Goal: Transaction & Acquisition: Purchase product/service

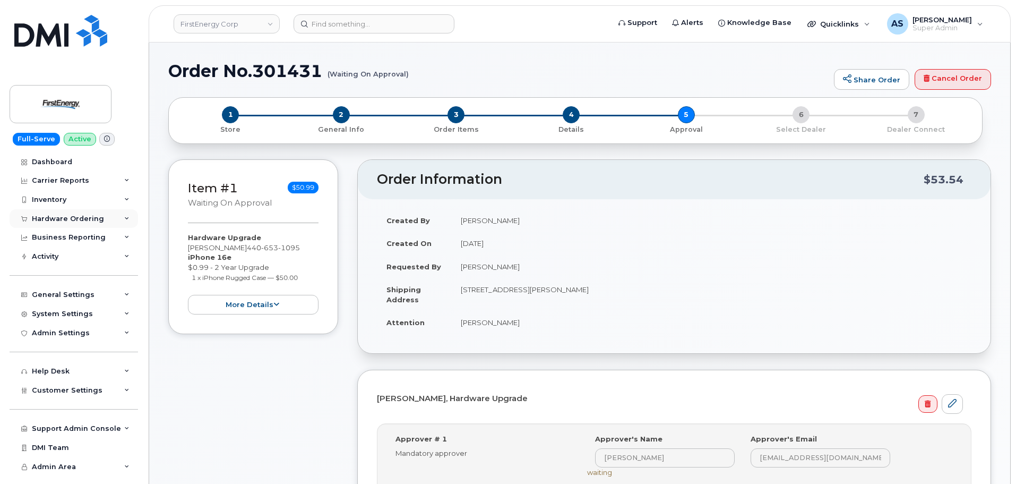
click at [76, 214] on div "Hardware Ordering" at bounding box center [74, 218] width 128 height 19
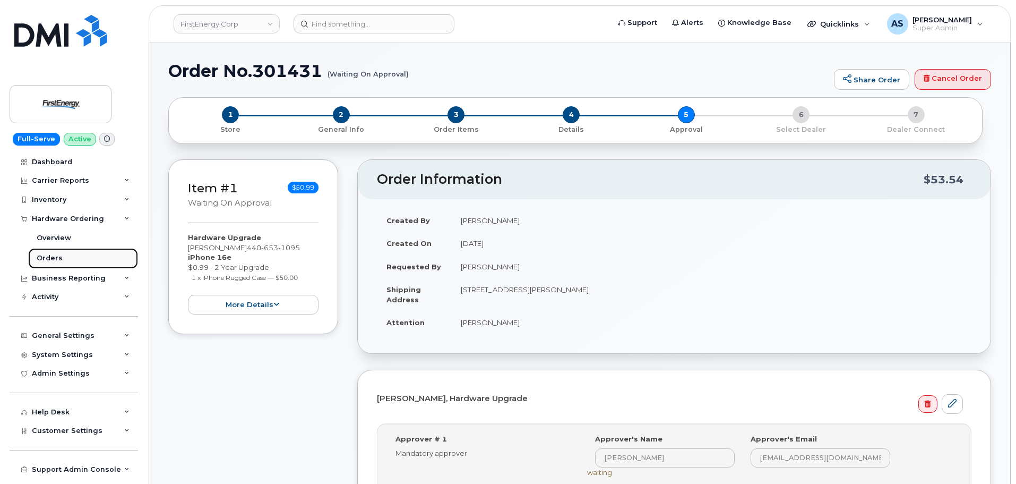
click at [63, 257] on link "Orders" at bounding box center [83, 258] width 110 height 20
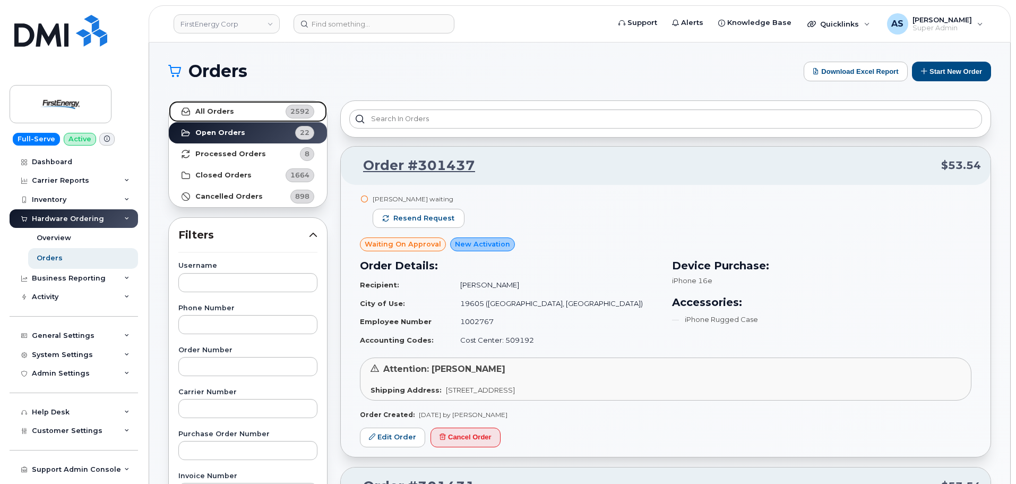
click at [232, 118] on link "All Orders 2592" at bounding box center [248, 111] width 158 height 21
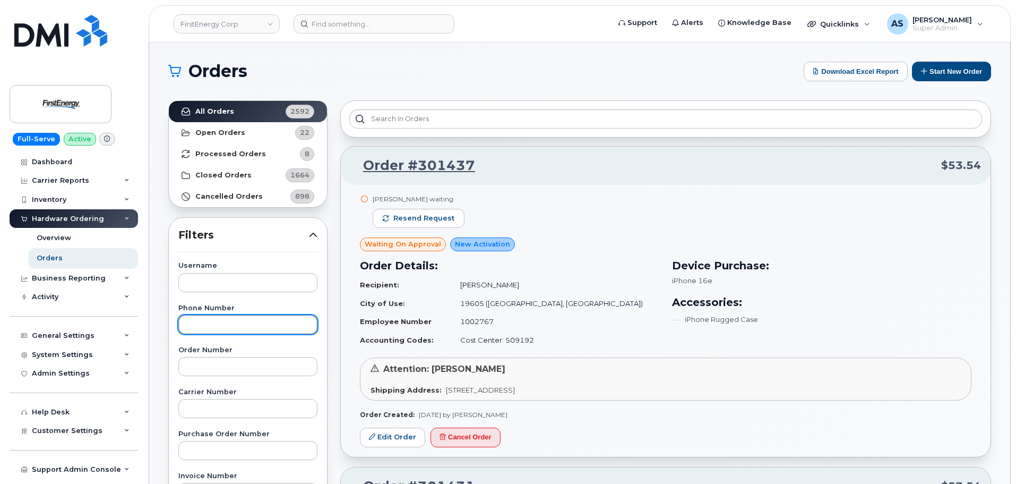
click at [241, 320] on input "text" at bounding box center [247, 324] width 139 height 19
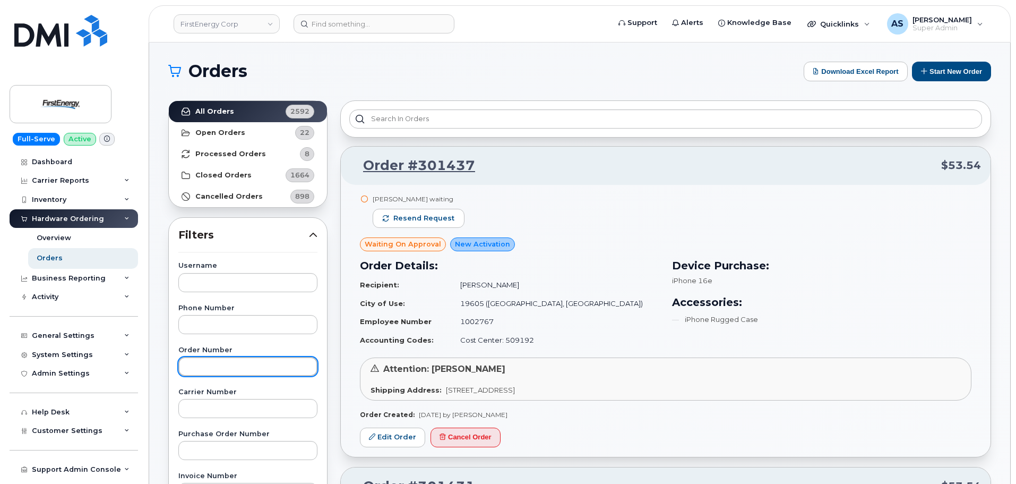
click at [266, 364] on input "text" at bounding box center [247, 366] width 139 height 19
type input "301382"
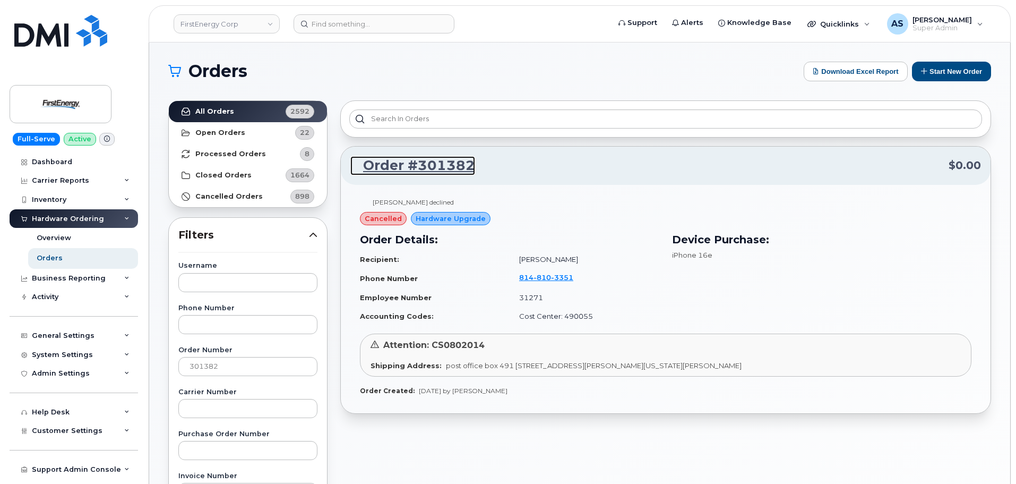
click at [455, 163] on link "Order #301382" at bounding box center [412, 165] width 125 height 19
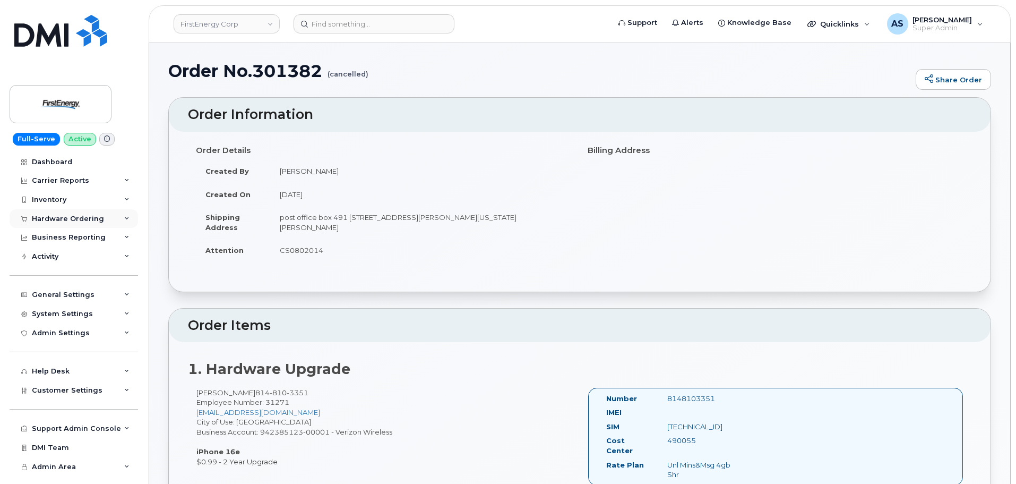
click at [56, 215] on div "Hardware Ordering" at bounding box center [68, 218] width 72 height 8
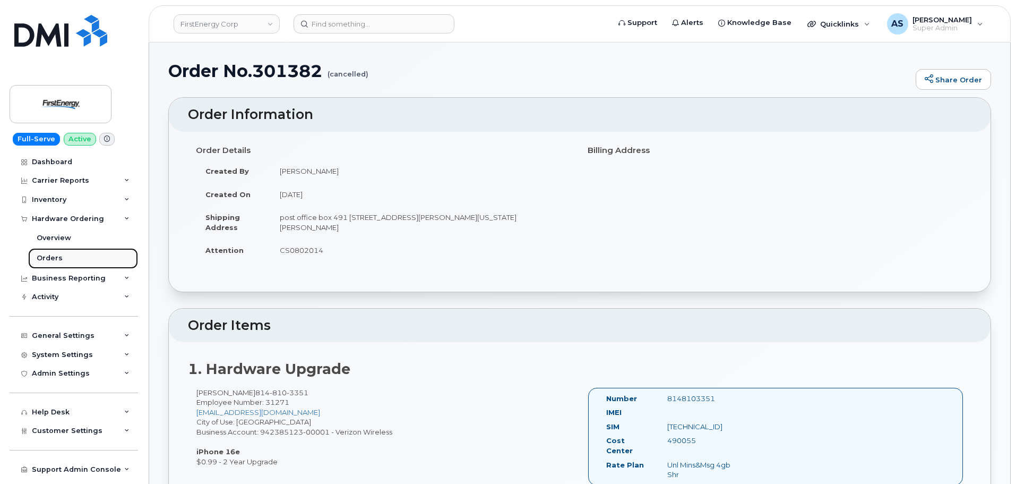
click at [63, 254] on link "Orders" at bounding box center [83, 258] width 110 height 20
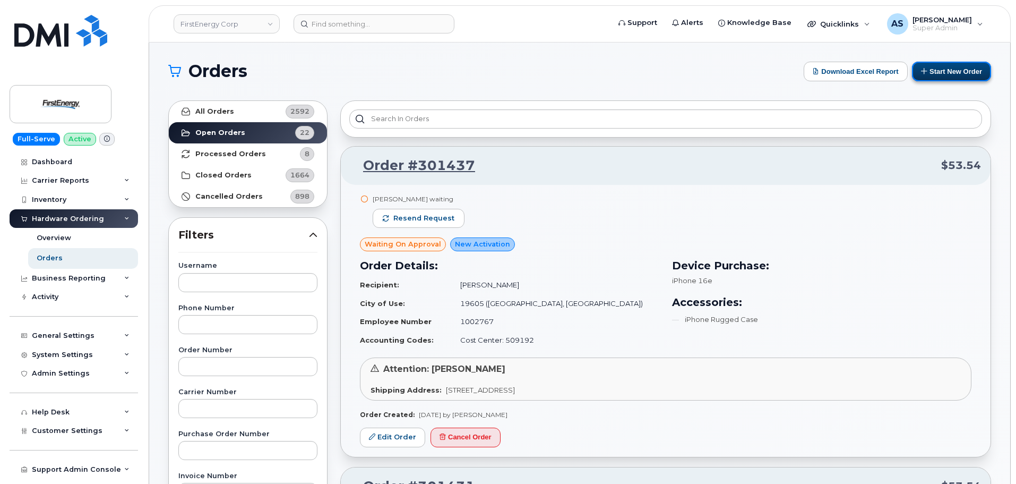
click at [943, 67] on button "Start New Order" at bounding box center [951, 72] width 79 height 20
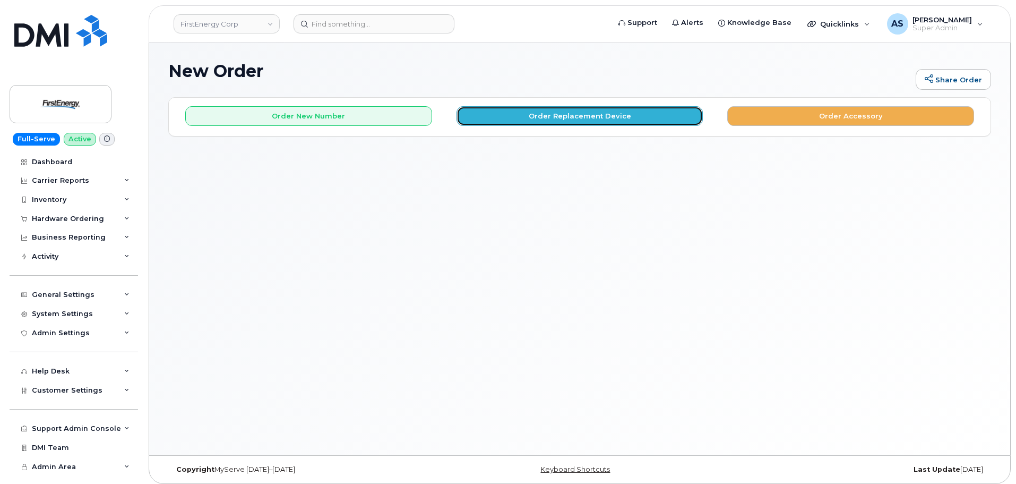
click at [489, 120] on button "Order Replacement Device" at bounding box center [579, 116] width 247 height 20
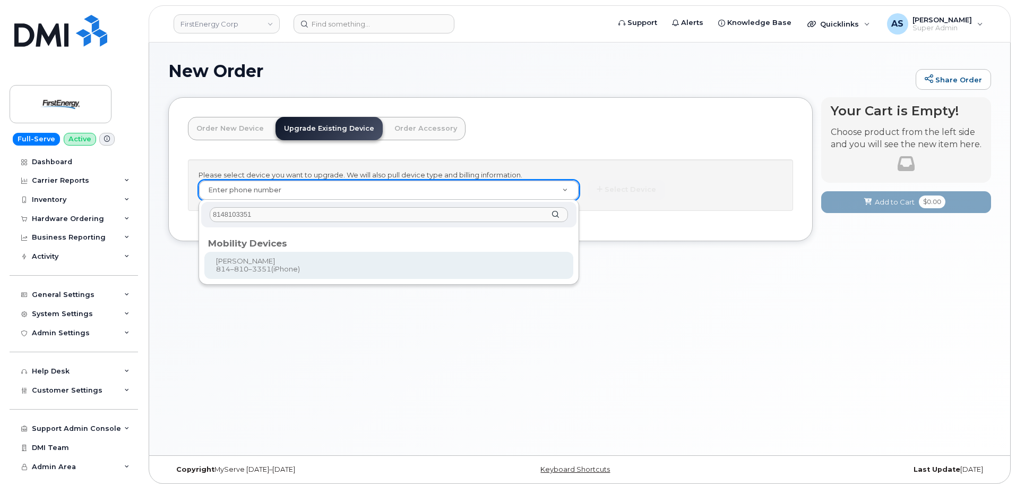
type input "8148103351"
type input "836117"
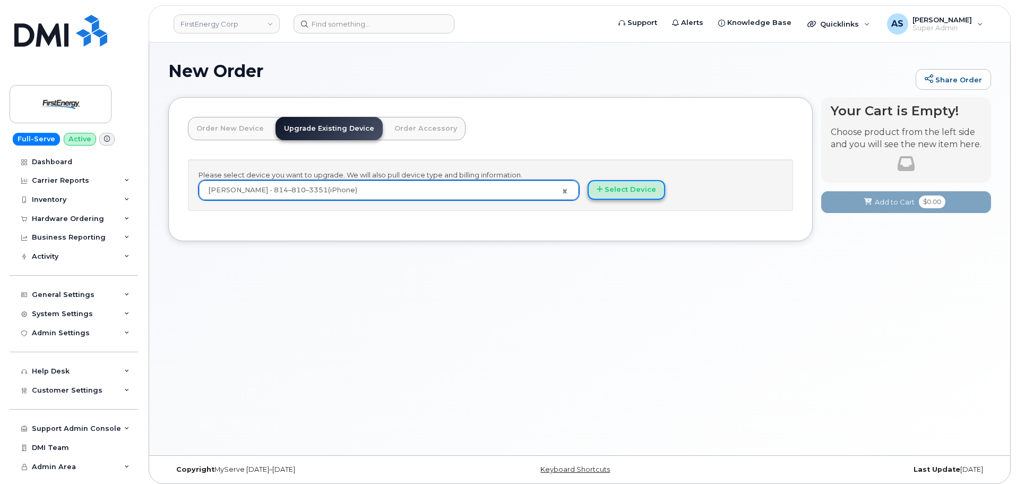
click at [626, 189] on button "Select Device" at bounding box center [626, 190] width 77 height 20
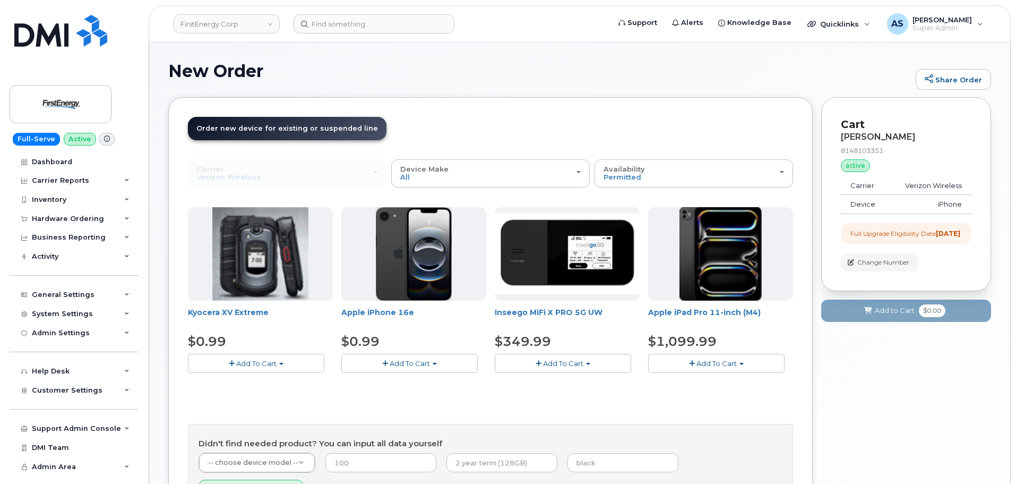
click at [417, 366] on span "Add To Cart" at bounding box center [410, 363] width 40 height 8
click at [421, 384] on link "$0.99 - 2 Year Upgrade" at bounding box center [395, 382] width 102 height 13
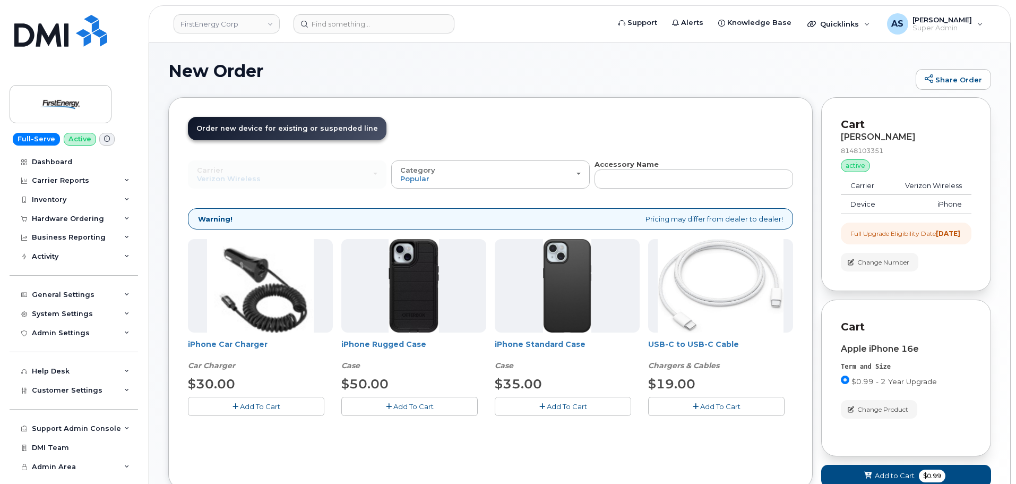
click at [433, 411] on button "Add To Cart" at bounding box center [409, 405] width 136 height 19
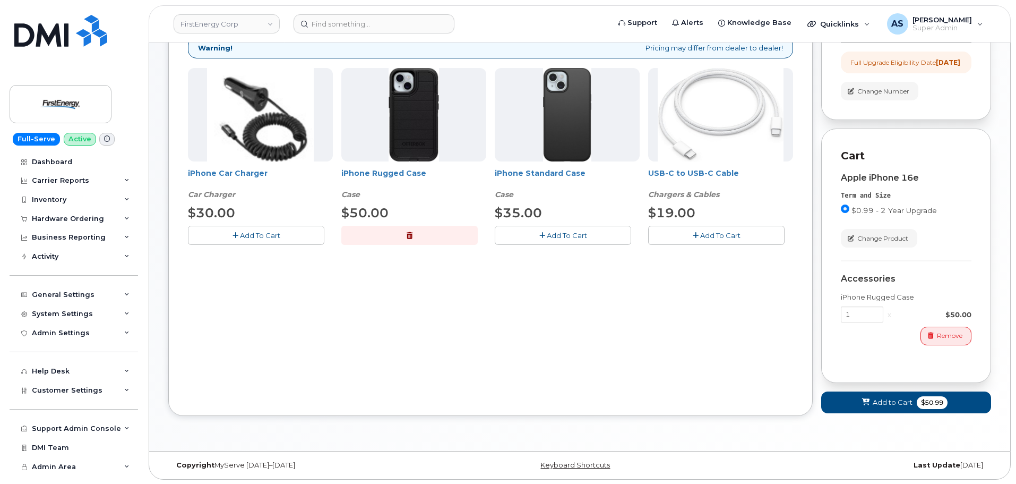
scroll to position [181, 0]
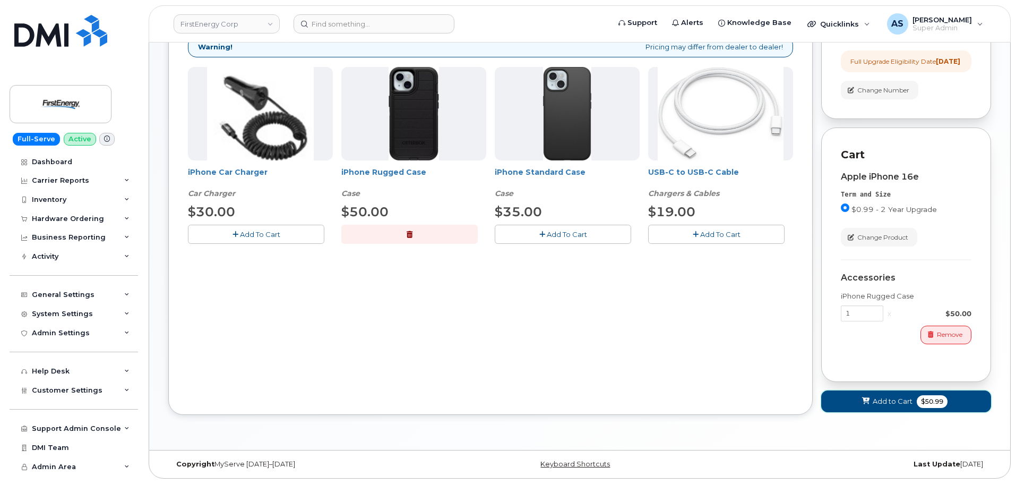
click at [881, 396] on span "Add to Cart" at bounding box center [893, 401] width 40 height 10
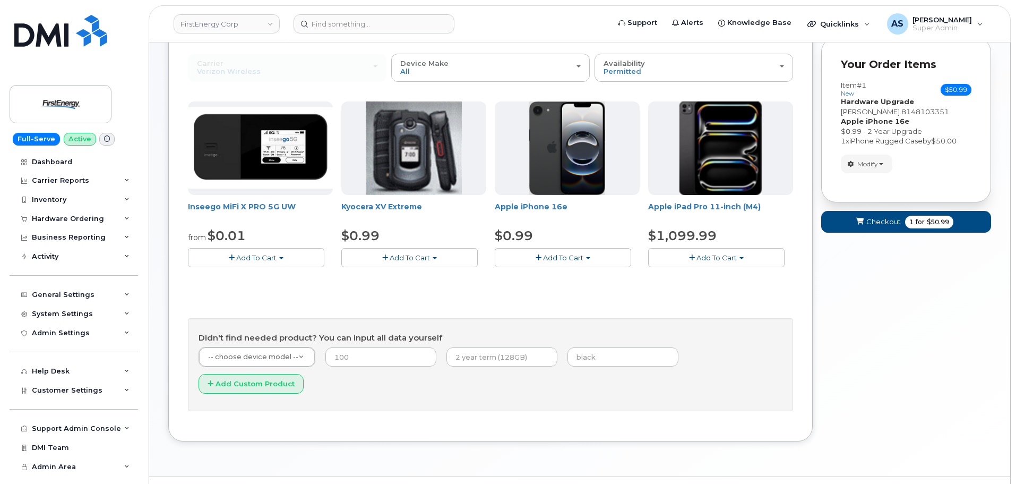
scroll to position [0, 0]
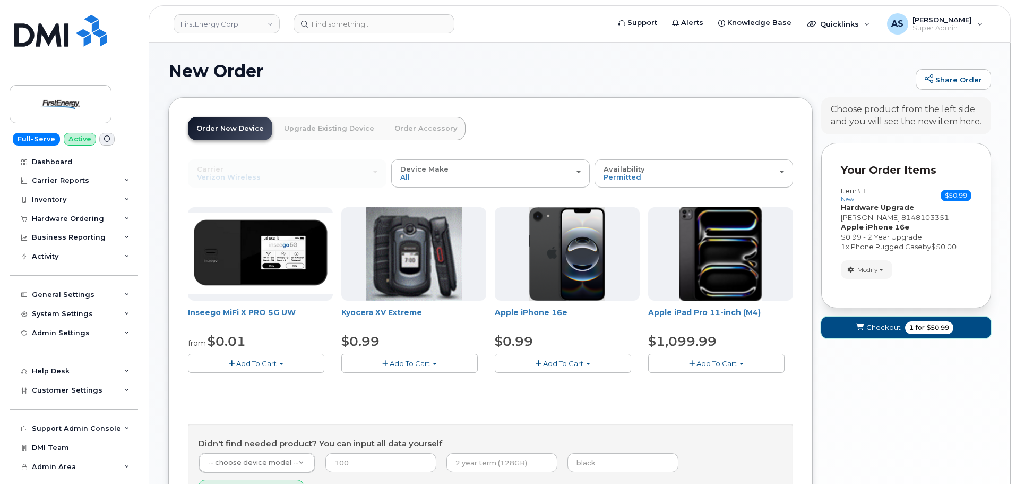
click at [890, 326] on span "Checkout" at bounding box center [883, 327] width 34 height 10
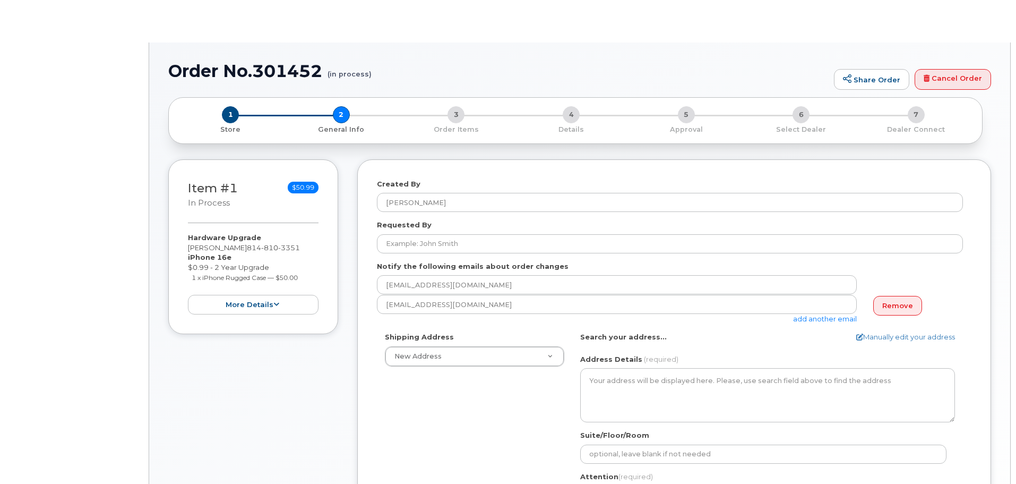
select select
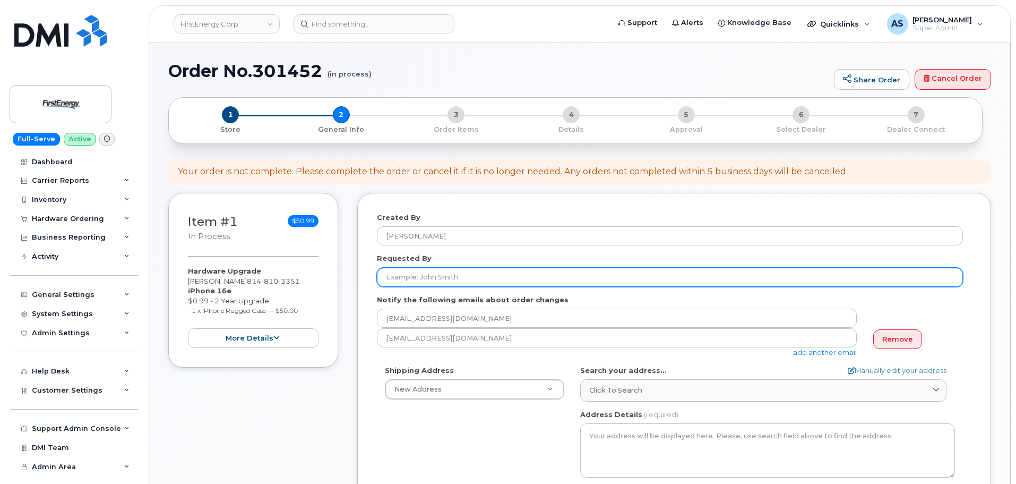
click at [458, 274] on input "Requested By" at bounding box center [670, 276] width 586 height 19
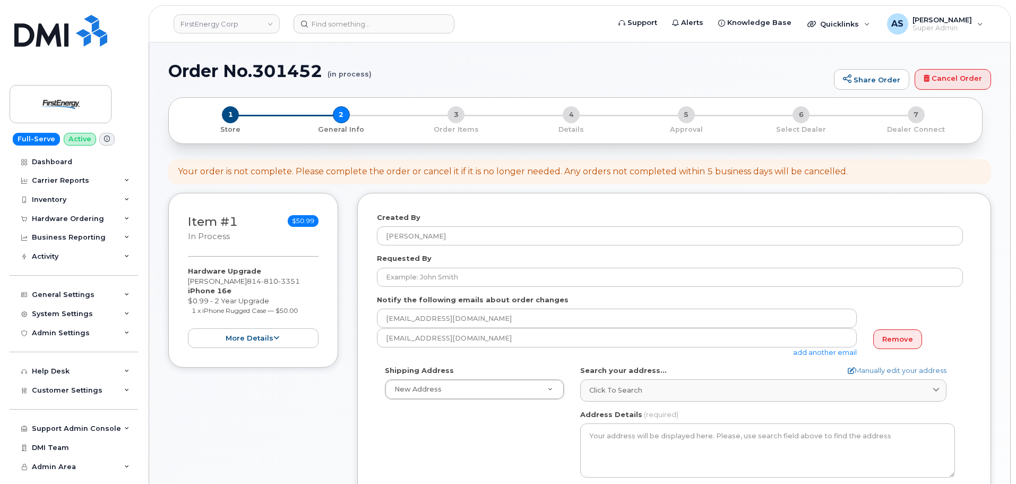
click at [396, 439] on div "Shipping Address New Address New Address 735 Bradley Rd AB Search your address.…" at bounding box center [670, 487] width 586 height 244
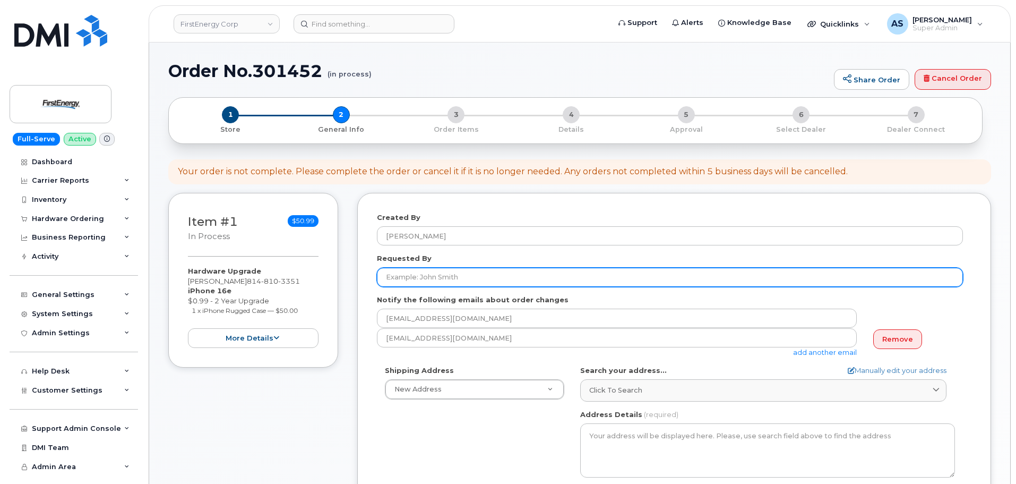
click at [485, 271] on input "Requested By" at bounding box center [670, 276] width 586 height 19
paste input "Thomas M Kotzur"
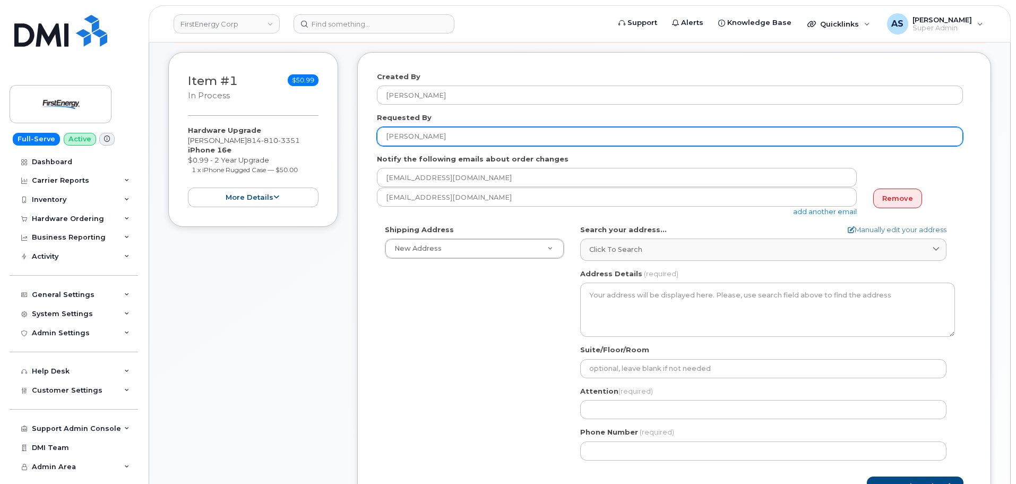
scroll to position [212, 0]
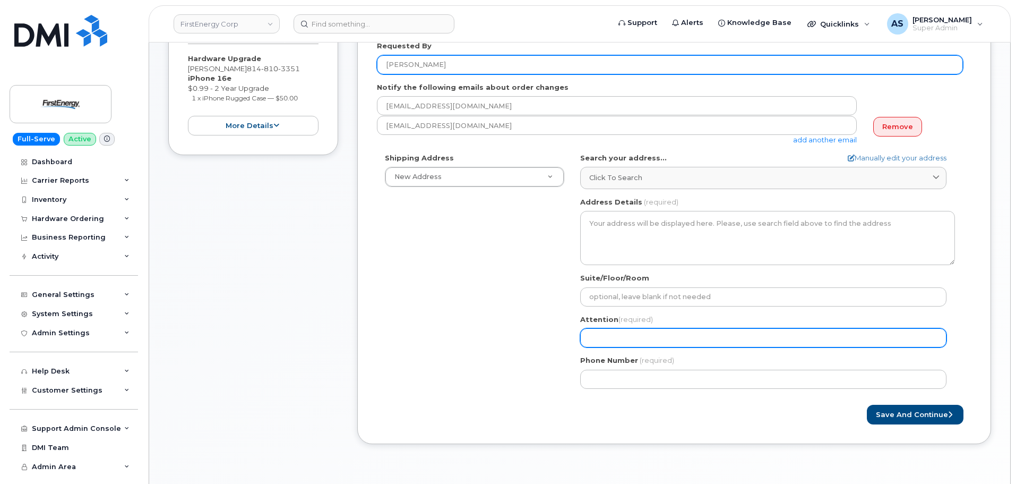
type input "Thomas M Kotzur"
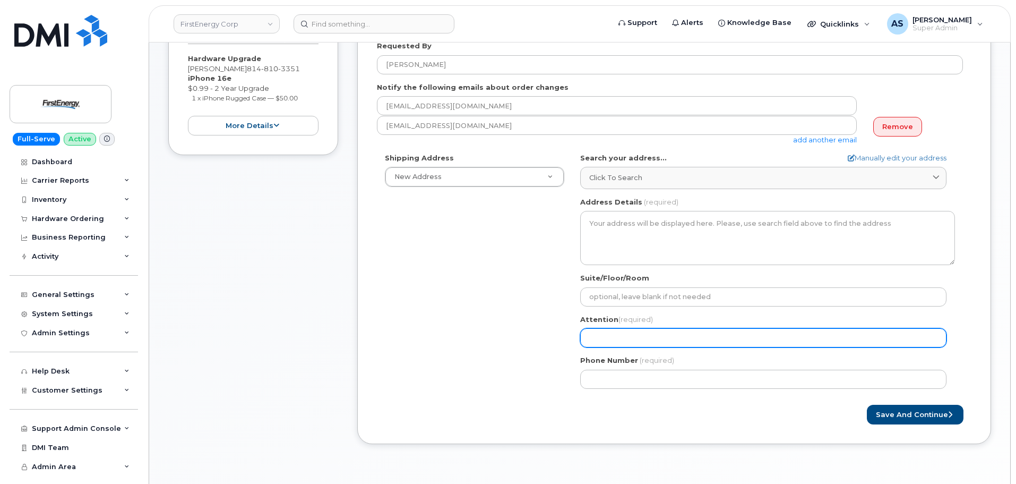
click at [611, 335] on input "Attention (required)" at bounding box center [763, 337] width 366 height 19
paste input "Thomas M Kotzur"
select select
type input "Thomas M Kotzur"
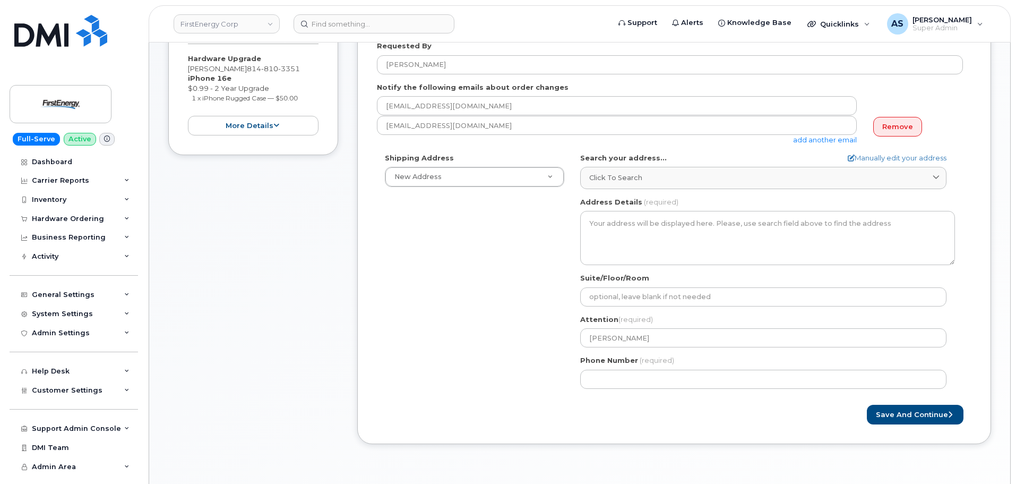
click at [463, 323] on div "Shipping Address New Address New Address 735 Bradley Rd AB Search your address.…" at bounding box center [670, 275] width 586 height 244
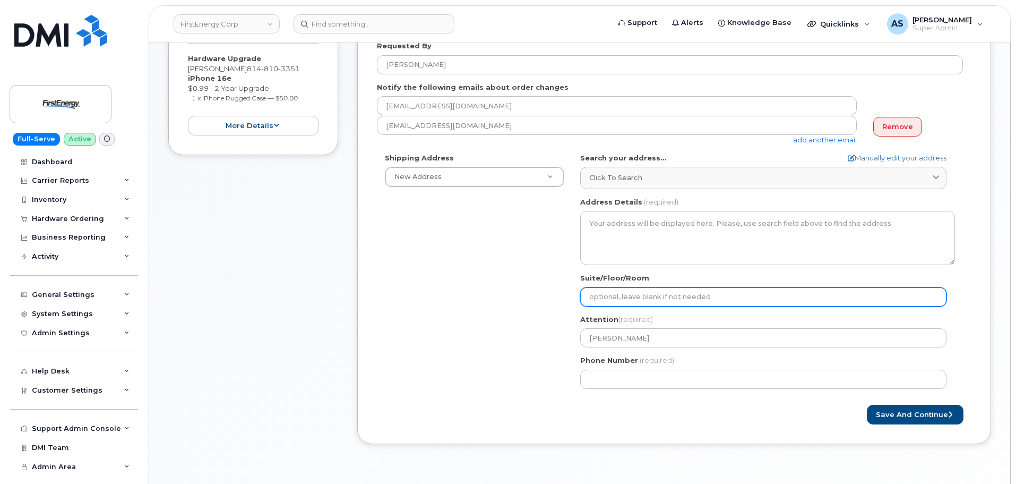
click at [659, 291] on input "Suite/Floor/Room" at bounding box center [763, 296] width 366 height 19
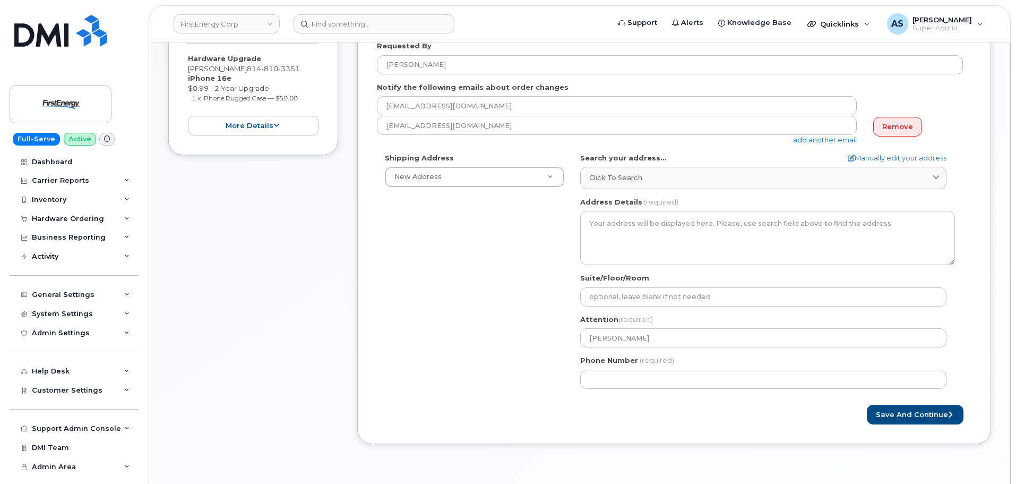
drag, startPoint x: 500, startPoint y: 321, endPoint x: 502, endPoint y: 311, distance: 10.2
click at [500, 320] on div "Shipping Address New Address New Address 735 Bradley Rd AB Search your address.…" at bounding box center [670, 275] width 586 height 244
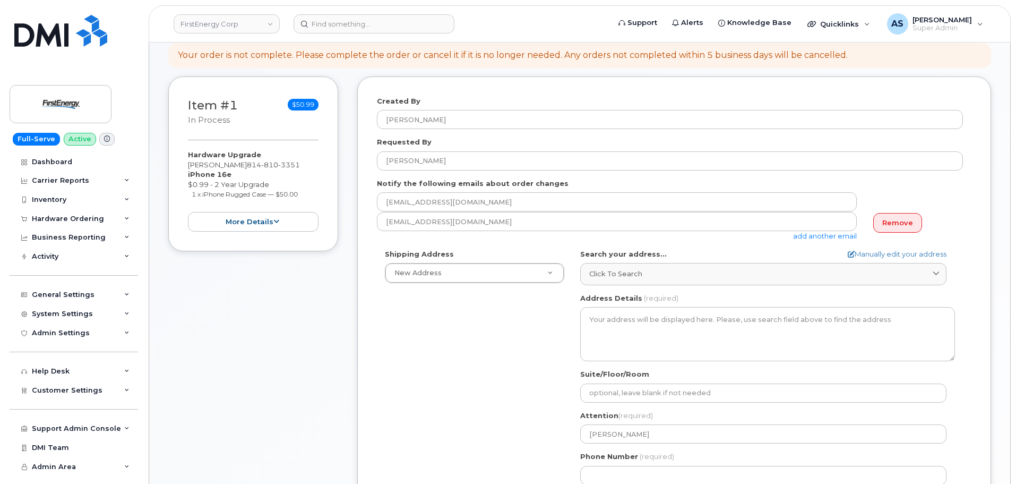
scroll to position [106, 0]
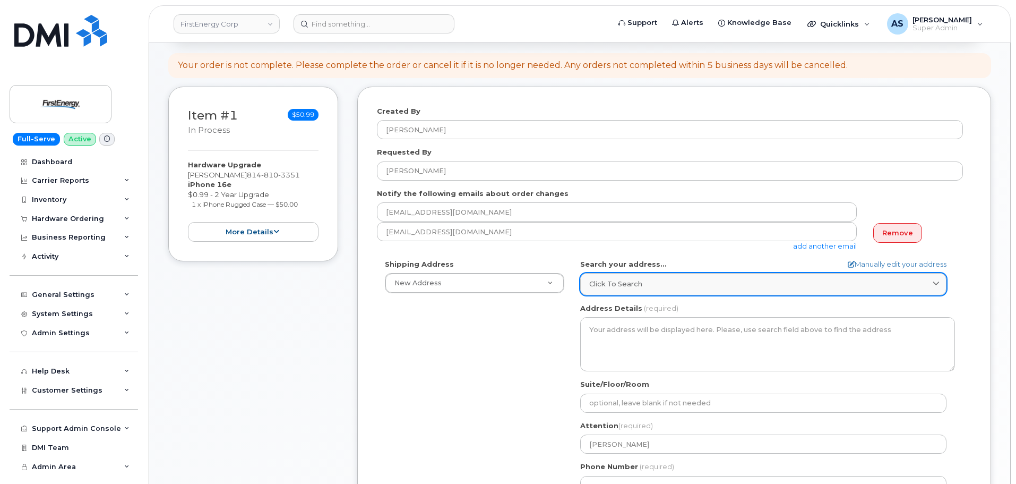
click at [637, 288] on span "Click to search" at bounding box center [615, 284] width 53 height 10
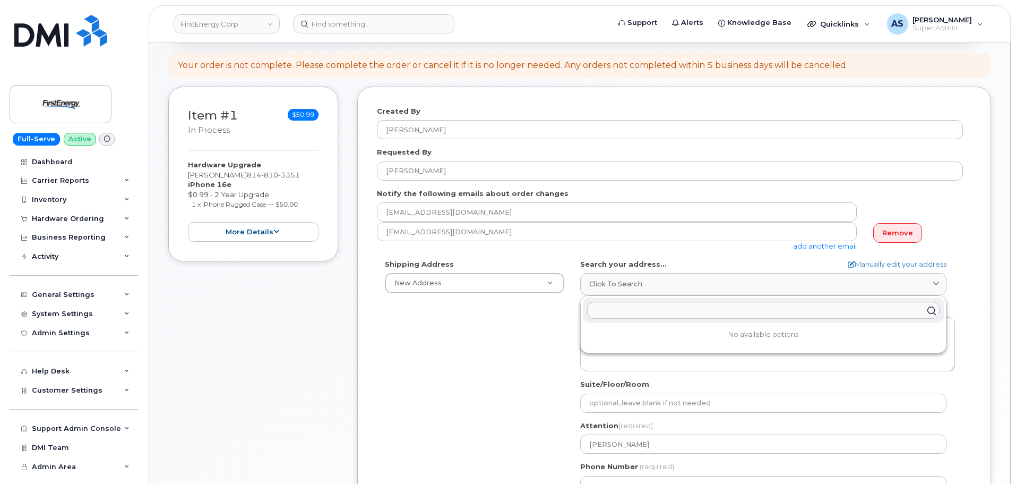
drag, startPoint x: 510, startPoint y: 372, endPoint x: 510, endPoint y: 362, distance: 9.6
click at [510, 366] on div "Shipping Address New Address New Address 735 Bradley Rd AB Search your address.…" at bounding box center [670, 381] width 586 height 244
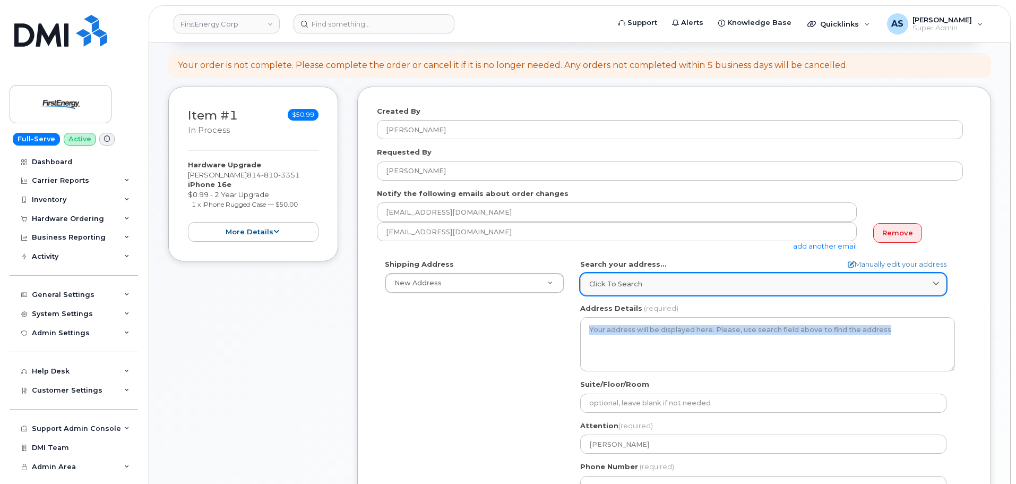
click at [626, 286] on span "Click to search" at bounding box center [615, 284] width 53 height 10
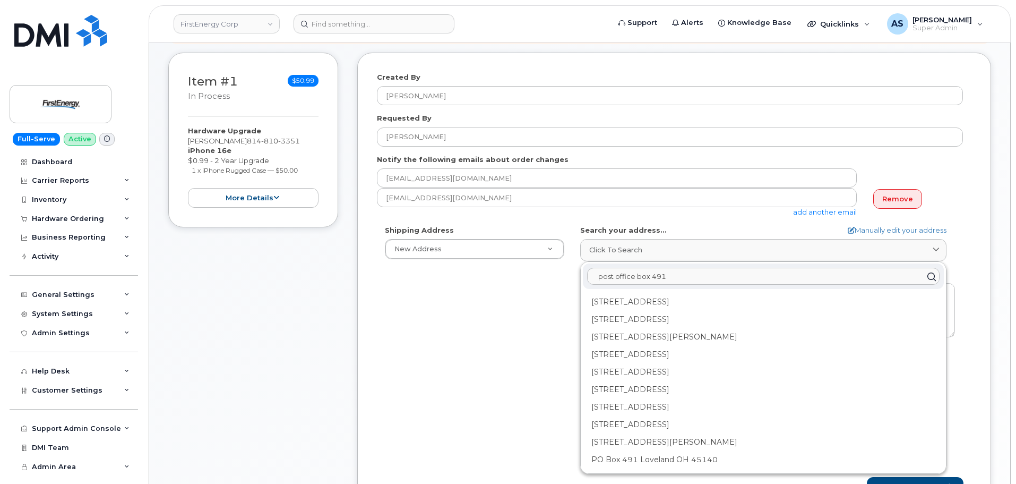
scroll to position [159, 0]
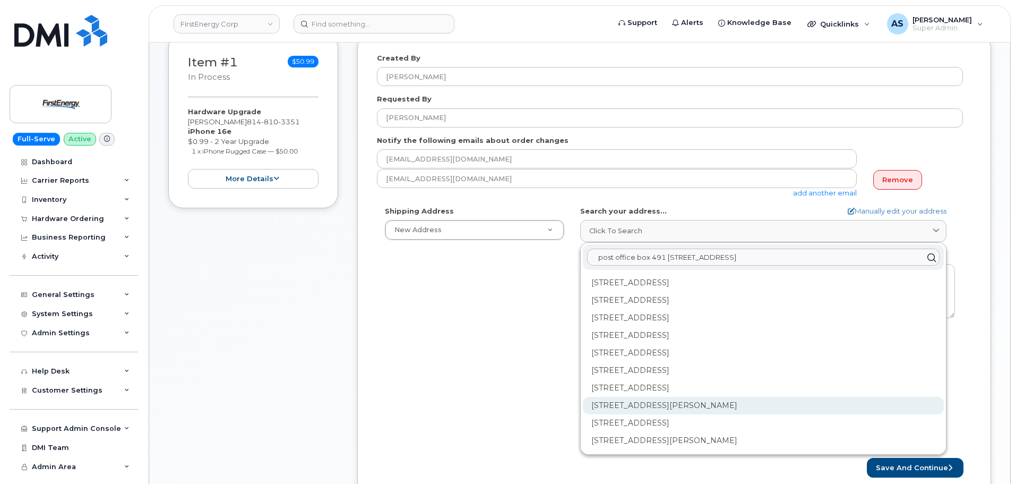
type input "post office box 491 266 school st"
click at [747, 406] on div "266 School St Howard PA 16841-2250" at bounding box center [763, 405] width 361 height 18
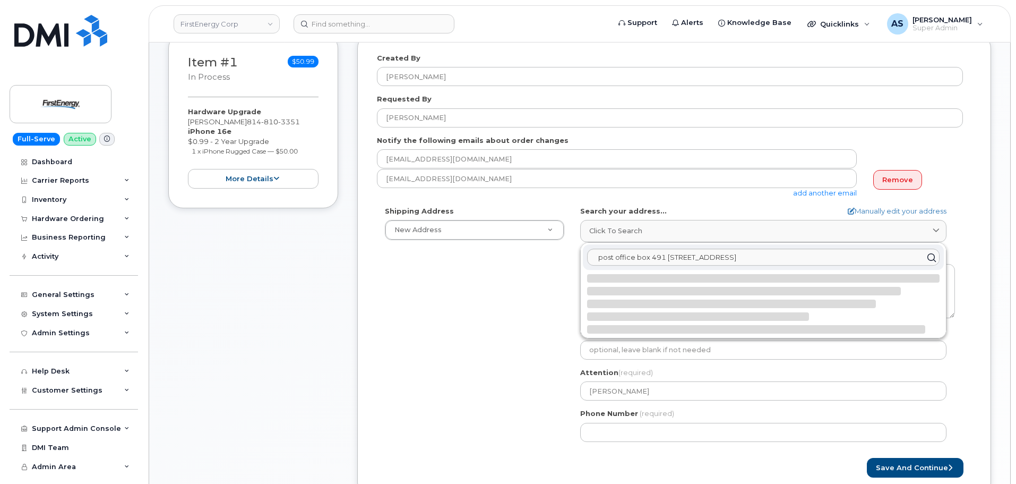
select select
type textarea "266 School St HOWARD PA 16841-2250 UNITED STATES"
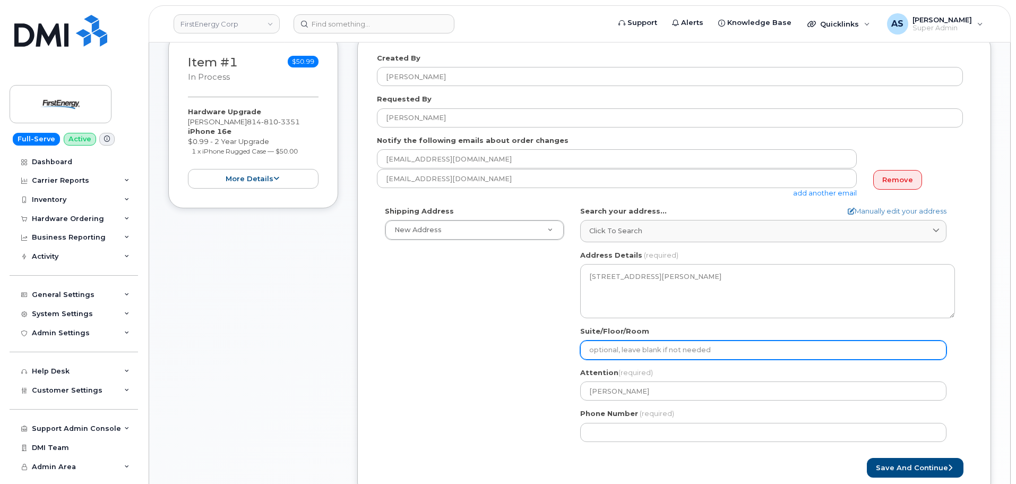
drag, startPoint x: 643, startPoint y: 346, endPoint x: 642, endPoint y: 351, distance: 5.3
click at [643, 351] on input "Suite/Floor/Room" at bounding box center [763, 349] width 366 height 19
select select
type input "P"
select select
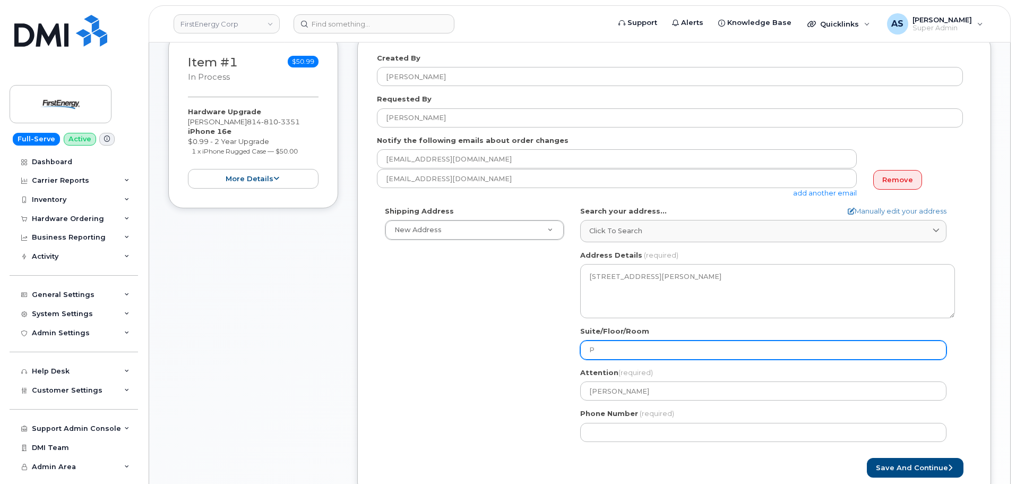
type input "Po"
select select
type input "Pos"
select select
type input "Post"
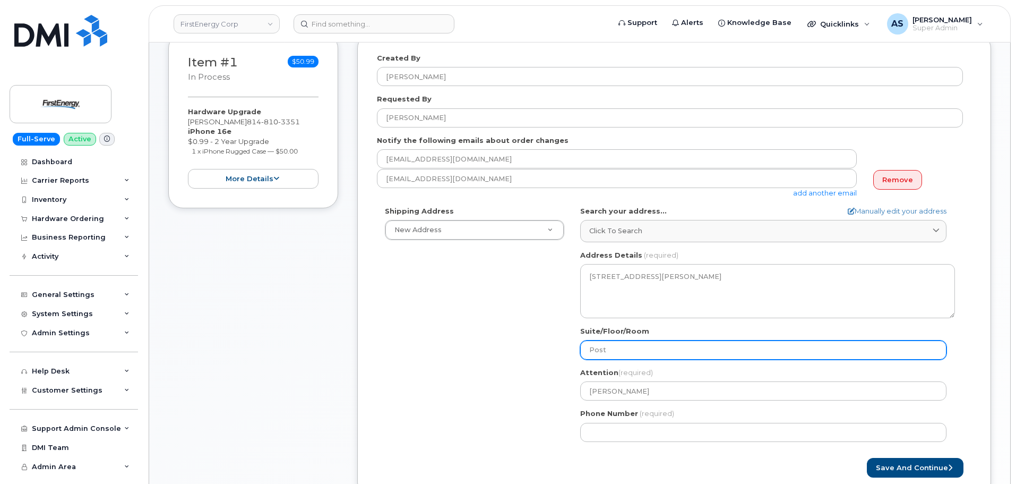
select select
type input "Post o"
select select
type input "Post of"
select select
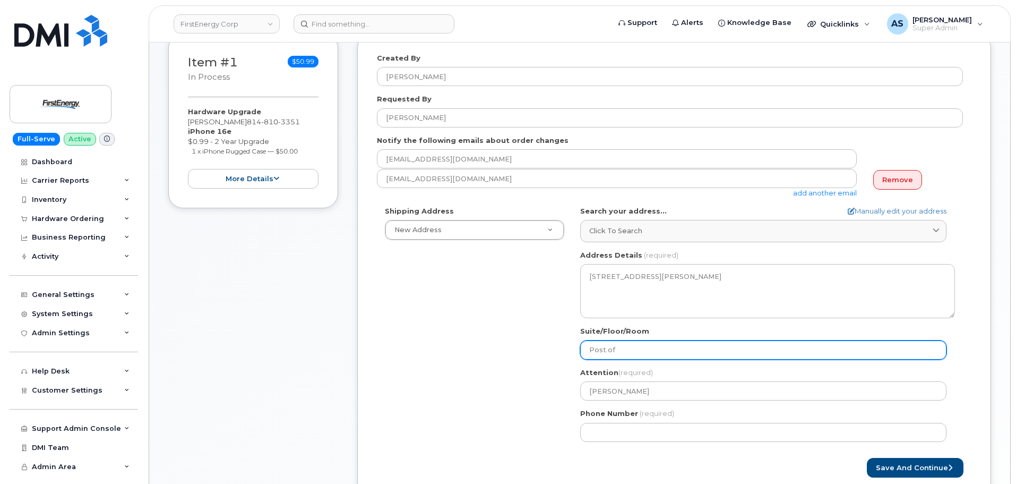
type input "Post off"
select select
type input "Post offi"
select select
type input "Post offic"
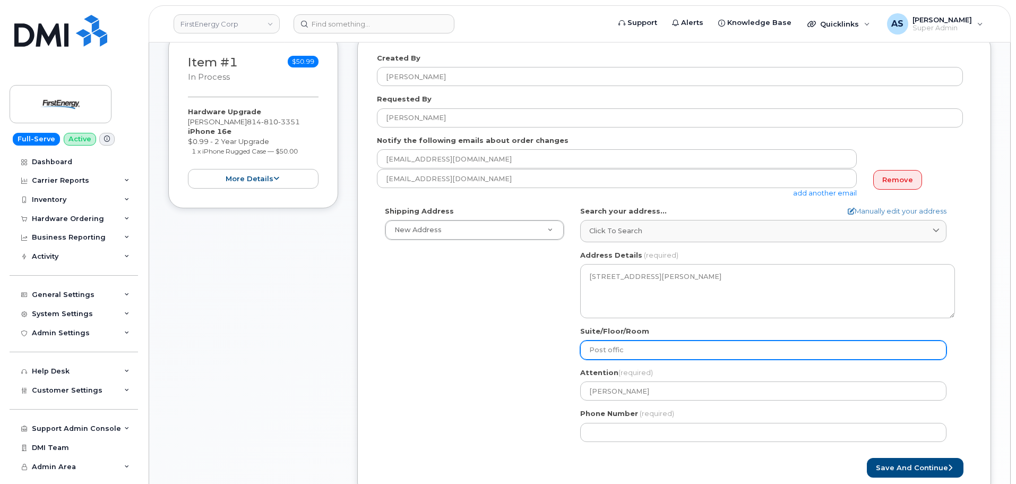
select select
type input "Post office"
select select
type input "Post office b"
select select
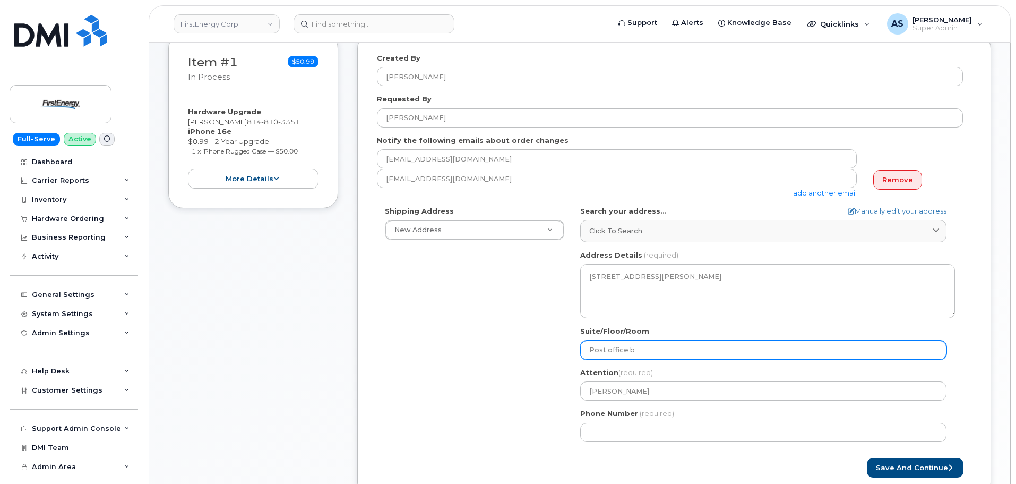
type input "Post office bo"
select select
type input "Post office box"
select select
type input "Post office box 4"
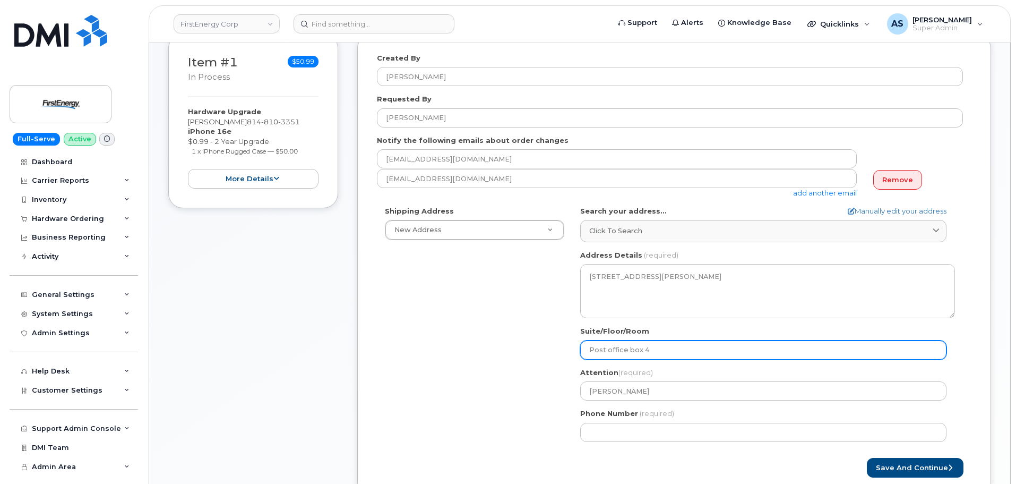
select select
type input "Post office box 49"
select select
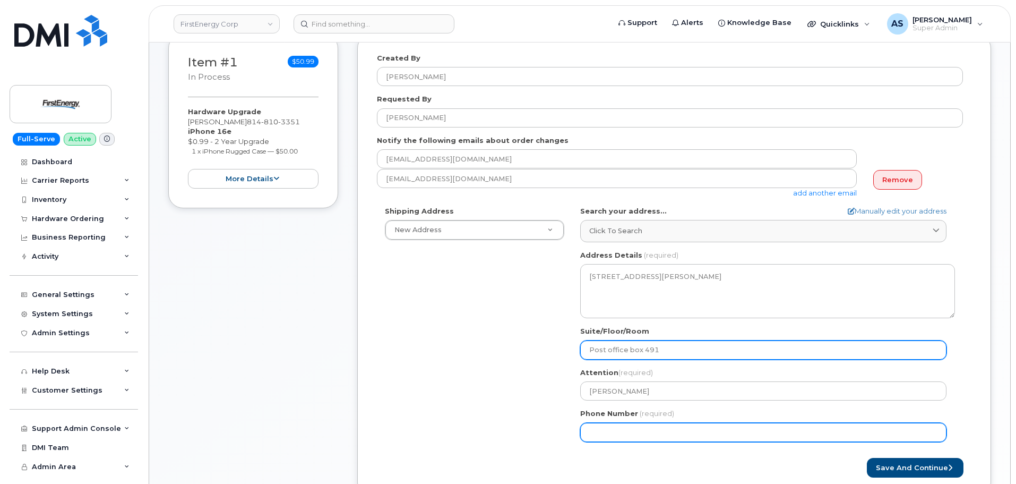
type input "Post office box 491"
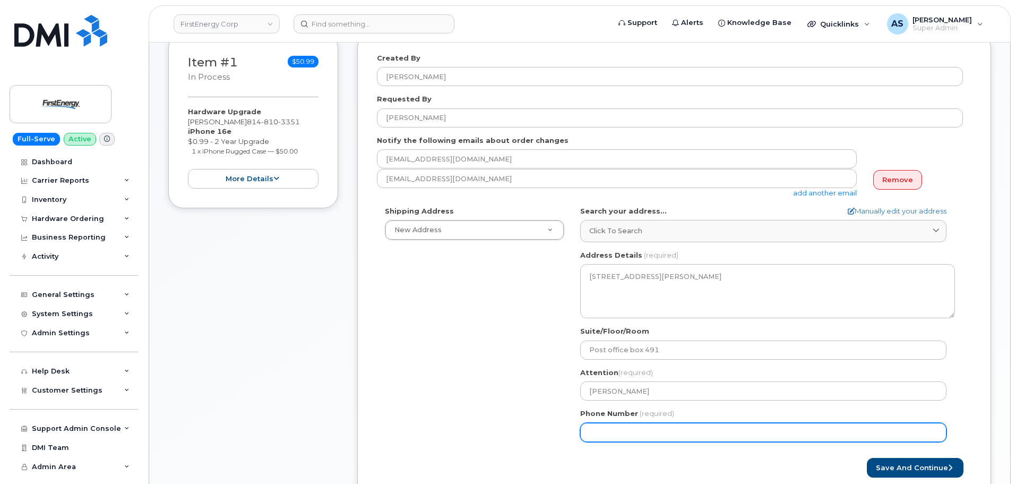
click at [615, 433] on input "Phone Number" at bounding box center [763, 431] width 366 height 19
click at [702, 430] on input "Phone Number" at bounding box center [763, 431] width 366 height 19
paste input "8147773299"
select select
type input "8147773299"
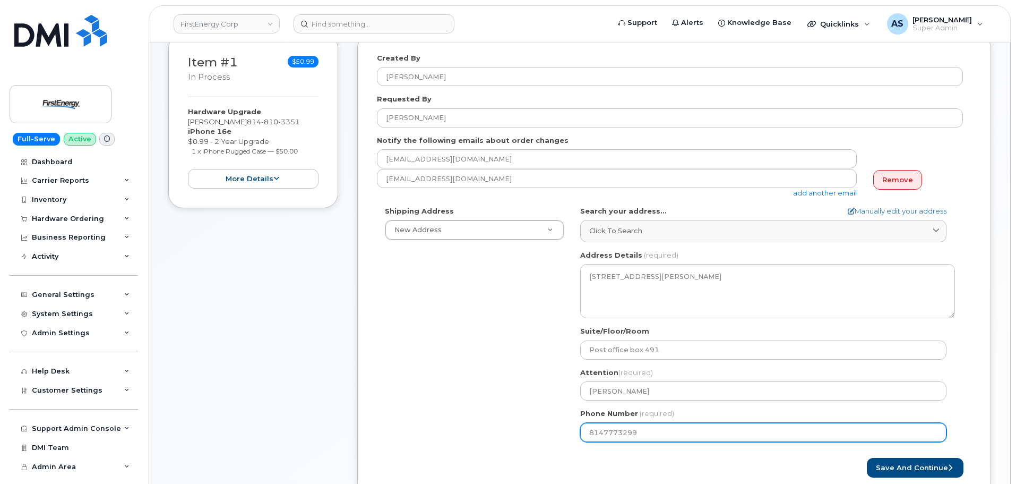
click at [456, 384] on div "Shipping Address New Address New Address 735 Bradley Rd PA Howard Search your a…" at bounding box center [670, 328] width 586 height 244
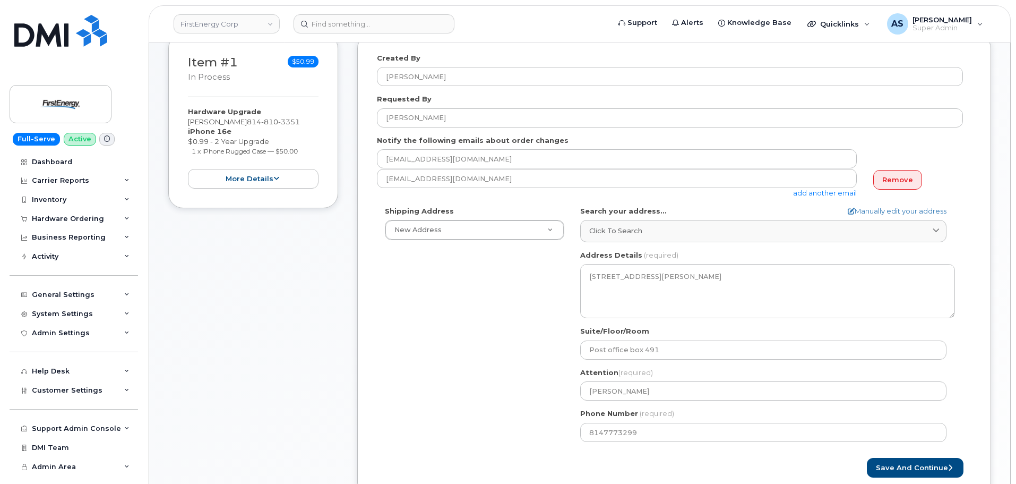
click at [469, 391] on div "Shipping Address New Address New Address 735 Bradley Rd PA Howard Search your a…" at bounding box center [670, 328] width 586 height 244
click at [899, 464] on button "Save and Continue" at bounding box center [915, 467] width 97 height 20
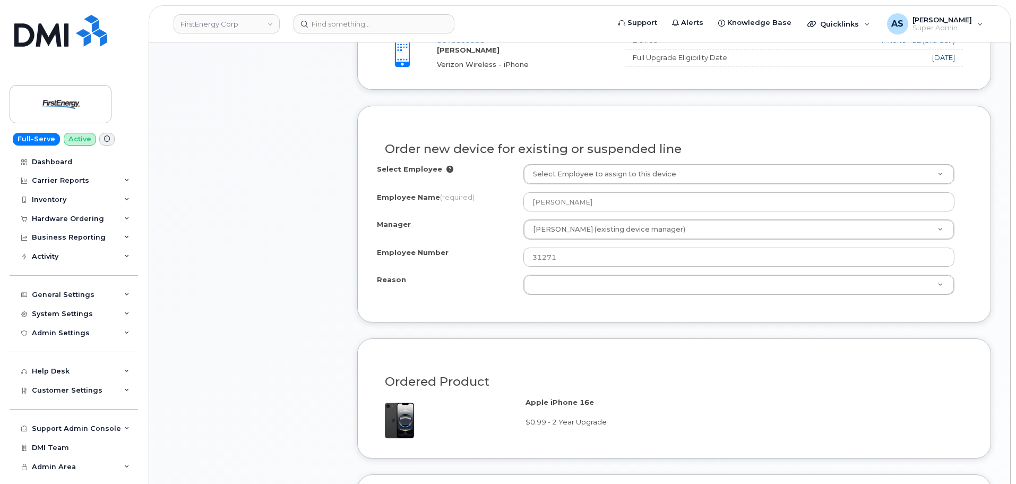
scroll to position [478, 0]
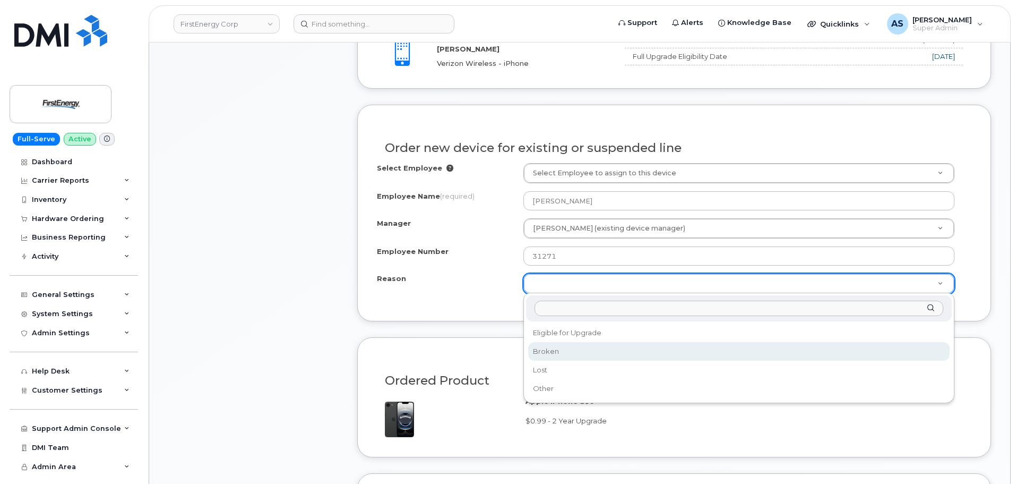
select select "broken"
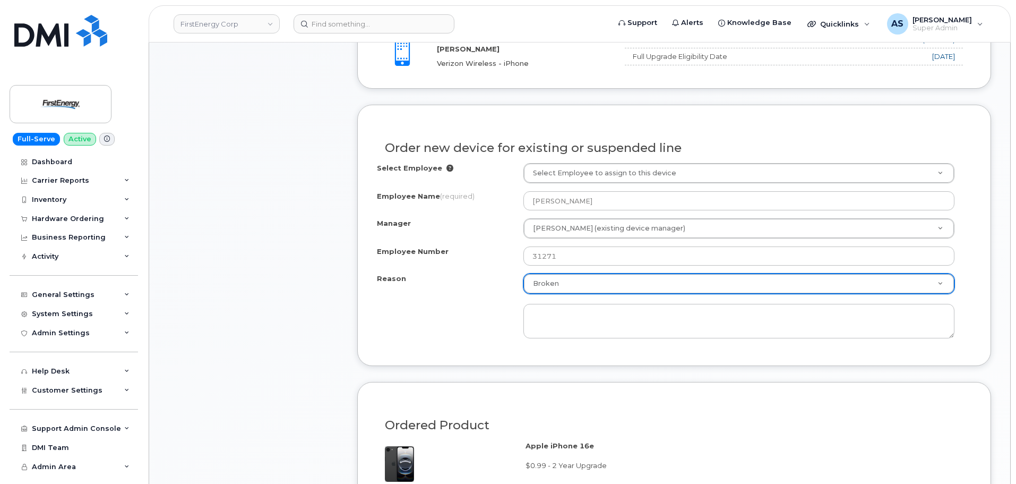
click at [451, 316] on div "Reason Broken Reason Eligible for Upgrade Broken Lost Other" at bounding box center [674, 305] width 594 height 65
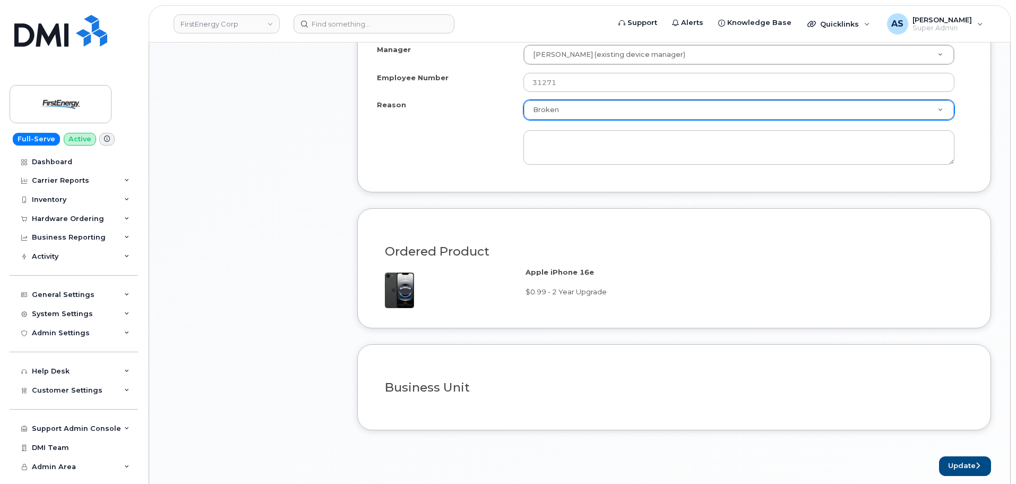
scroll to position [743, 0]
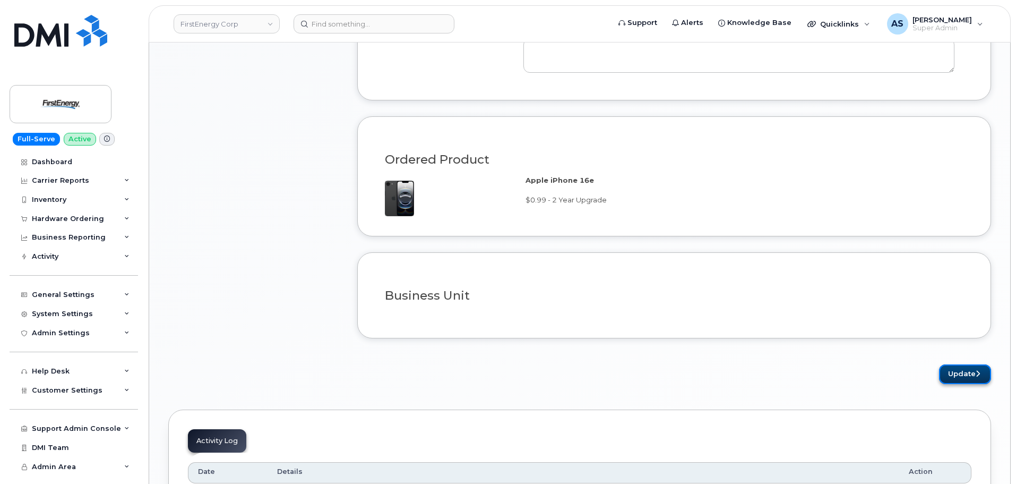
click at [972, 375] on button "Update" at bounding box center [965, 374] width 52 height 20
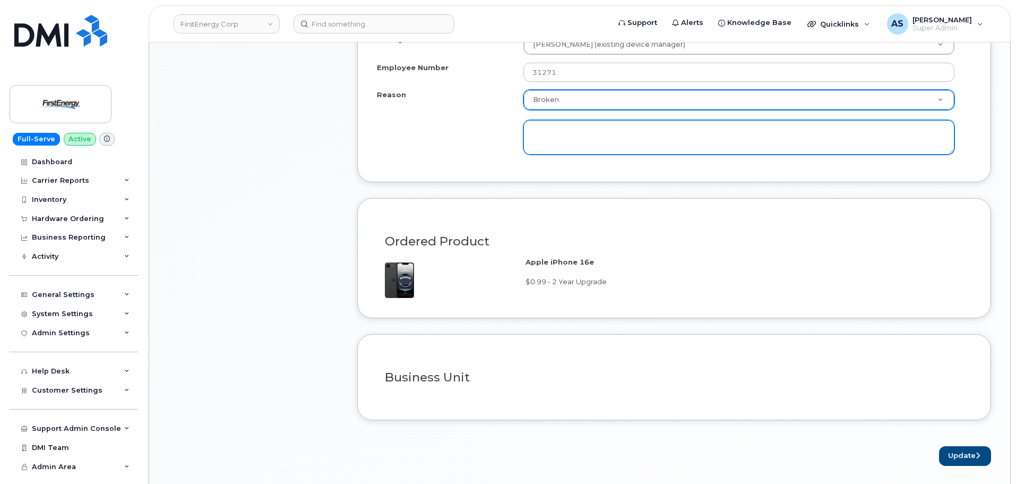
scroll to position [531, 0]
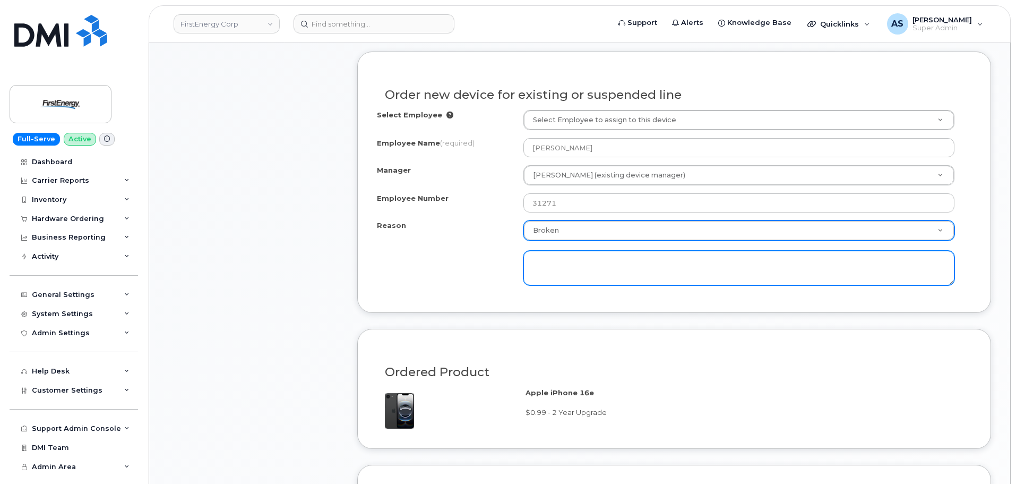
click at [562, 262] on textarea at bounding box center [738, 268] width 431 height 35
type textarea "Phone destroyed"
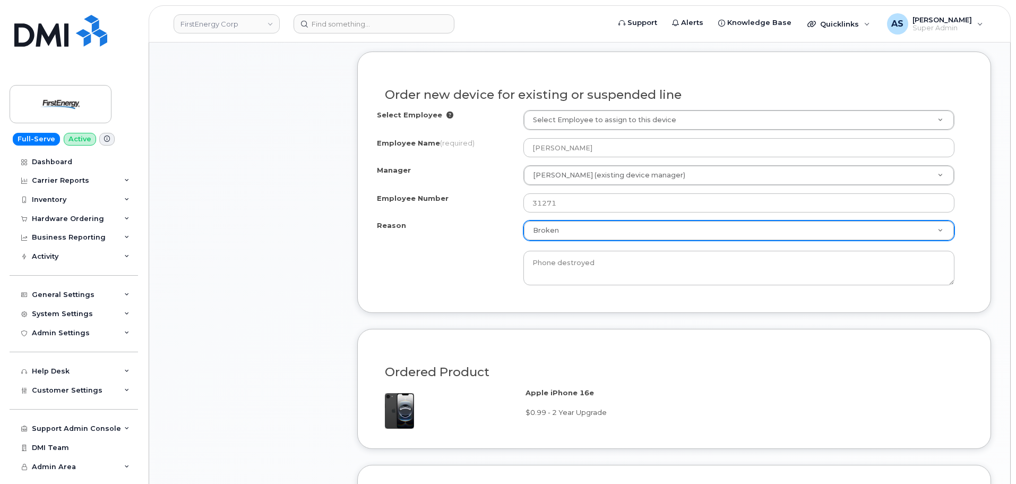
click at [396, 236] on div "Reason Broken Reason Eligible for Upgrade Broken Lost Other Phone destroyed" at bounding box center [674, 252] width 594 height 65
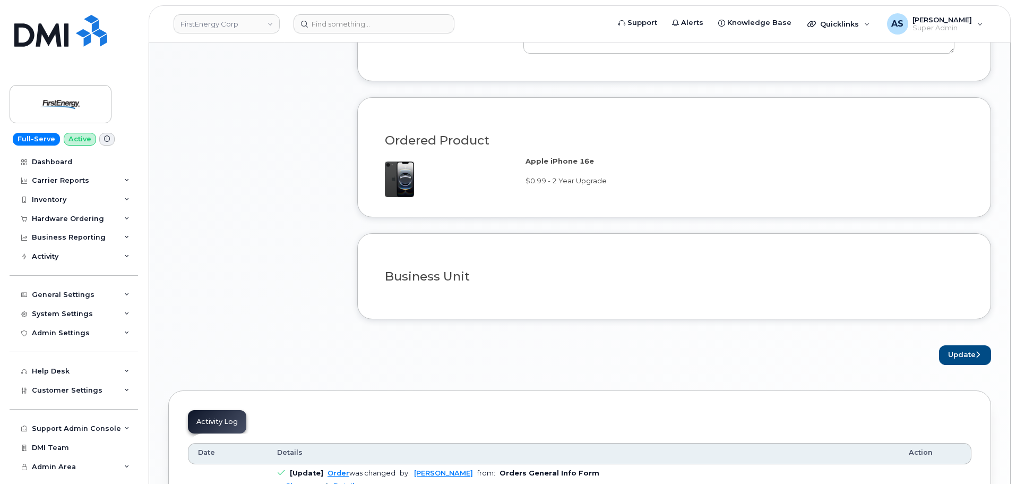
scroll to position [796, 0]
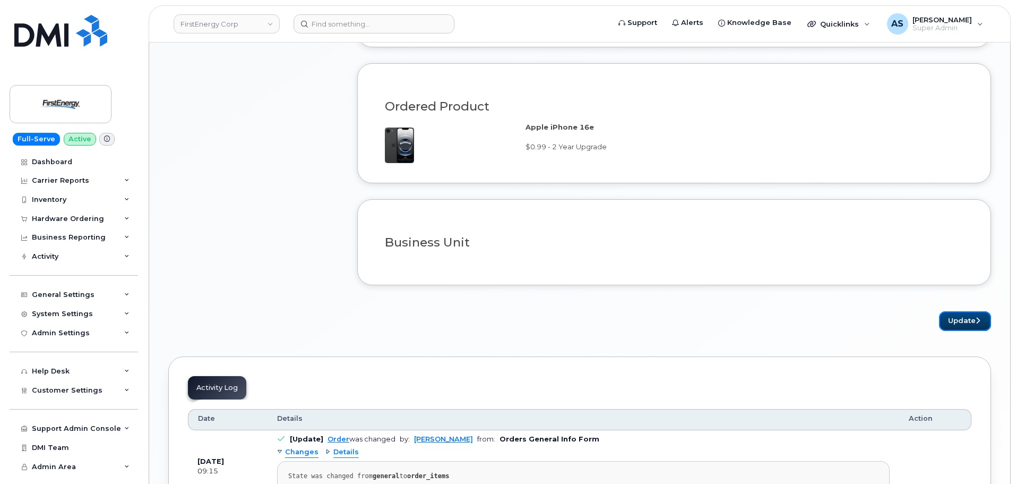
click at [955, 318] on button "Update" at bounding box center [965, 321] width 52 height 20
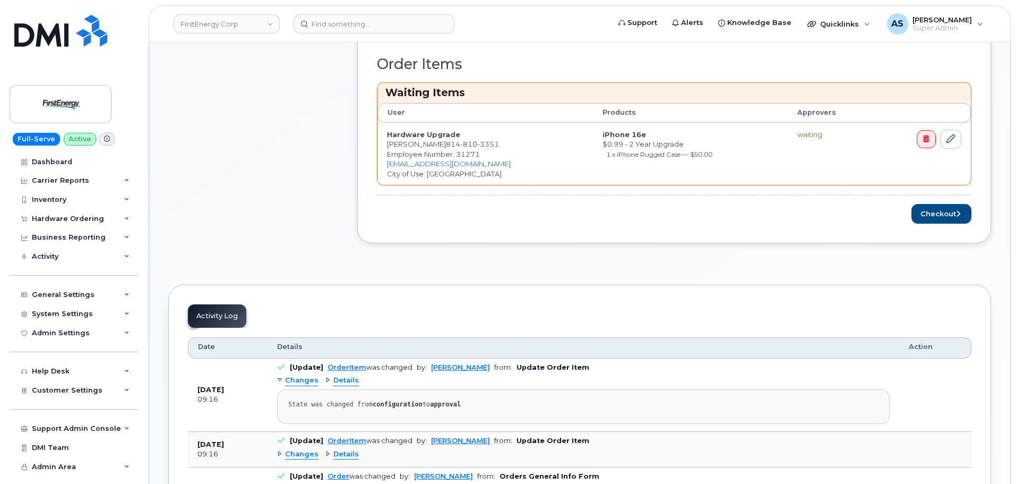
scroll to position [425, 0]
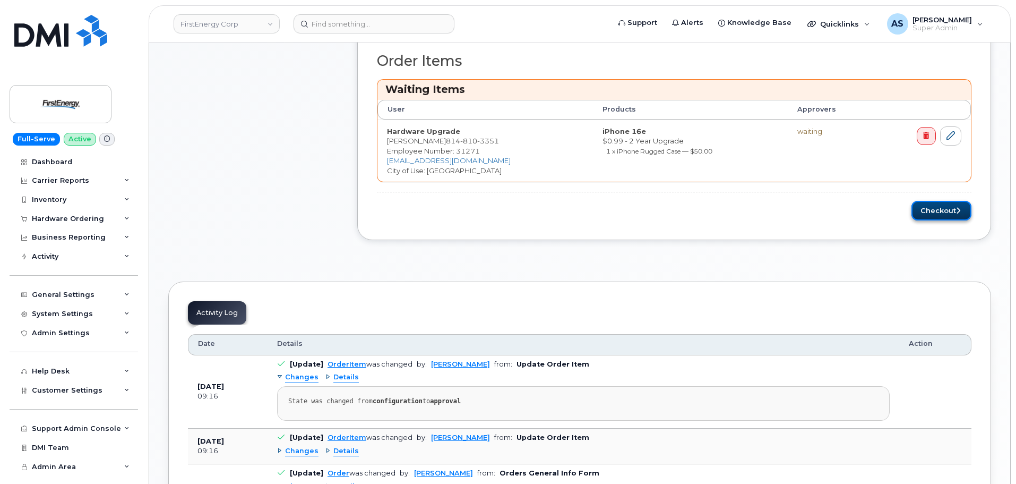
click at [942, 212] on button "Checkout" at bounding box center [941, 211] width 60 height 20
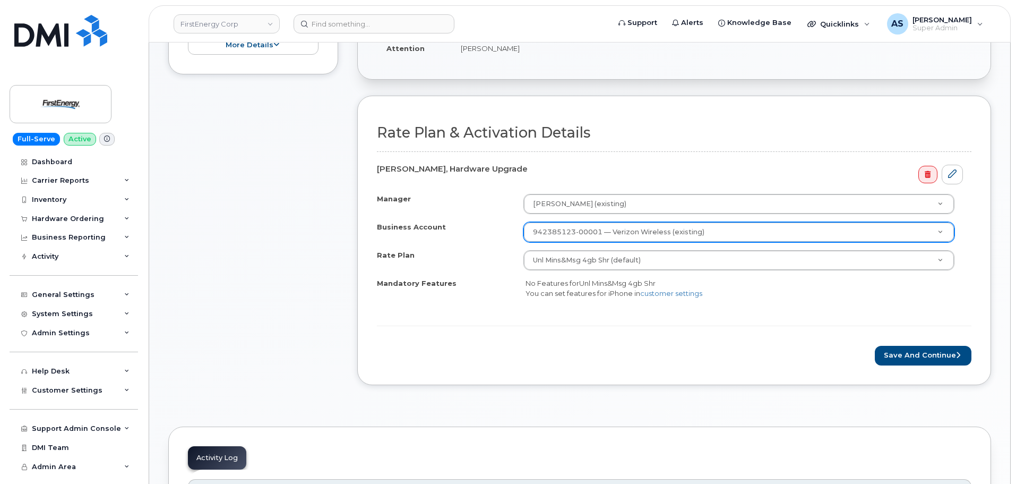
scroll to position [318, 0]
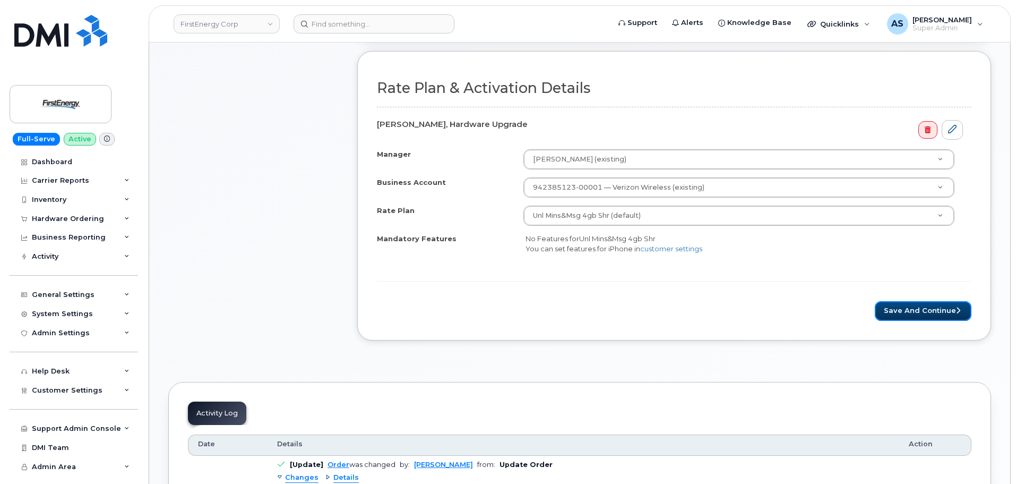
click at [921, 313] on button "Save and Continue" at bounding box center [923, 311] width 97 height 20
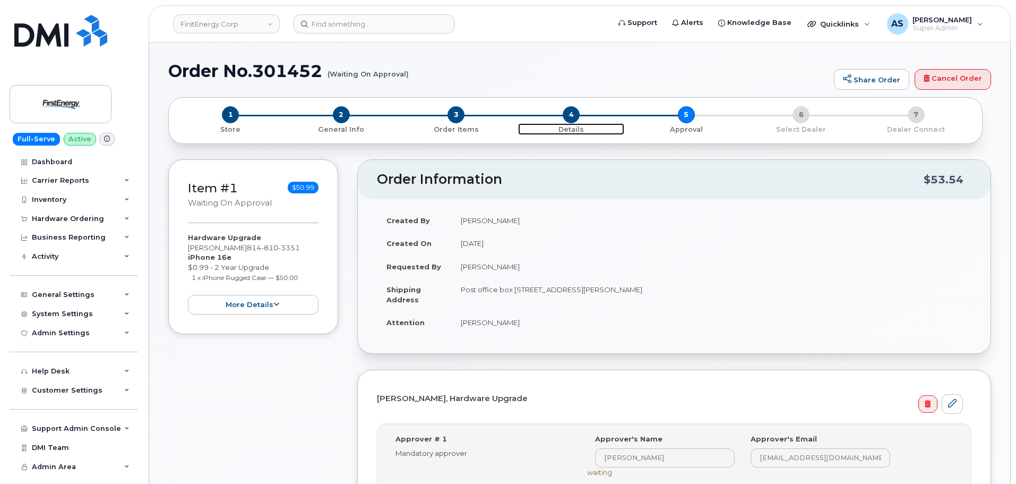
click at [570, 117] on span "4" at bounding box center [571, 114] width 17 height 17
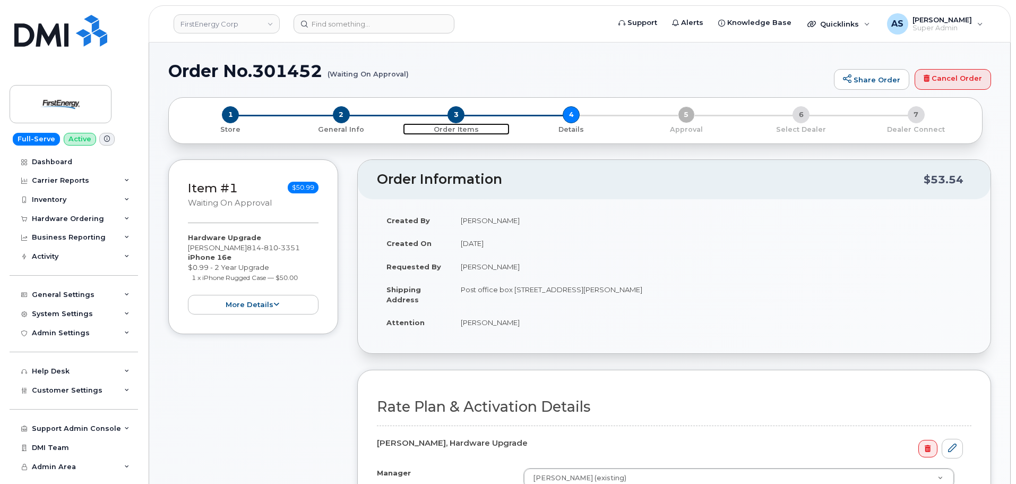
click at [457, 117] on span "3" at bounding box center [455, 114] width 17 height 17
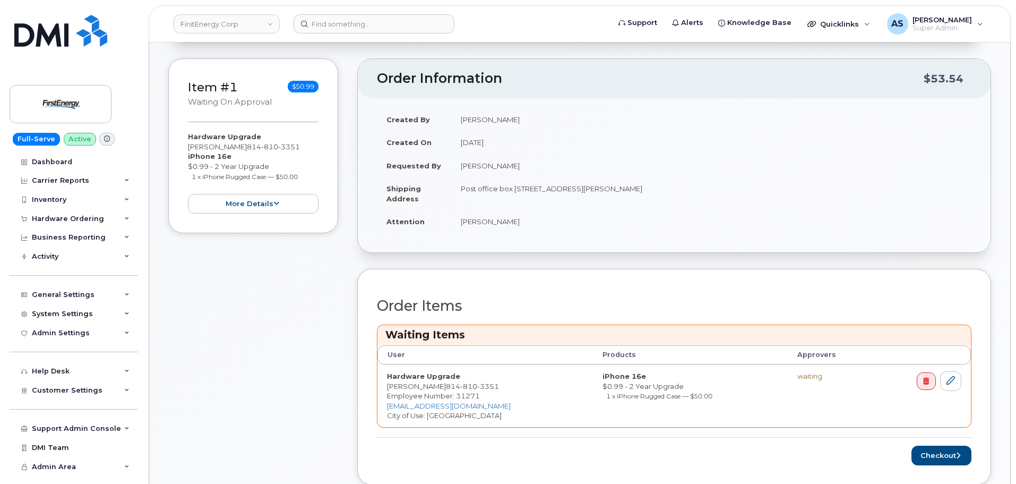
scroll to position [53, 0]
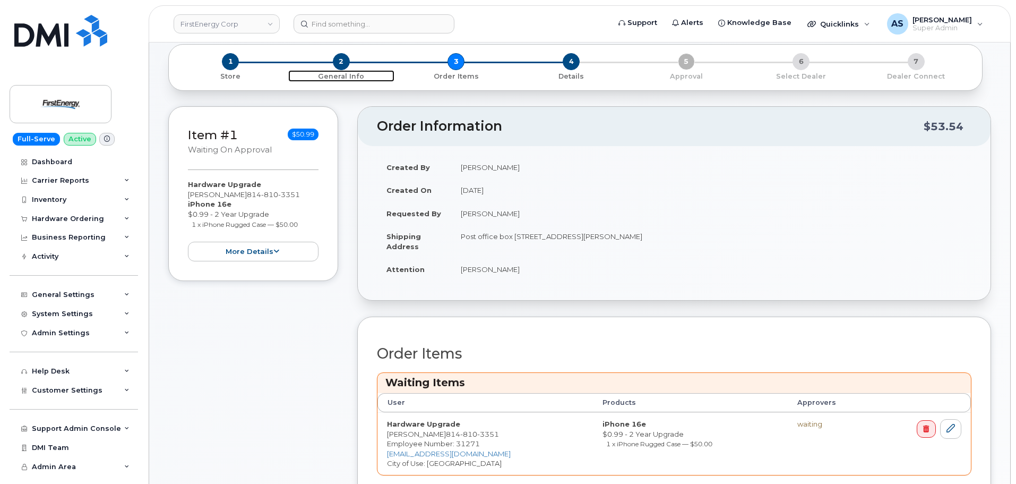
click at [343, 70] on span "General Info" at bounding box center [341, 75] width 107 height 11
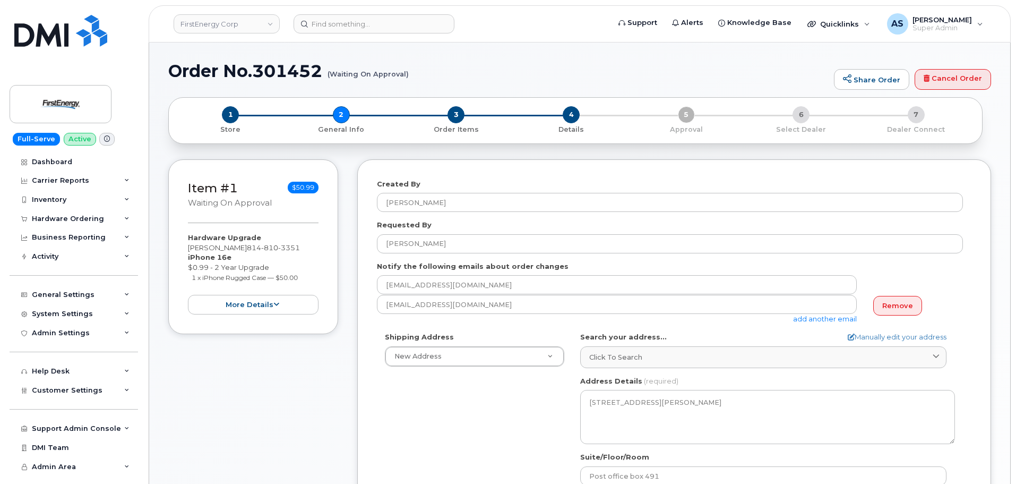
select select
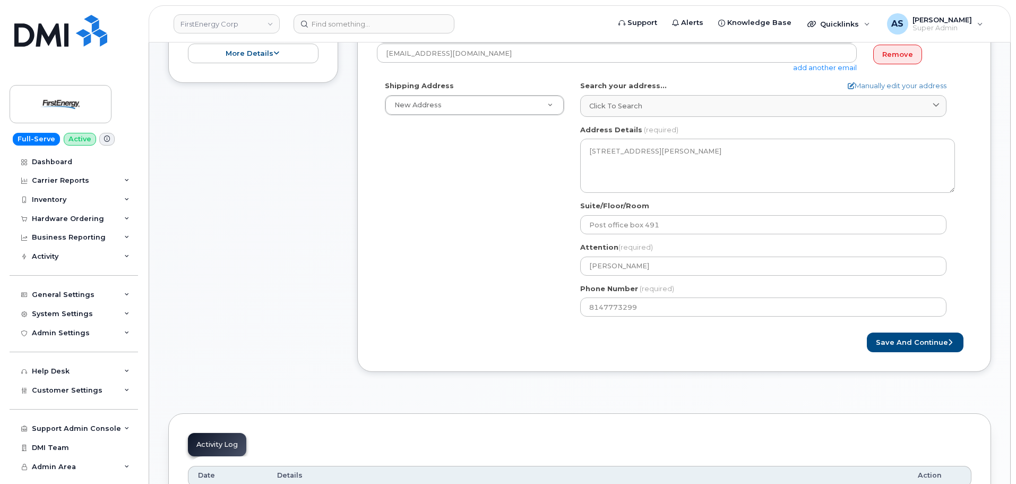
scroll to position [372, 0]
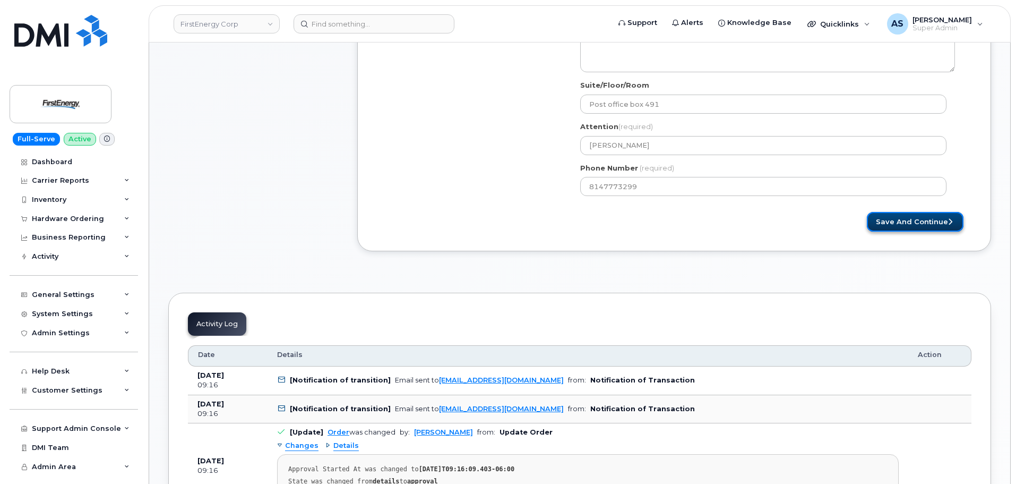
click at [929, 214] on button "Save and Continue" at bounding box center [915, 222] width 97 height 20
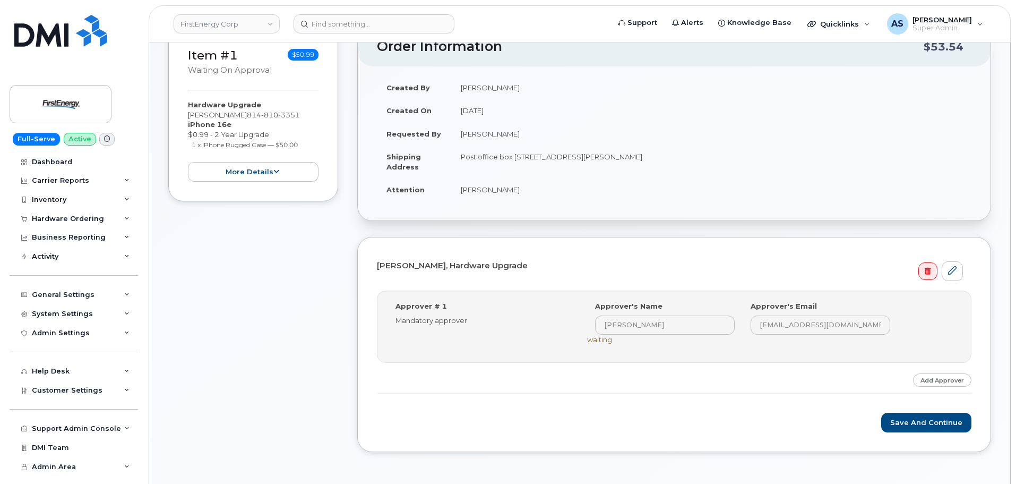
scroll to position [53, 0]
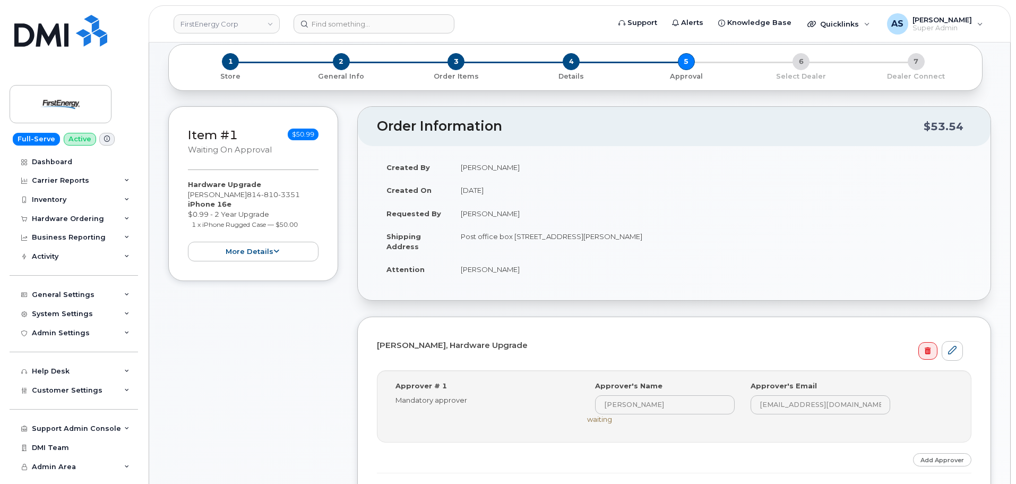
drag, startPoint x: 185, startPoint y: 1, endPoint x: 297, endPoint y: 386, distance: 401.3
click at [298, 385] on div "Item #1 Waiting On Approval $50.99 Hardware Upgrade THOMAS M KOTZUR 814 810 335…" at bounding box center [253, 327] width 170 height 442
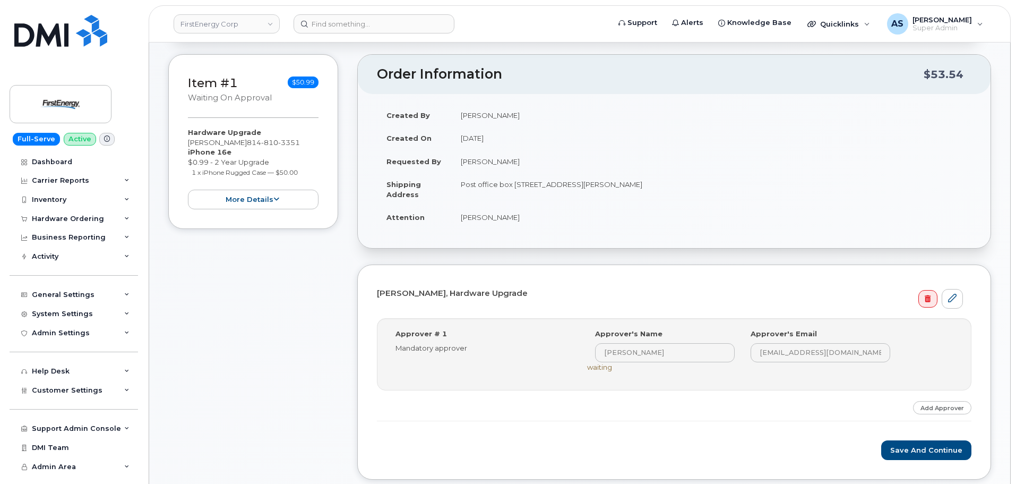
scroll to position [106, 0]
click at [935, 401] on link "Add Approver" at bounding box center [942, 406] width 58 height 13
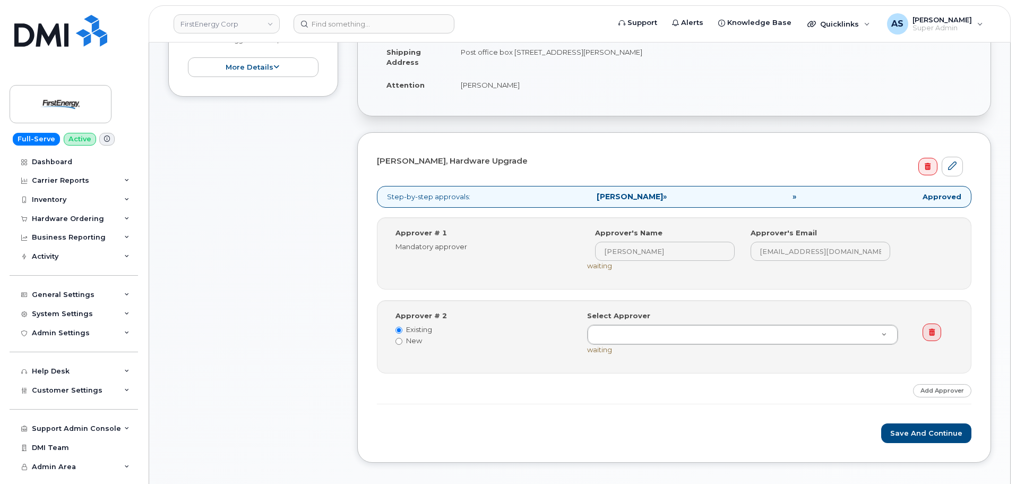
scroll to position [265, 0]
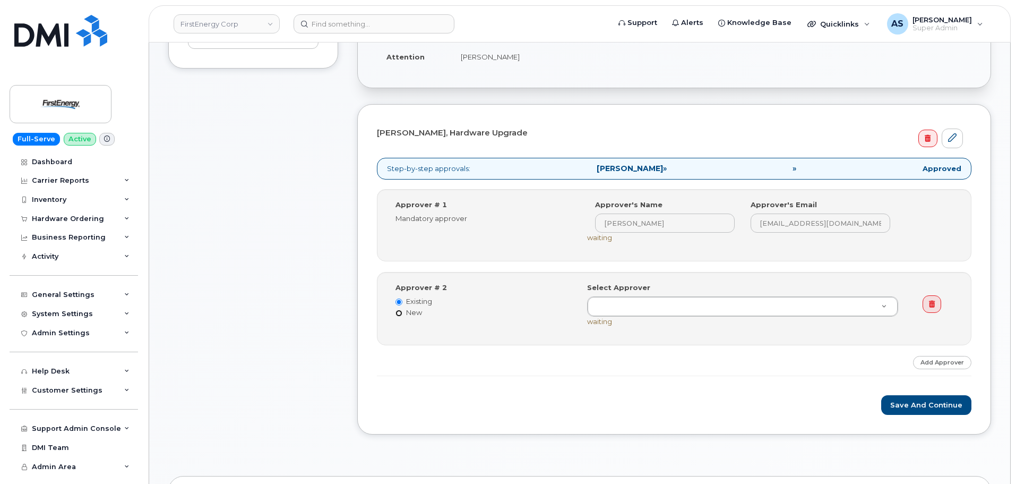
click at [395, 313] on div "Approver # 2 Existing New" at bounding box center [483, 299] width 192 height 35
click at [399, 312] on input "New" at bounding box center [398, 312] width 7 height 7
radio input "true"
radio input "false"
click at [616, 311] on input at bounding box center [665, 305] width 140 height 19
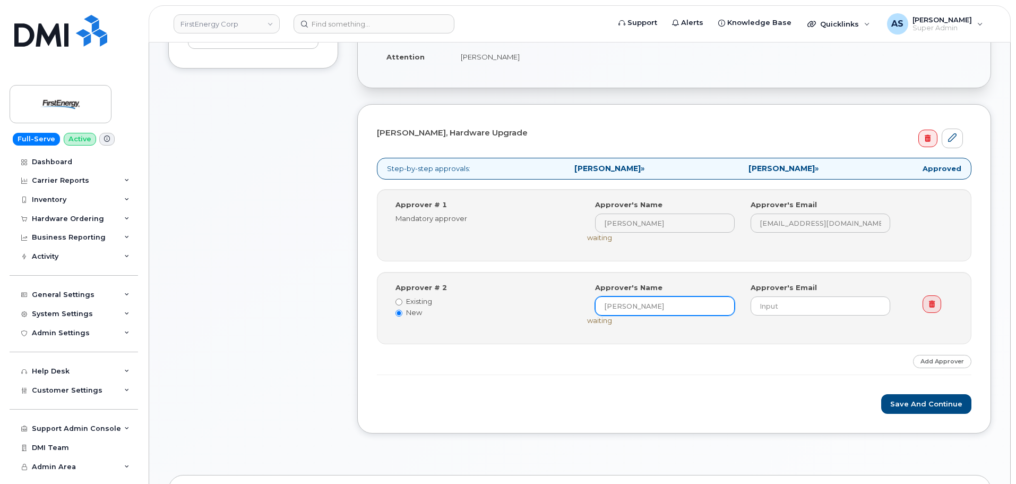
type input "Cathy Monzo"
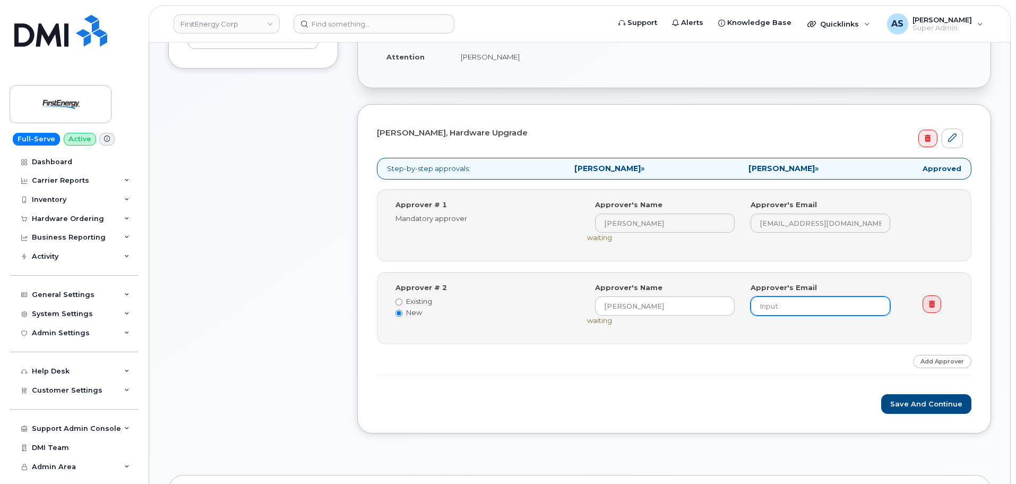
drag, startPoint x: 800, startPoint y: 316, endPoint x: 800, endPoint y: 309, distance: 6.9
click at [801, 314] on div "Select Approver K (undefined) Approver's Name Cathy Monzo Approver's Email wait…" at bounding box center [747, 303] width 320 height 43
drag, startPoint x: 799, startPoint y: 306, endPoint x: 796, endPoint y: 315, distance: 9.1
click at [798, 307] on input "email" at bounding box center [820, 305] width 140 height 19
click at [770, 344] on div "Step-by-step approvals: Nicole L Sabol-Perschy » Cathy Monzo » Approved Approve…" at bounding box center [674, 266] width 594 height 217
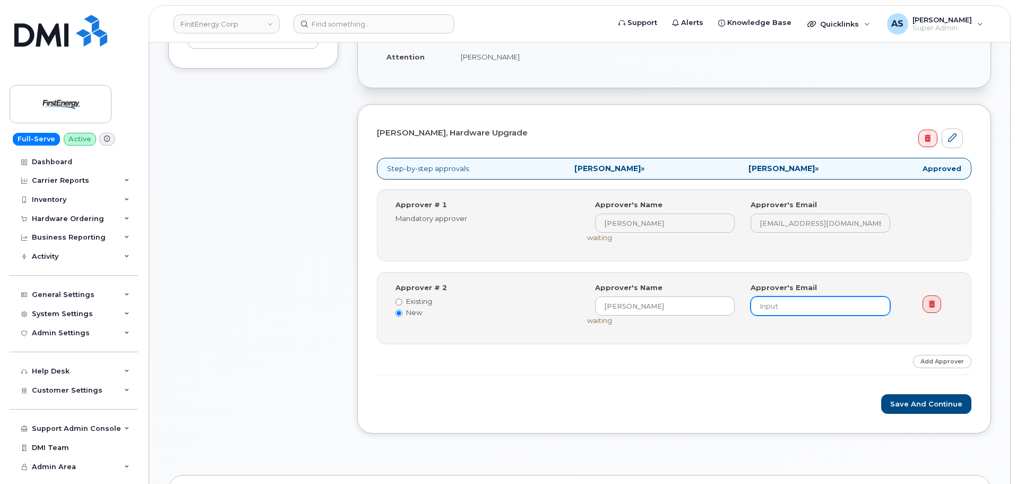
click at [767, 306] on input "email" at bounding box center [820, 305] width 140 height 19
type input "CMonzo@firstenergycorp.com"
drag, startPoint x: 635, startPoint y: 358, endPoint x: 620, endPoint y: 364, distance: 16.3
click at [624, 358] on div "Step-by-step approvals: Nicole L Sabol-Perschy » Cathy Monzo » Approved Approve…" at bounding box center [674, 266] width 594 height 217
click at [923, 402] on button "Save and Continue" at bounding box center [926, 404] width 90 height 20
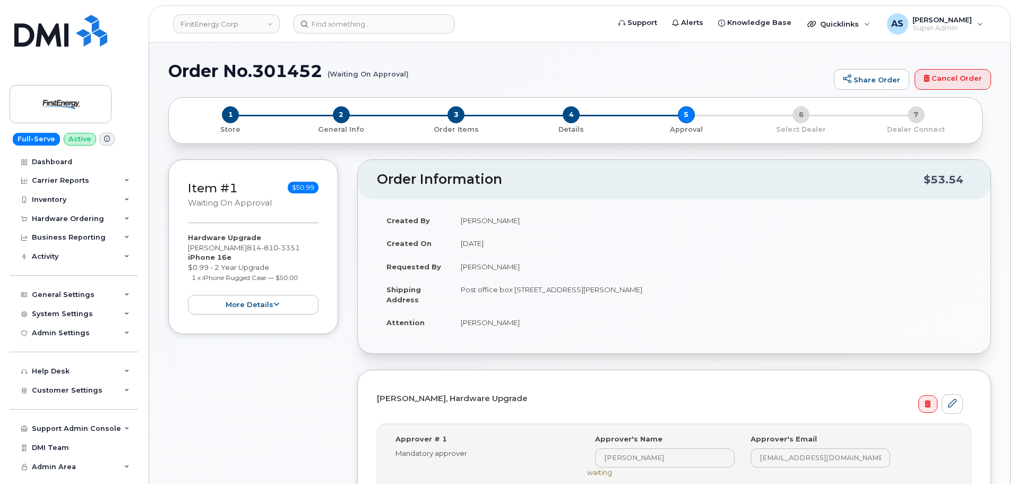
drag, startPoint x: 520, startPoint y: 267, endPoint x: 448, endPoint y: 261, distance: 71.9
click at [448, 261] on tr "Requested By Thomas M Kotzur" at bounding box center [674, 266] width 594 height 23
copy tr "Thomas M Kotzu"
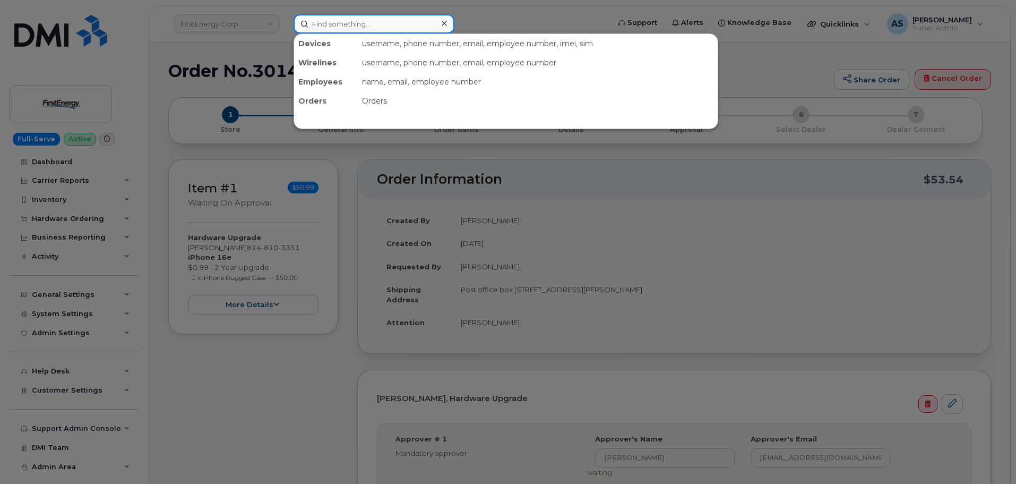
click at [351, 22] on input at bounding box center [373, 23] width 161 height 19
paste input "Thomas M Kotzu"
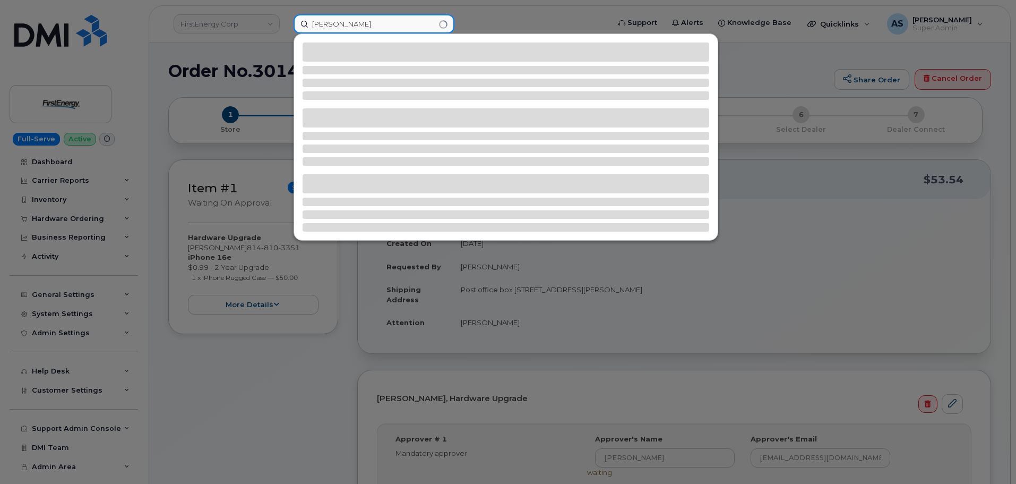
click at [327, 22] on input "Thomas M Kotzu" at bounding box center [373, 23] width 161 height 19
click at [381, 27] on input "Thomas M Kotzu" at bounding box center [373, 23] width 161 height 19
click at [348, 20] on input "[PERSON_NAME]" at bounding box center [373, 23] width 161 height 19
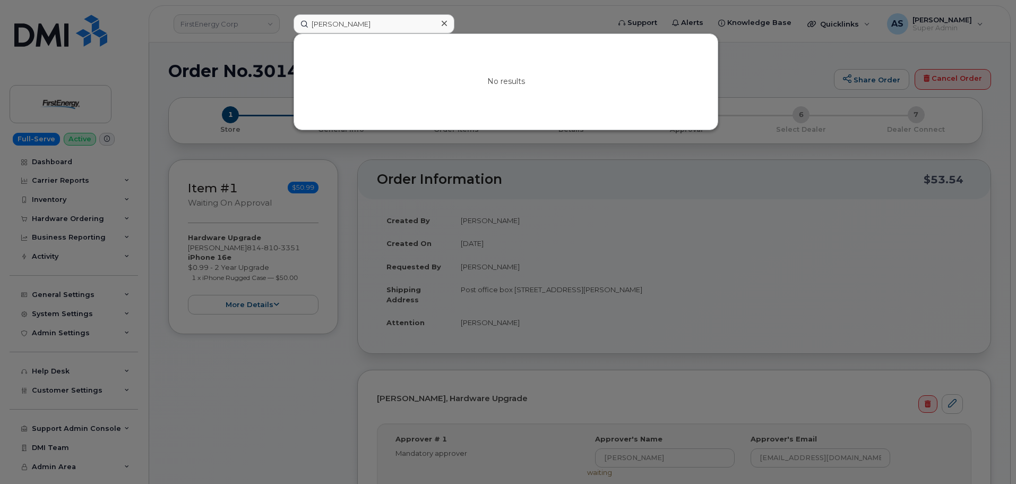
click at [472, 21] on div at bounding box center [508, 242] width 1016 height 484
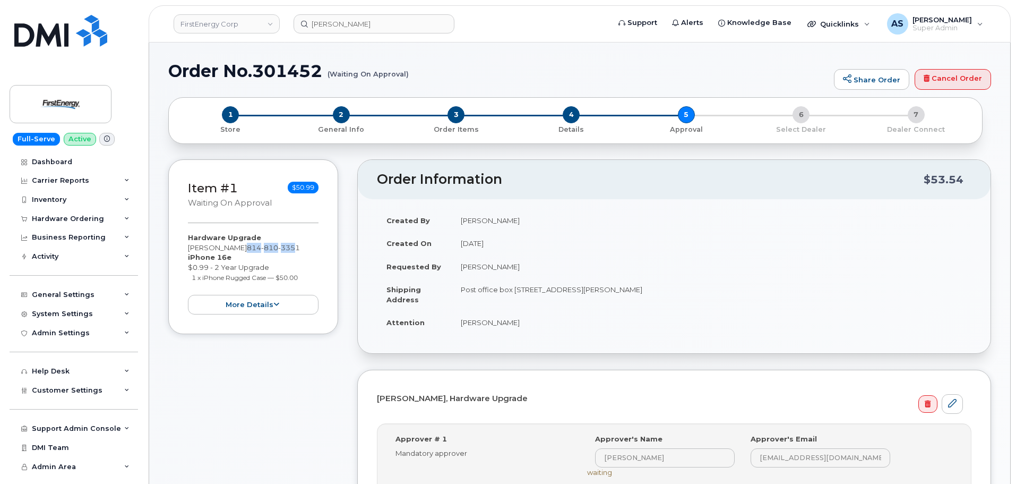
drag, startPoint x: 260, startPoint y: 248, endPoint x: 310, endPoint y: 251, distance: 50.0
click at [310, 252] on div "Hardware Upgrade THOMAS M KOTZUR 814 810 3351 iPhone 16e $0.99 - 2 Year Upgrade…" at bounding box center [253, 273] width 131 height 82
copy span "814 810 335"
click at [359, 22] on input "Thomas Kotzur" at bounding box center [373, 23] width 161 height 19
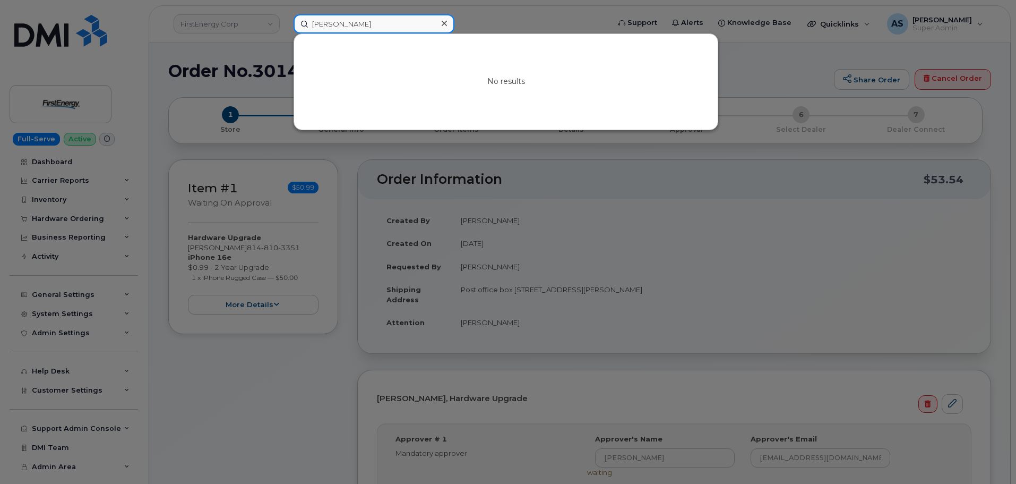
drag, startPoint x: 366, startPoint y: 23, endPoint x: 282, endPoint y: 30, distance: 84.7
click at [285, 30] on div "Thomas Kotzur No results" at bounding box center [448, 23] width 326 height 19
paste input "814810335"
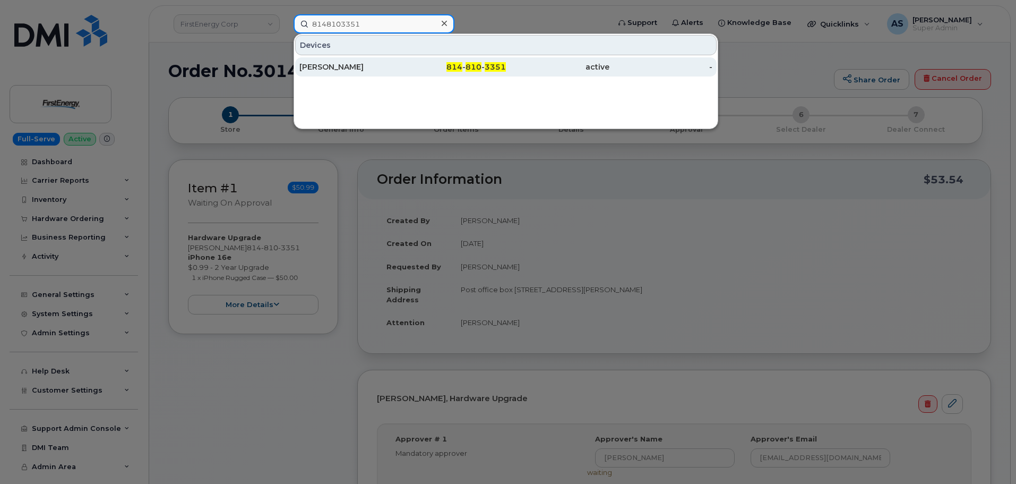
type input "8148103351"
click at [389, 70] on div "[PERSON_NAME]" at bounding box center [350, 67] width 103 height 11
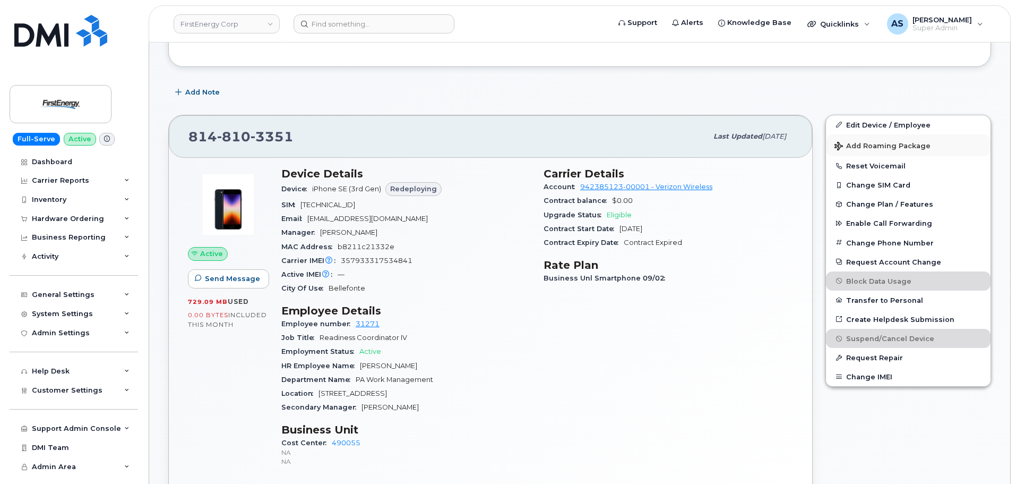
scroll to position [159, 0]
click at [902, 122] on link "Edit Device / Employee" at bounding box center [908, 125] width 165 height 19
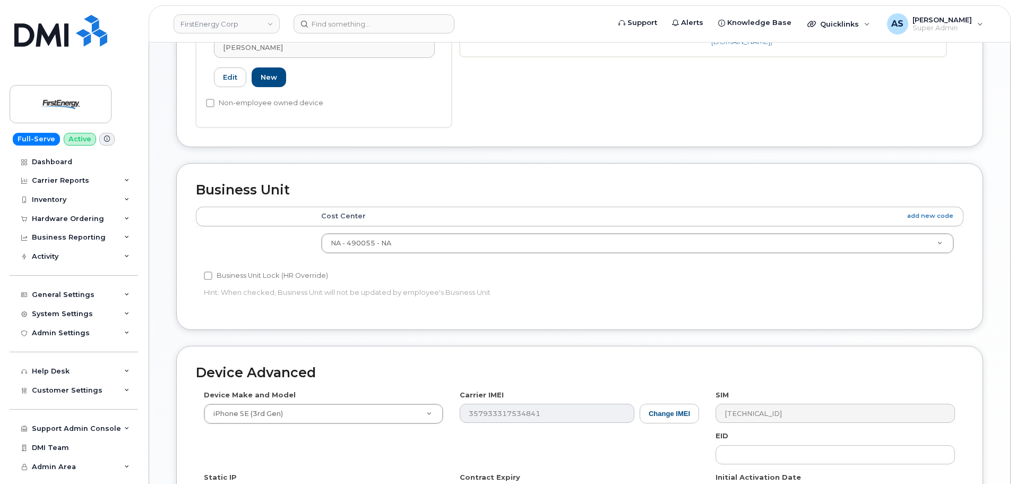
scroll to position [372, 0]
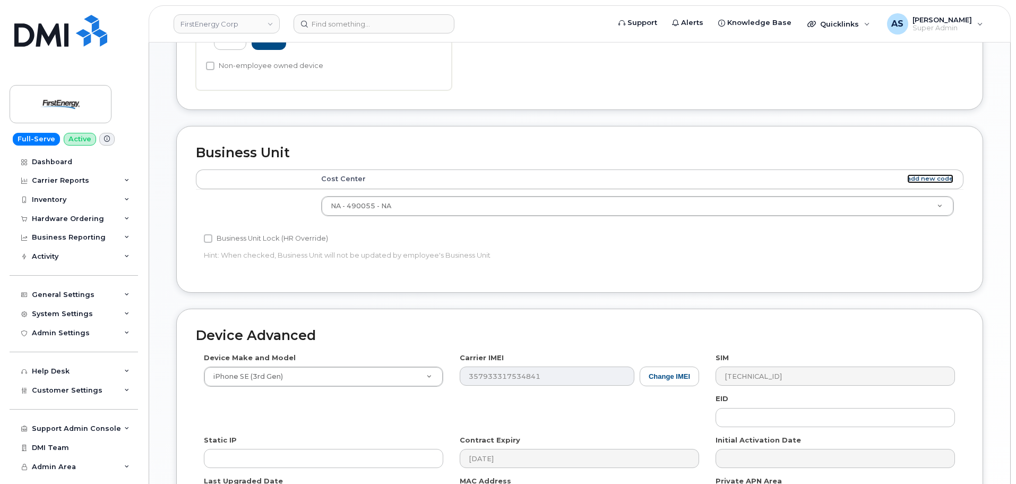
click at [937, 176] on link "add new code" at bounding box center [930, 178] width 46 height 9
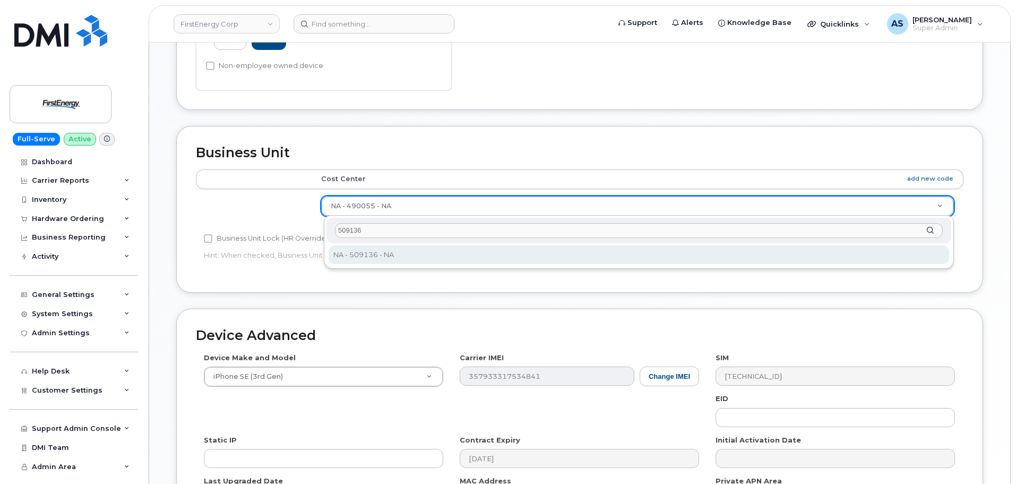
type input "509136"
type input "29510277"
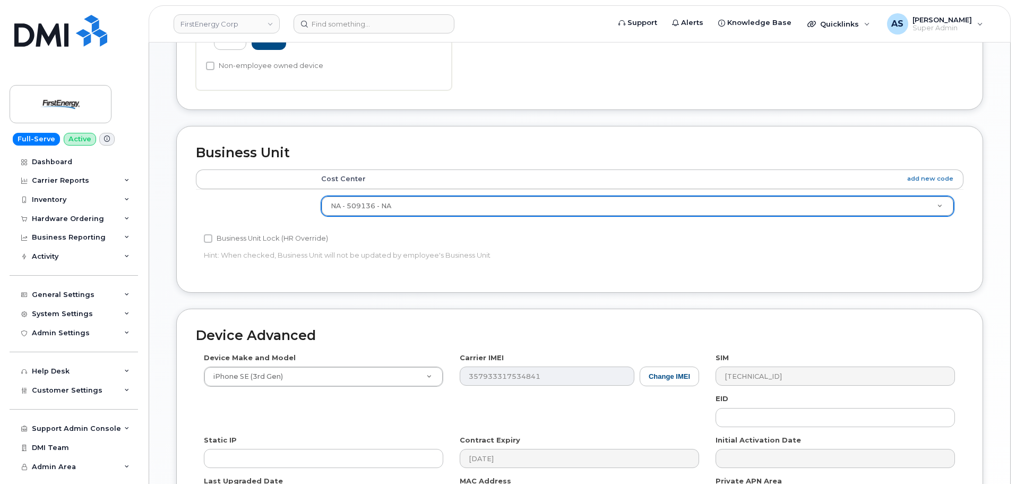
click at [540, 255] on p "Hint: When checked, Business Unit will not be updated by employee's Business Un…" at bounding box center [451, 255] width 495 height 10
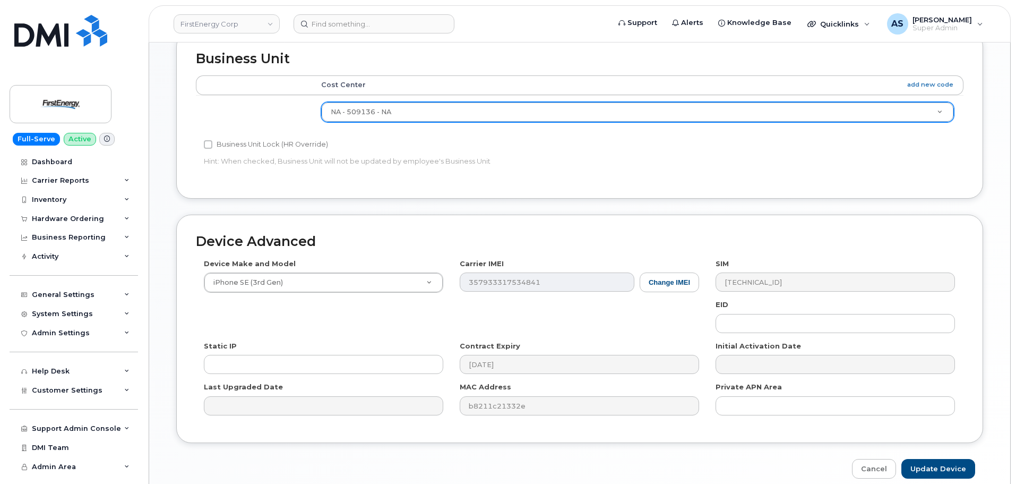
scroll to position [513, 0]
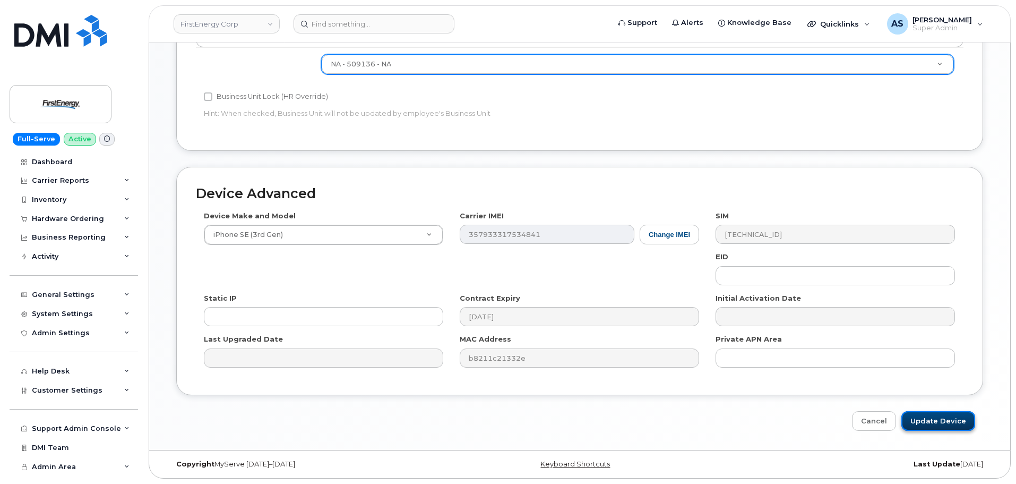
click at [936, 419] on input "Update Device" at bounding box center [938, 421] width 74 height 20
type input "Saving..."
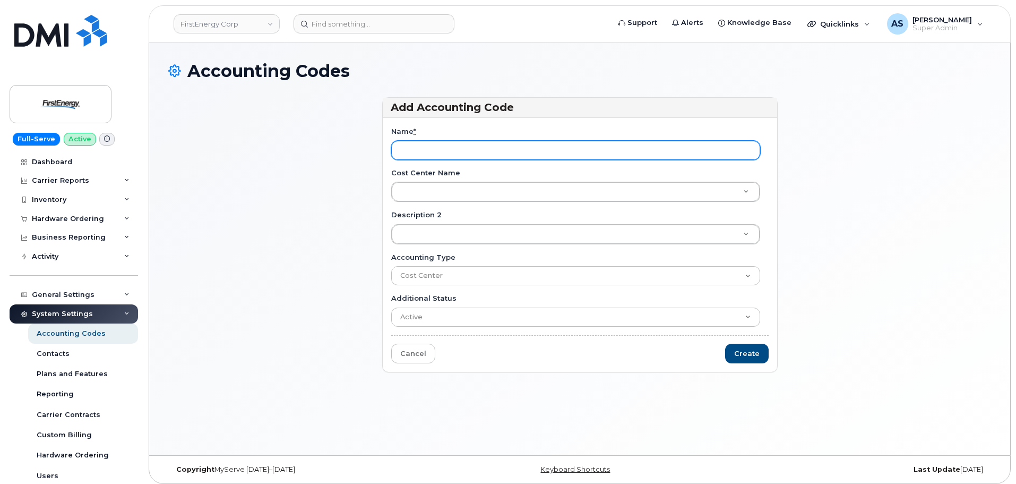
click at [449, 152] on input "Name *" at bounding box center [575, 150] width 369 height 19
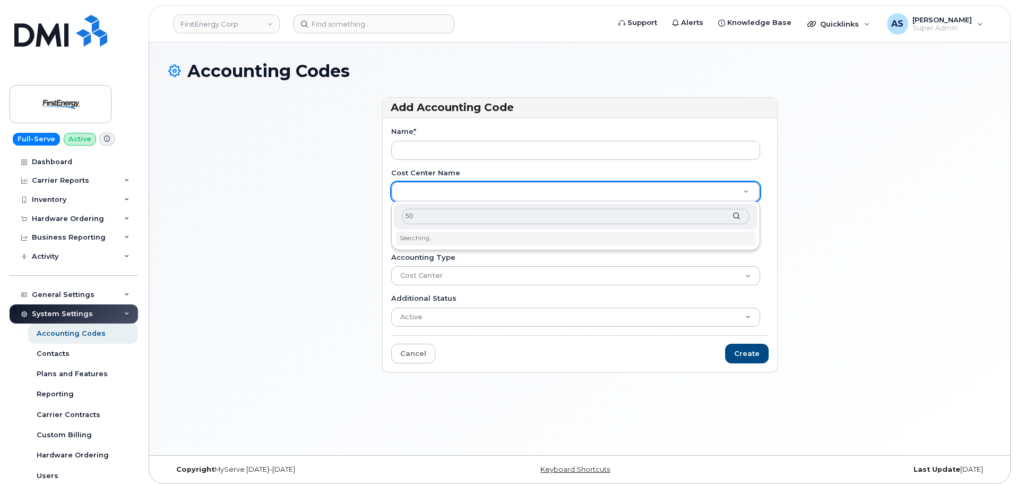
type input "5"
drag, startPoint x: 222, startPoint y: 216, endPoint x: 234, endPoint y: 217, distance: 12.3
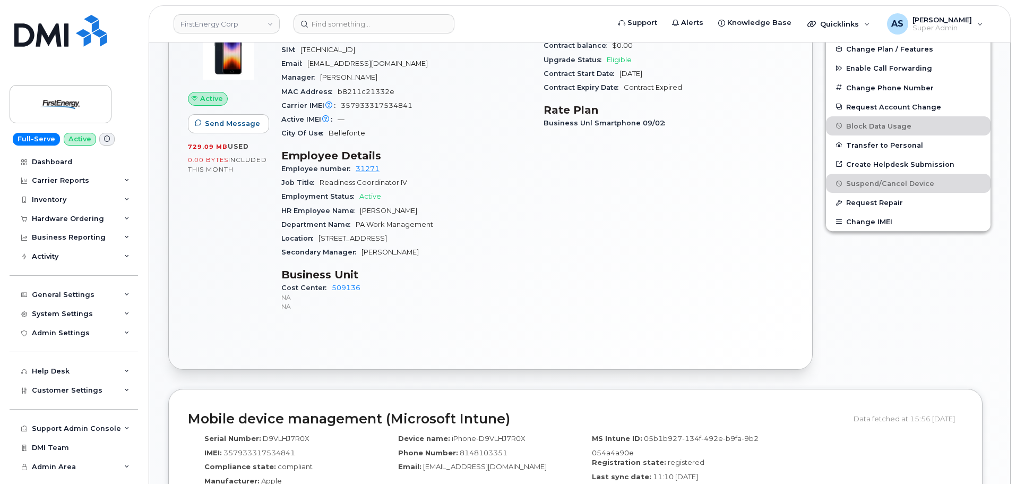
scroll to position [318, 0]
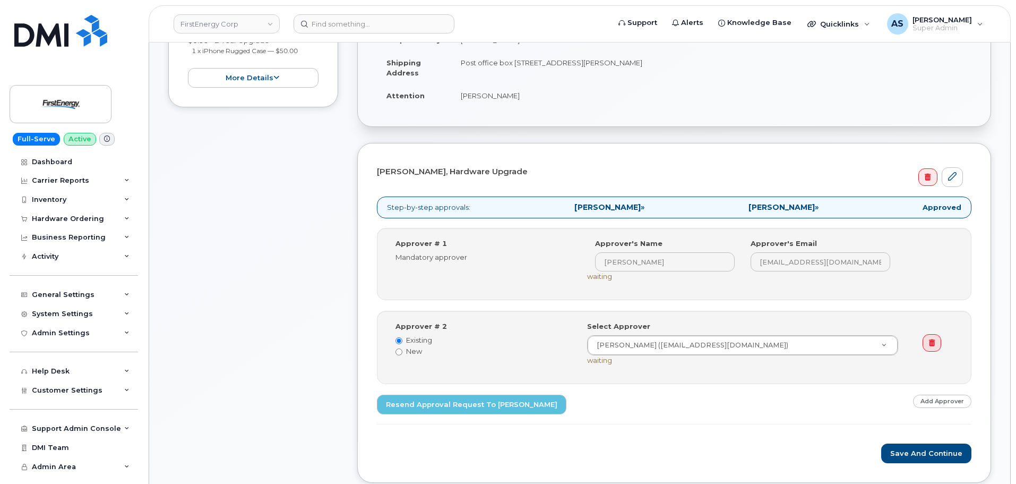
scroll to position [265, 0]
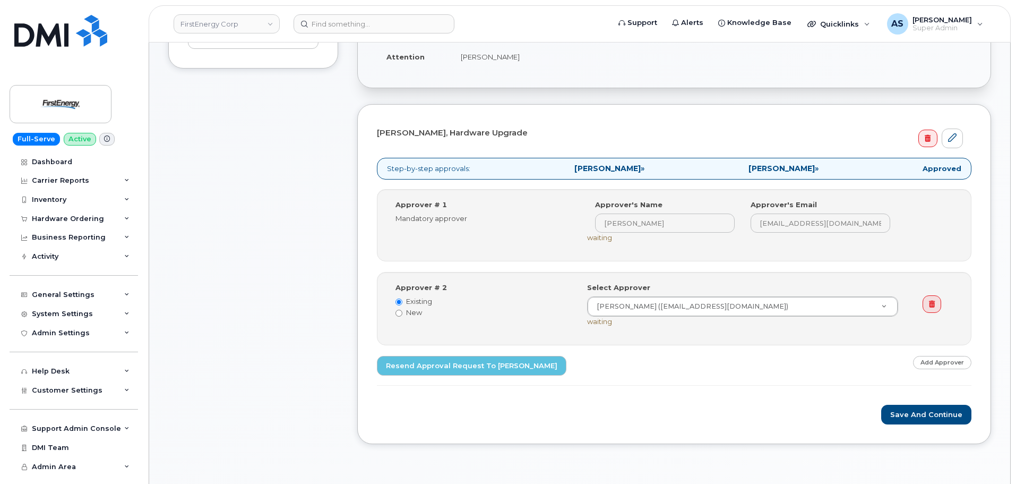
click at [737, 386] on form "THOMAS M KOTZUR, Hardware Upgrade Step-by-step approvals: Nicole L Sabol-Persch…" at bounding box center [674, 274] width 594 height 300
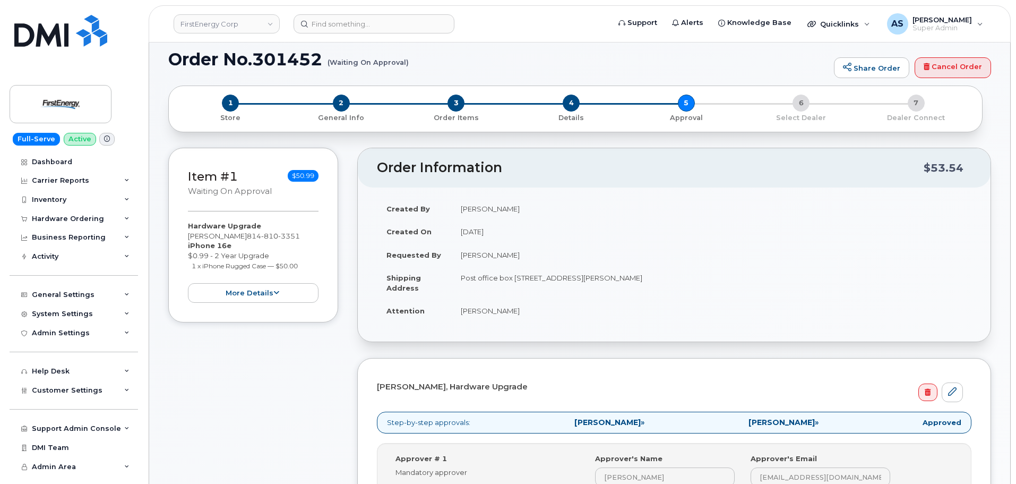
scroll to position [0, 0]
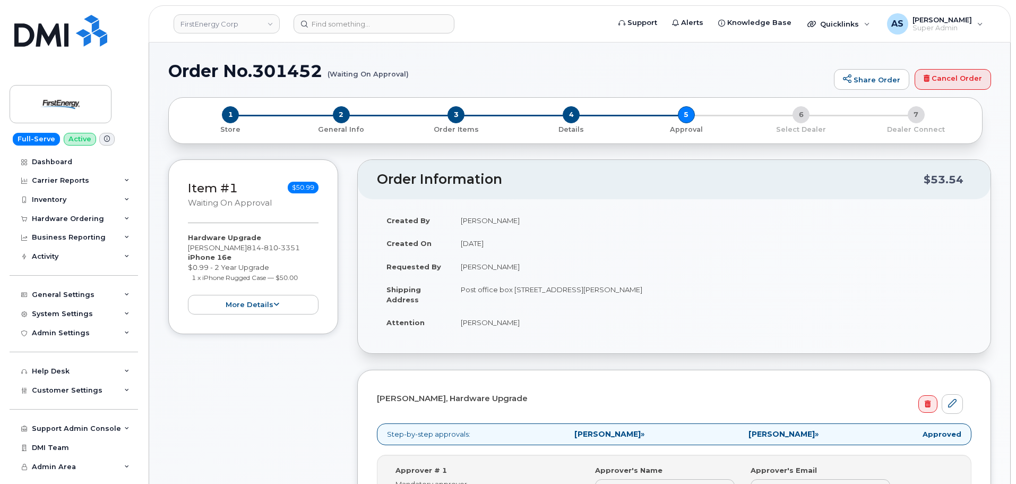
drag, startPoint x: 426, startPoint y: 74, endPoint x: 404, endPoint y: 73, distance: 21.3
click at [404, 73] on h1 "Order No.301452 (Waiting On Approval)" at bounding box center [498, 71] width 660 height 19
click at [422, 73] on h1 "Order No.301452 (Waiting On Approval)" at bounding box center [498, 71] width 660 height 19
click at [375, 72] on small "(Waiting On Approval)" at bounding box center [367, 70] width 81 height 16
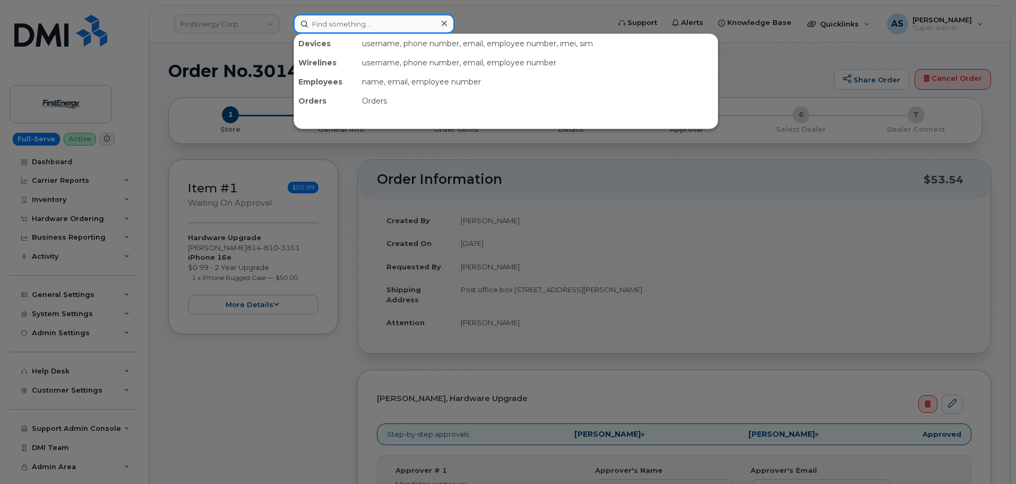
click at [372, 28] on input at bounding box center [373, 23] width 161 height 19
paste input "Rodney E Snyder J"
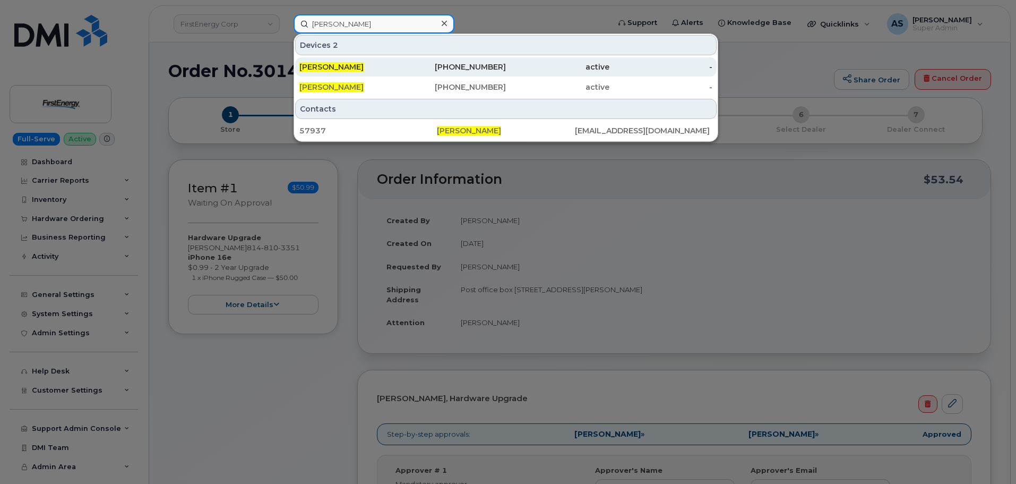
type input "Rodney E Snyder Jr"
click at [408, 67] on div "301-331-3976" at bounding box center [454, 67] width 103 height 11
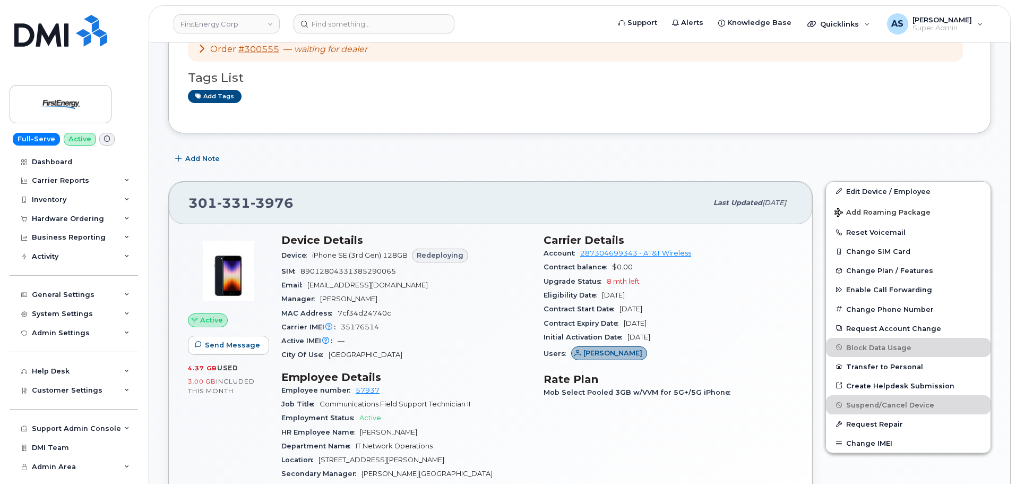
scroll to position [265, 0]
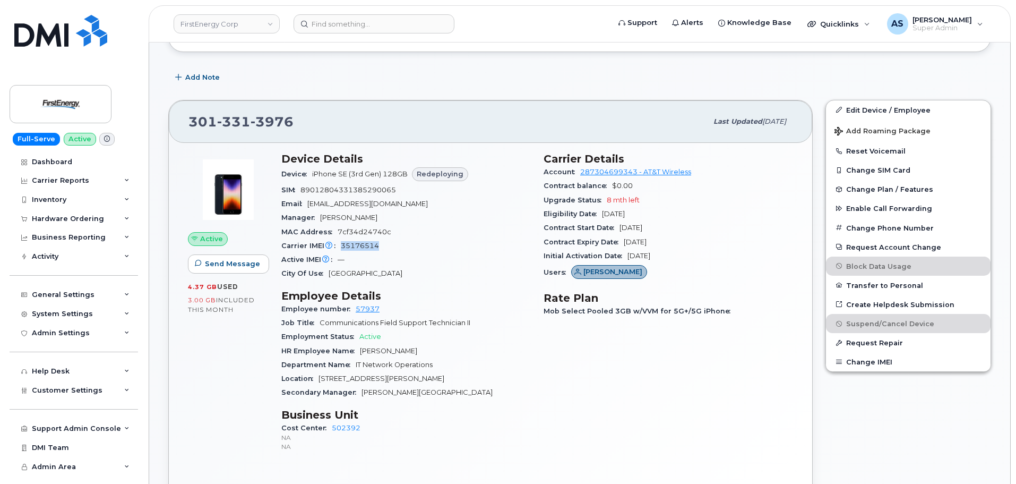
drag, startPoint x: 341, startPoint y: 246, endPoint x: 382, endPoint y: 246, distance: 40.9
click at [382, 246] on div "Carrier IMEI Carrier IMEI is reported during the last billing cycle or change o…" at bounding box center [405, 246] width 249 height 14
copy span "35176514"
drag, startPoint x: 322, startPoint y: 378, endPoint x: 419, endPoint y: 382, distance: 97.2
click at [419, 382] on div "Location 10802 Bower Ave." at bounding box center [405, 379] width 249 height 14
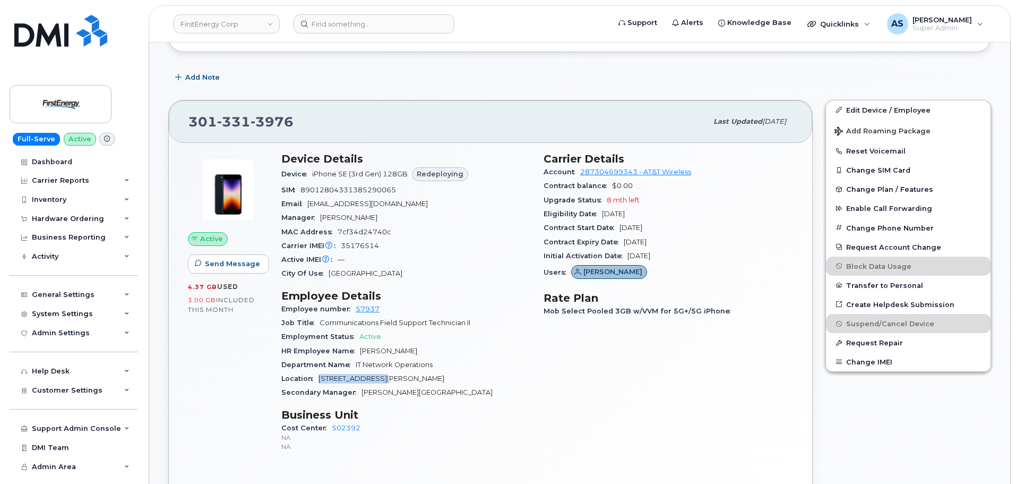
copy span "10802 Bower Ave."
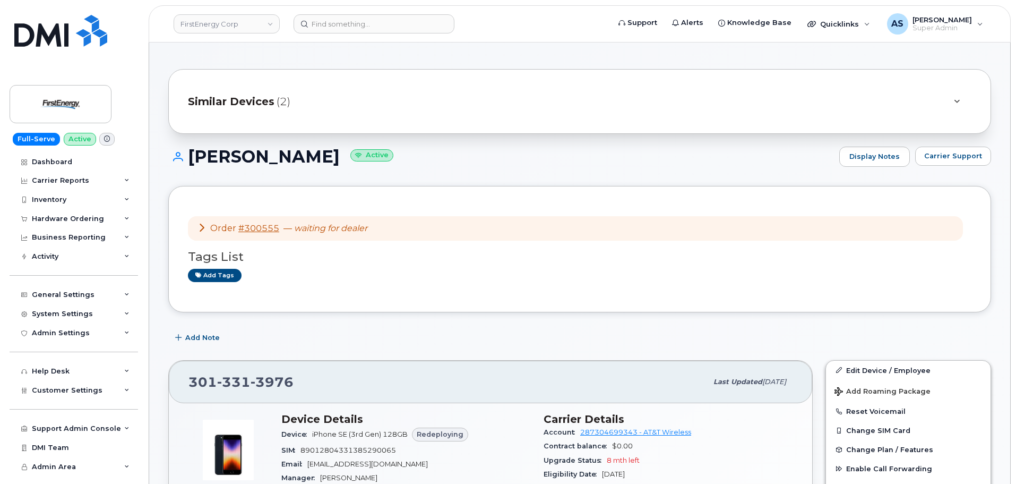
scroll to position [0, 0]
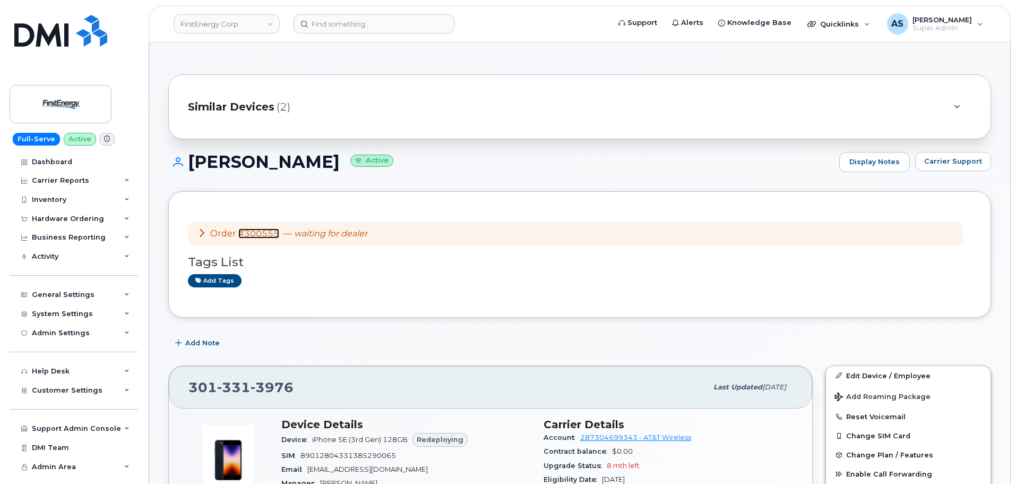
click at [257, 234] on link "#300555" at bounding box center [258, 233] width 41 height 10
click at [368, 25] on input at bounding box center [373, 23] width 161 height 19
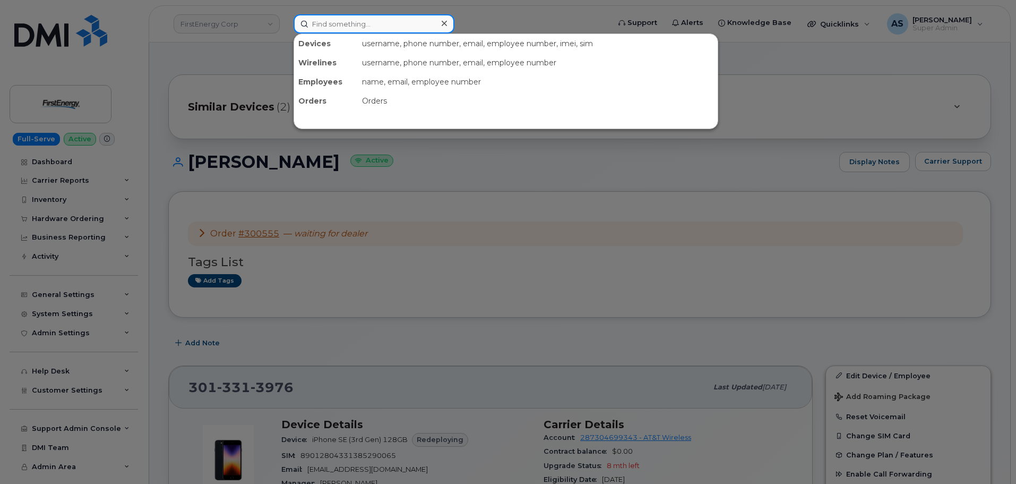
paste input "870-979-9920"
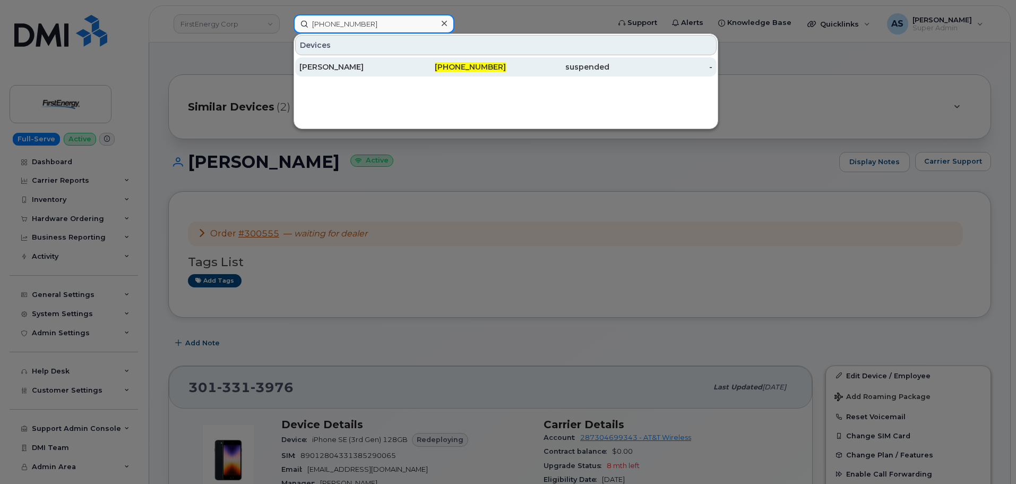
type input "870-979-9920"
click at [424, 66] on div "870-979-9920" at bounding box center [454, 67] width 103 height 11
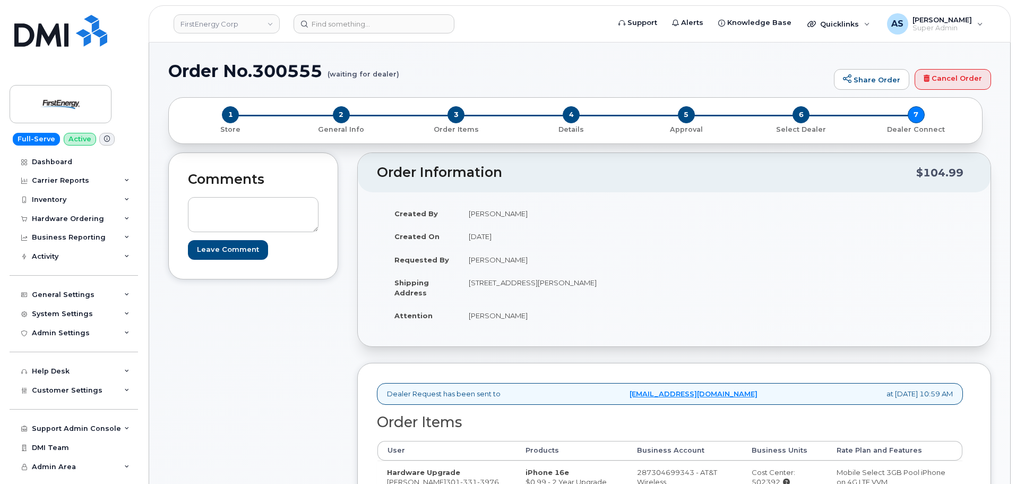
drag, startPoint x: 534, startPoint y: 281, endPoint x: 588, endPoint y: 285, distance: 54.3
click at [589, 286] on td "[STREET_ADDRESS][PERSON_NAME]" at bounding box center [562, 287] width 207 height 33
copy td "WILLIAMSPORT"
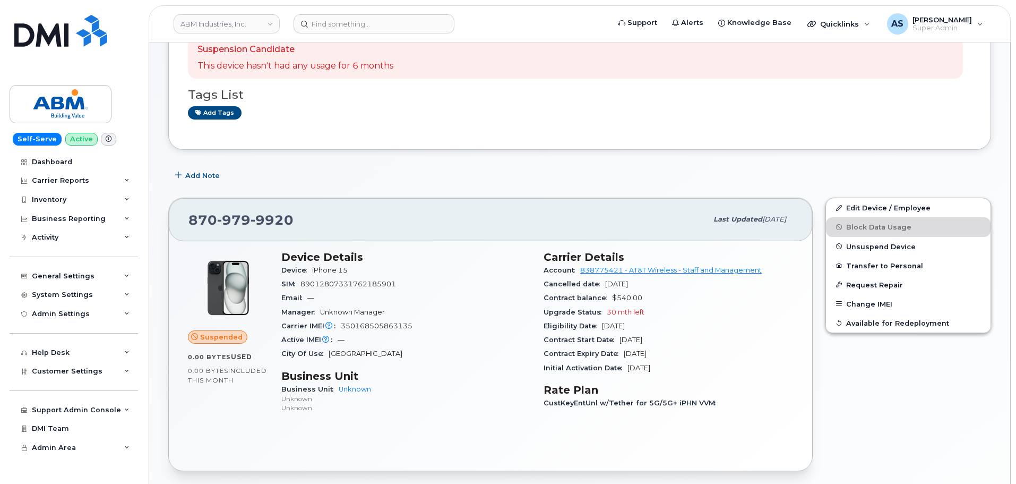
scroll to position [106, 0]
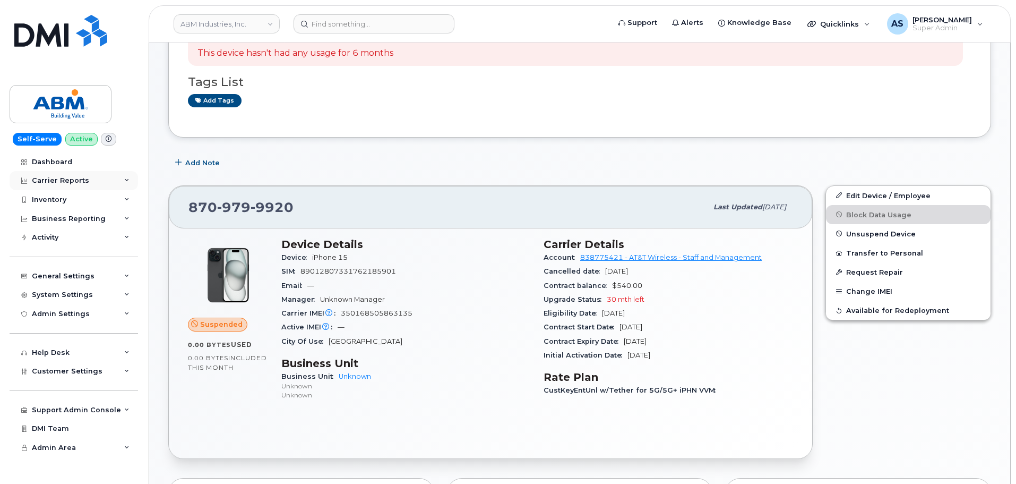
click at [96, 185] on div "Carrier Reports" at bounding box center [74, 180] width 128 height 19
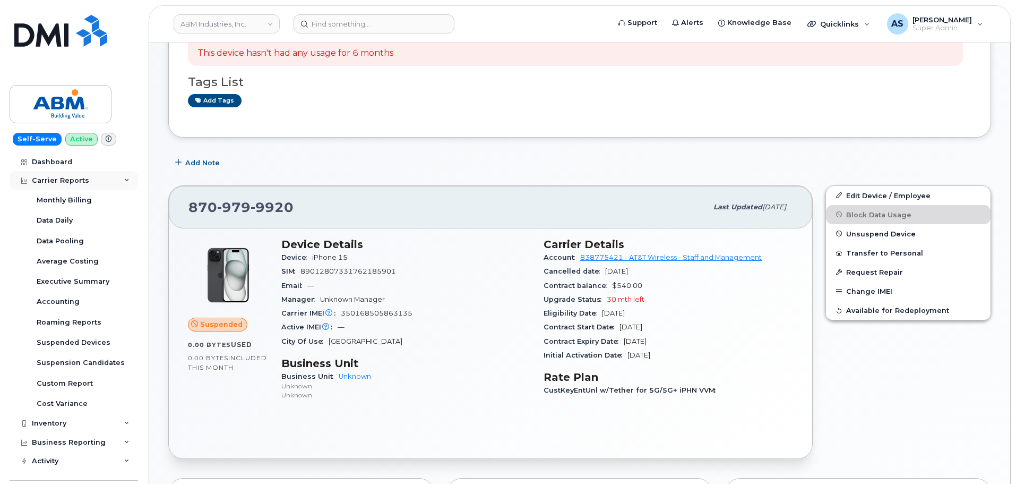
click at [92, 184] on div "Carrier Reports" at bounding box center [74, 180] width 128 height 19
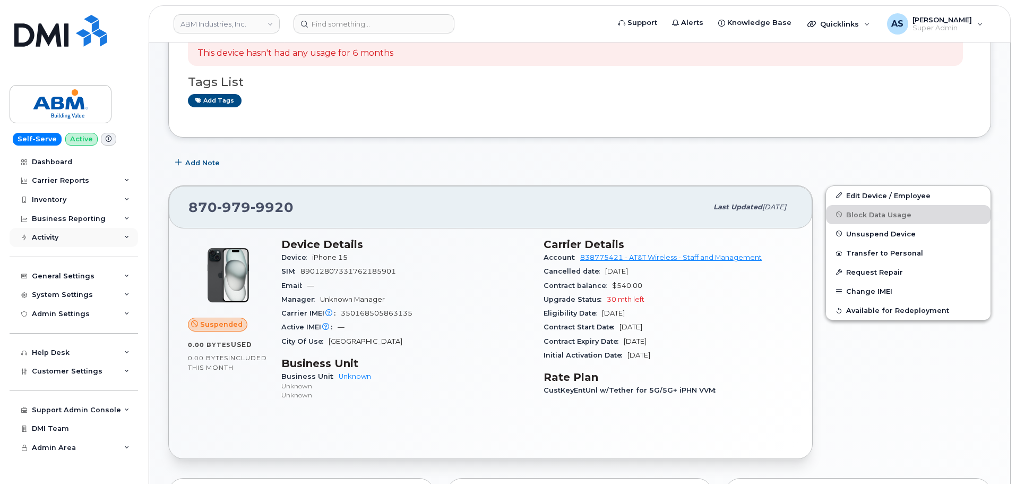
click at [99, 231] on div "Activity" at bounding box center [74, 237] width 128 height 19
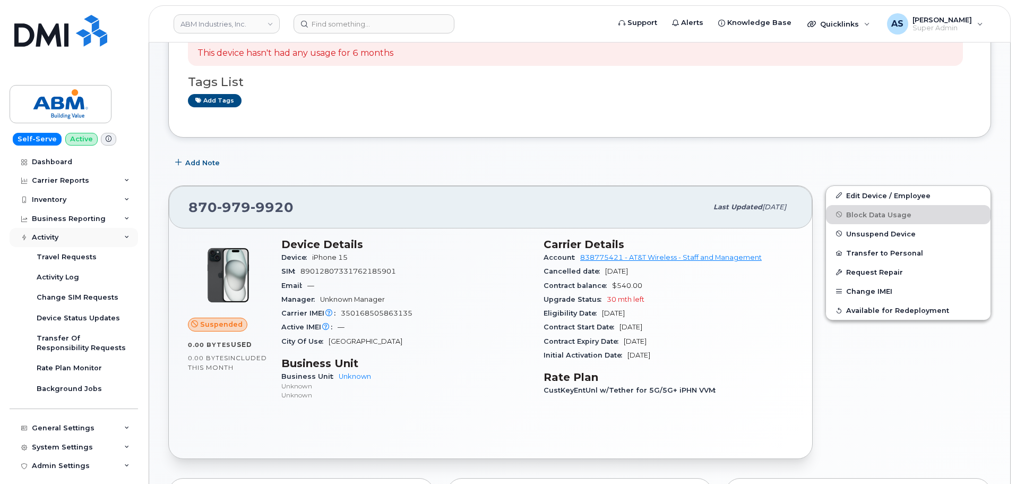
click at [99, 231] on div "Activity" at bounding box center [74, 237] width 128 height 19
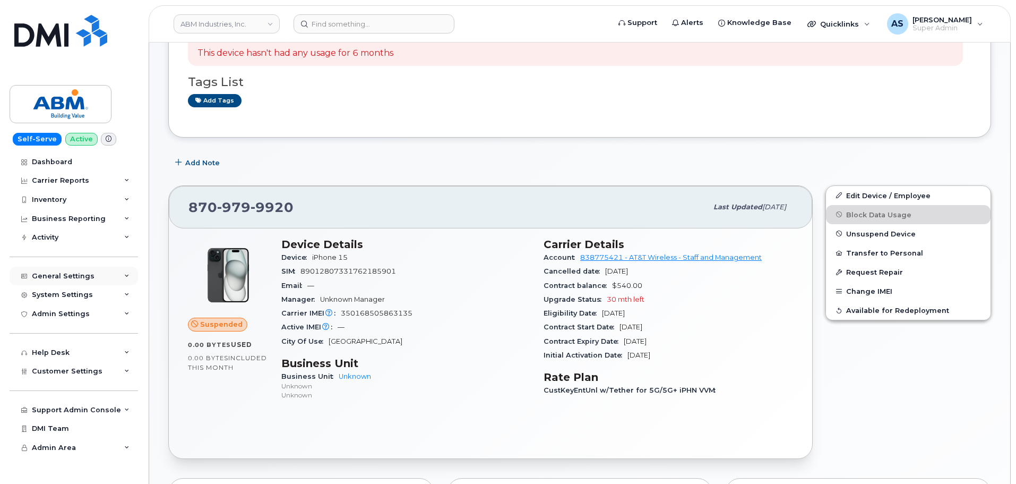
click at [101, 280] on div "General Settings" at bounding box center [74, 275] width 128 height 19
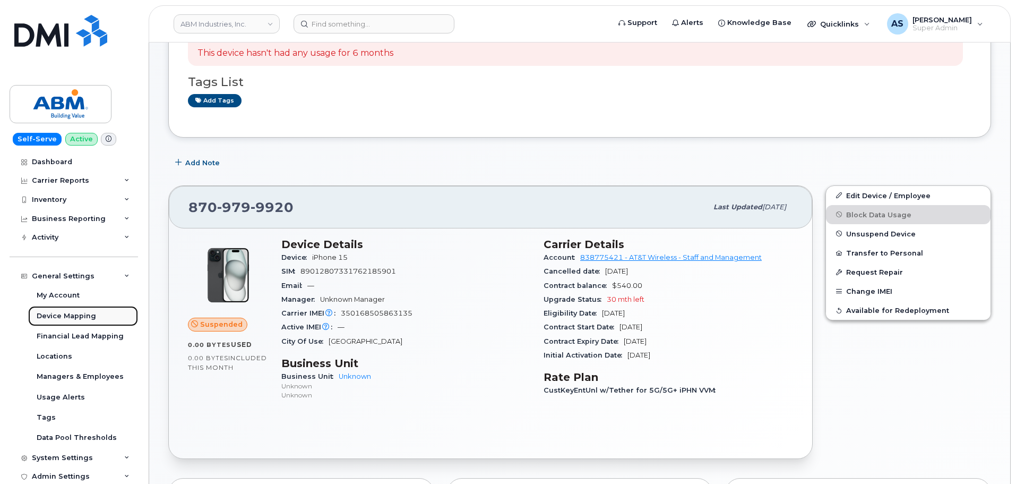
click at [97, 314] on link "Device Mapping" at bounding box center [83, 316] width 110 height 20
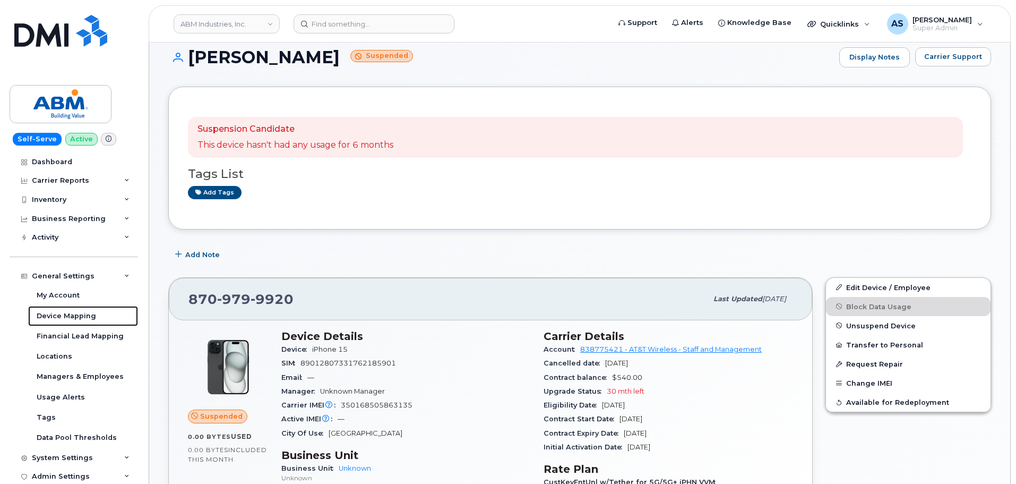
scroll to position [0, 0]
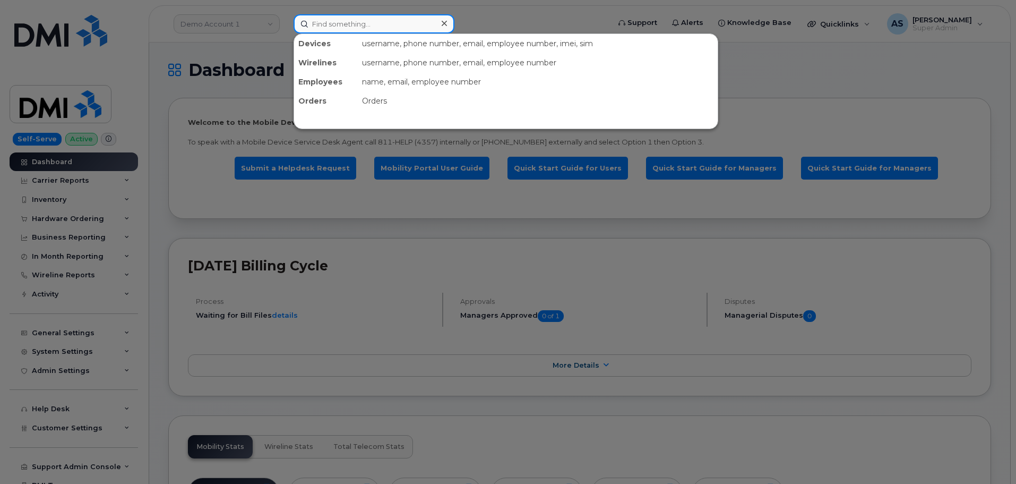
click at [310, 25] on input at bounding box center [373, 23] width 161 height 19
click at [347, 30] on input at bounding box center [373, 23] width 161 height 19
paste input "7738824890"
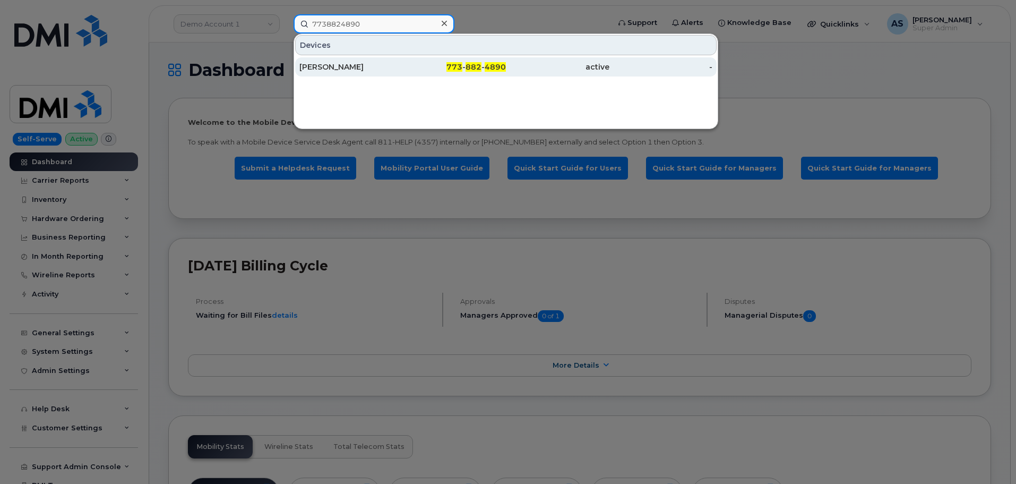
type input "7738824890"
click at [391, 66] on div "[PERSON_NAME]" at bounding box center [350, 67] width 103 height 11
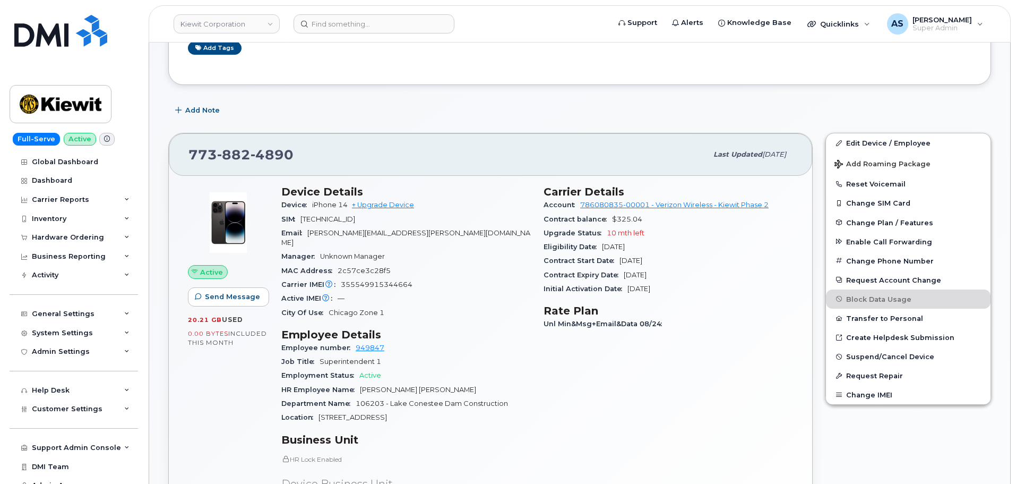
scroll to position [53, 0]
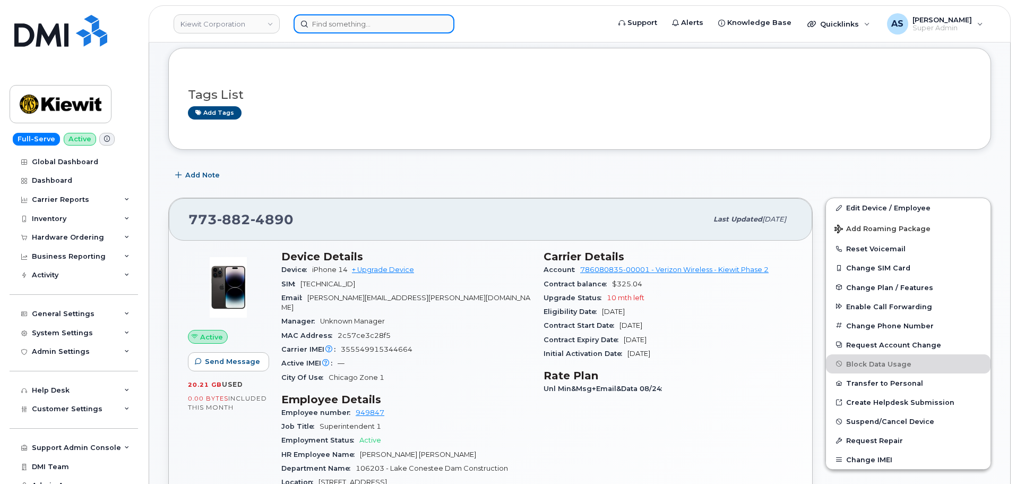
click at [349, 30] on input at bounding box center [373, 23] width 161 height 19
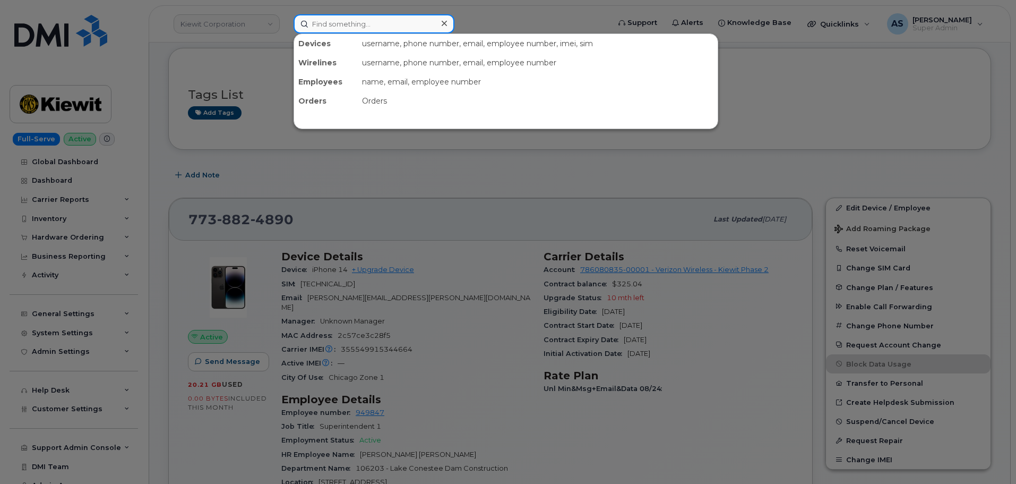
paste input "4153103195"
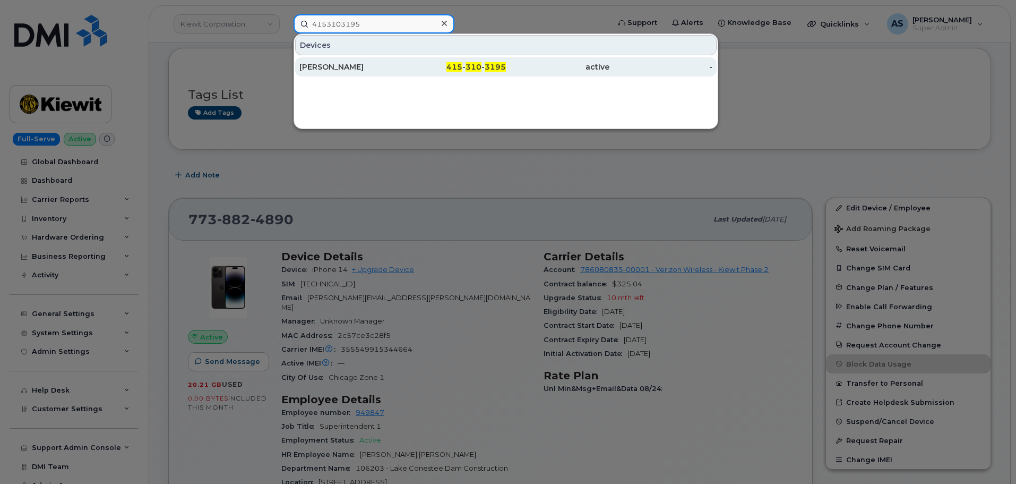
type input "4153103195"
click at [420, 75] on div "415 - 310 - 3195" at bounding box center [454, 66] width 103 height 19
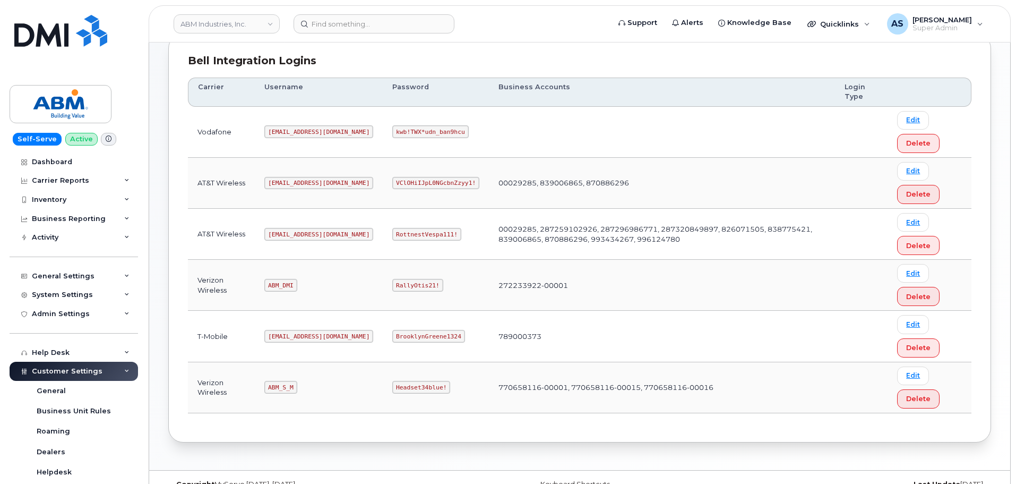
scroll to position [159, 0]
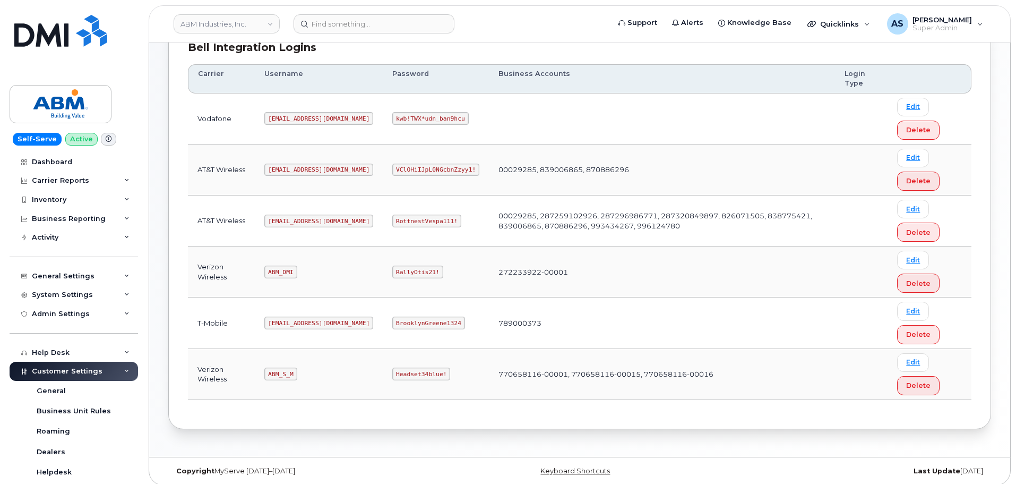
click at [392, 277] on code "RallyOtis21!" at bounding box center [417, 271] width 50 height 13
click at [392, 266] on code "RallyOtis21!" at bounding box center [417, 271] width 50 height 13
click at [392, 269] on code "RallyOtis21!" at bounding box center [417, 271] width 50 height 13
click at [392, 268] on code "RallyOtis21!" at bounding box center [417, 271] width 50 height 13
click at [392, 267] on code "RallyOtis21!" at bounding box center [417, 271] width 50 height 13
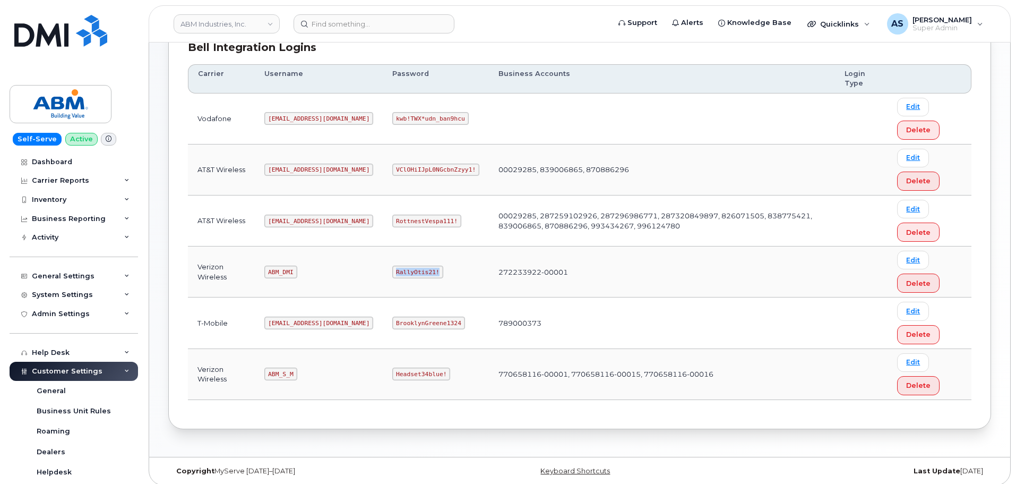
click at [392, 267] on code "RallyOtis21!" at bounding box center [417, 271] width 50 height 13
copy code "RallyOtis21!"
click at [279, 374] on code "ABM_S_M" at bounding box center [280, 373] width 32 height 13
click at [398, 375] on code "Headset34blue!" at bounding box center [421, 373] width 58 height 13
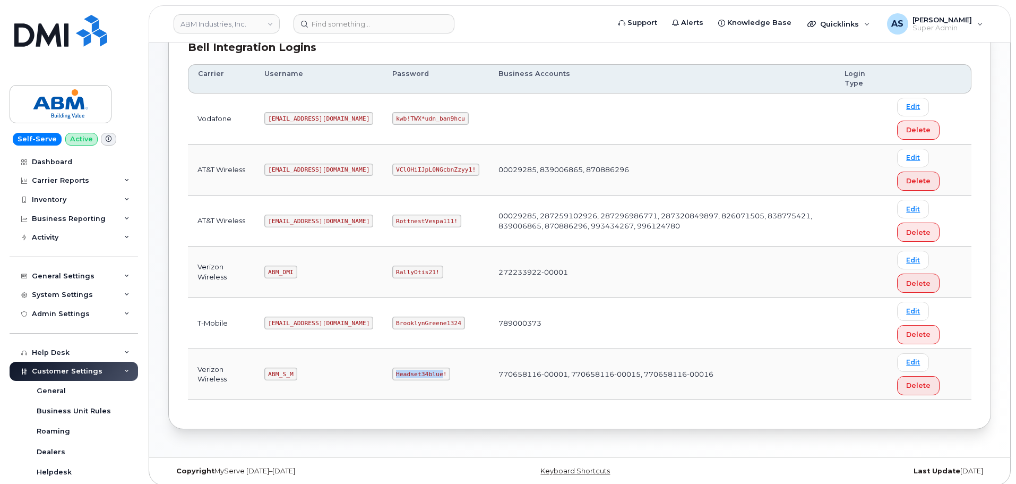
click at [398, 375] on code "Headset34blue!" at bounding box center [421, 373] width 58 height 13
click at [383, 393] on td "Headset34blue!" at bounding box center [436, 374] width 106 height 51
click at [392, 376] on code "Headset34blue!" at bounding box center [421, 373] width 58 height 13
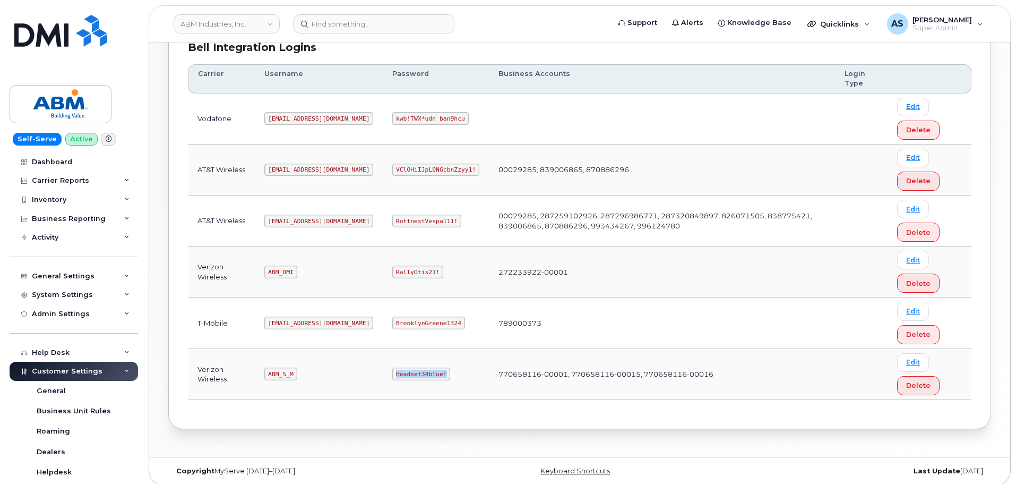
copy code "Headset34blue!"
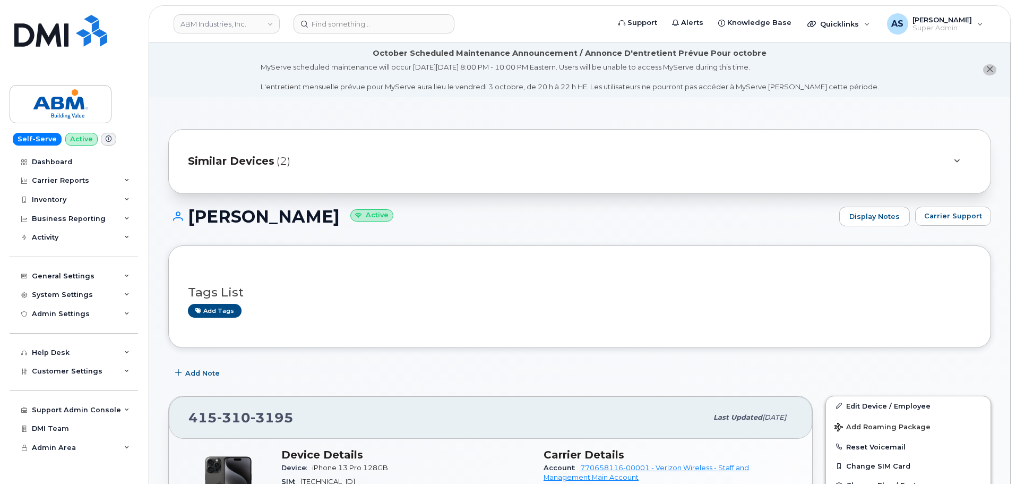
click at [957, 161] on icon at bounding box center [957, 161] width 6 height 7
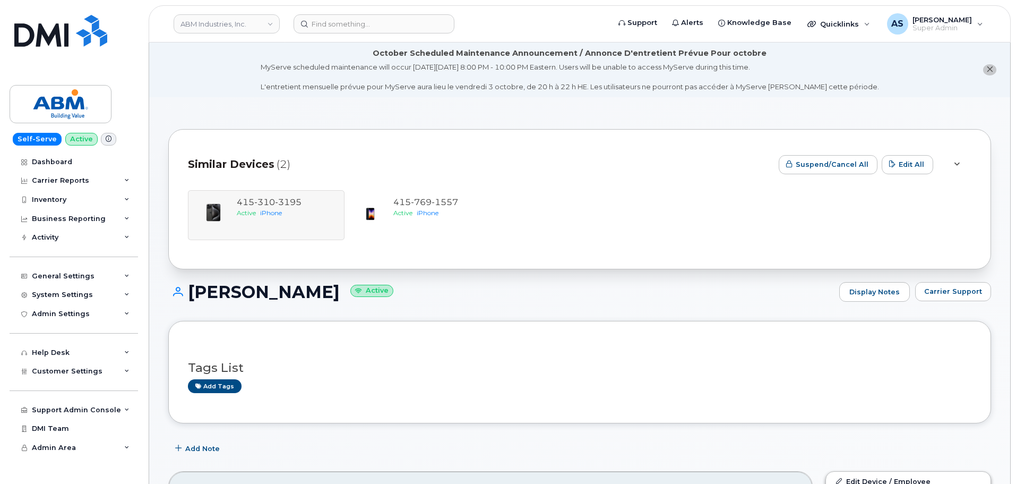
click at [957, 160] on div at bounding box center [956, 164] width 13 height 13
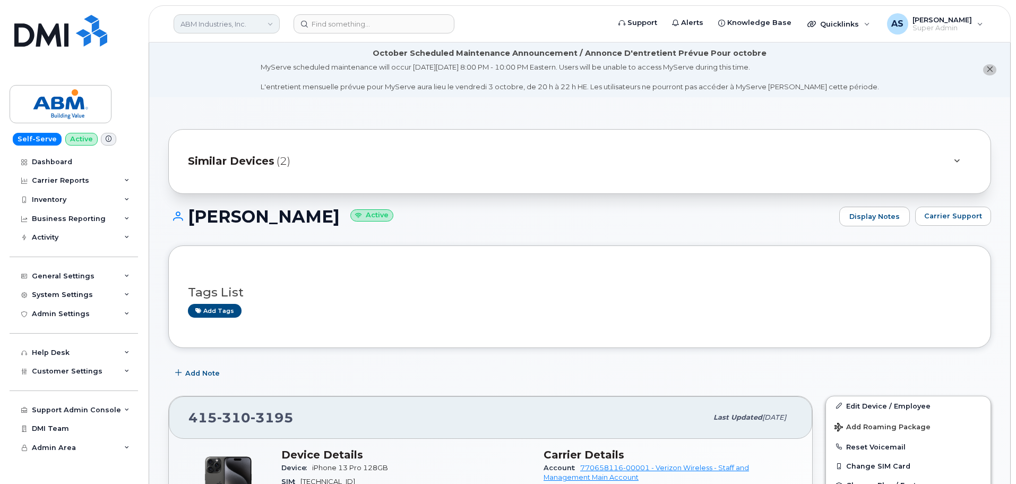
click at [219, 24] on link "ABM Industries, Inc." at bounding box center [227, 23] width 106 height 19
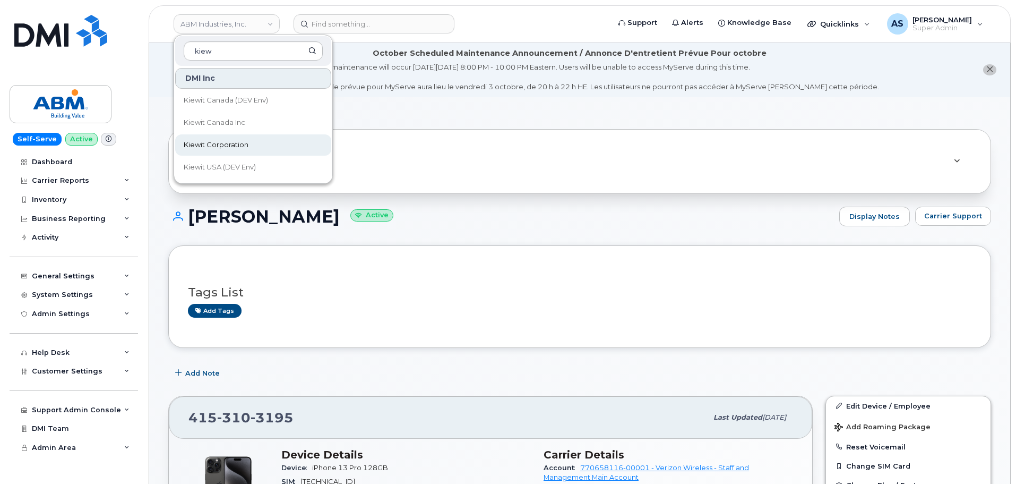
type input "kiew"
click at [251, 146] on link "Kiewit Corporation" at bounding box center [253, 144] width 156 height 21
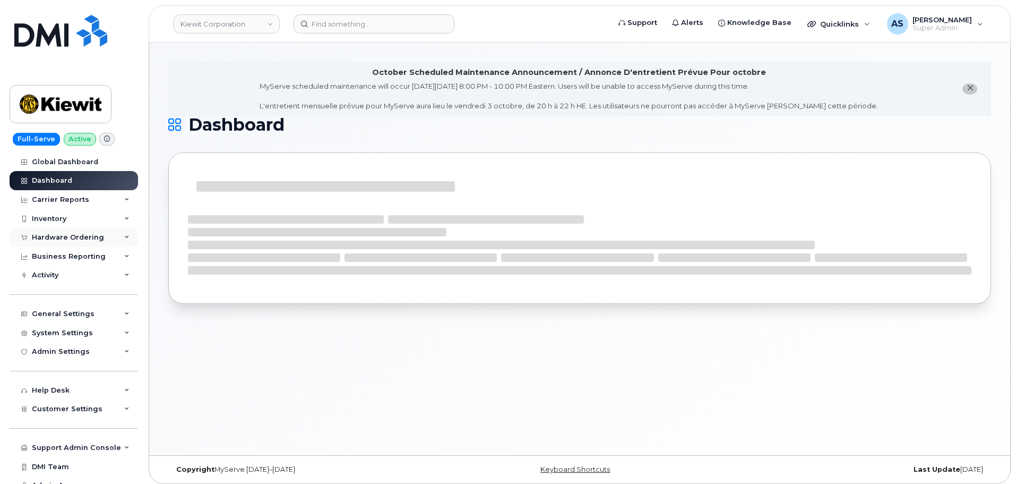
click at [93, 237] on div "Hardware Ordering" at bounding box center [68, 237] width 72 height 8
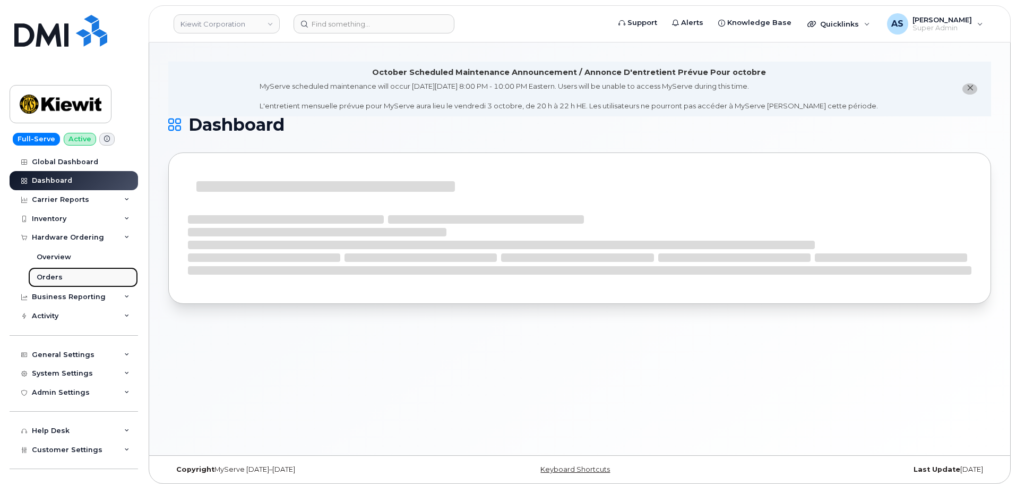
click at [78, 278] on link "Orders" at bounding box center [83, 277] width 110 height 20
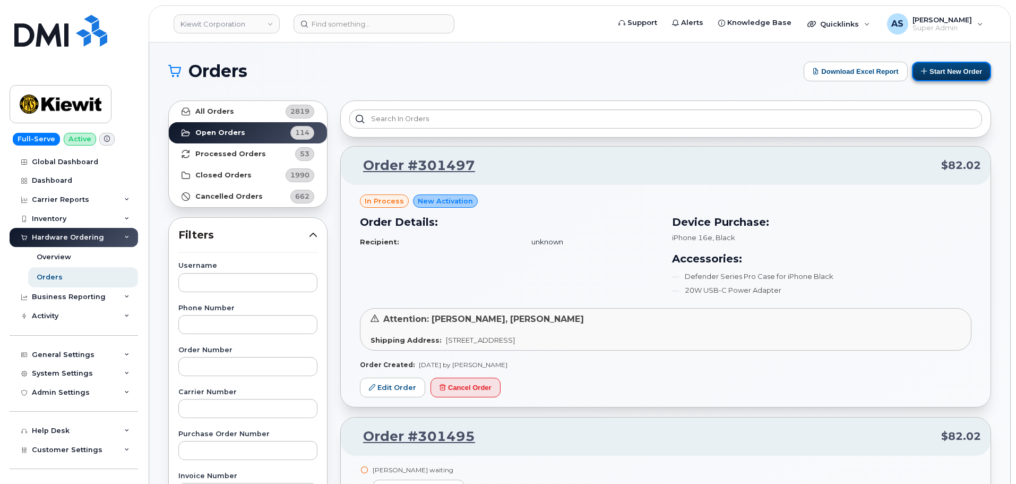
click at [944, 76] on button "Start New Order" at bounding box center [951, 72] width 79 height 20
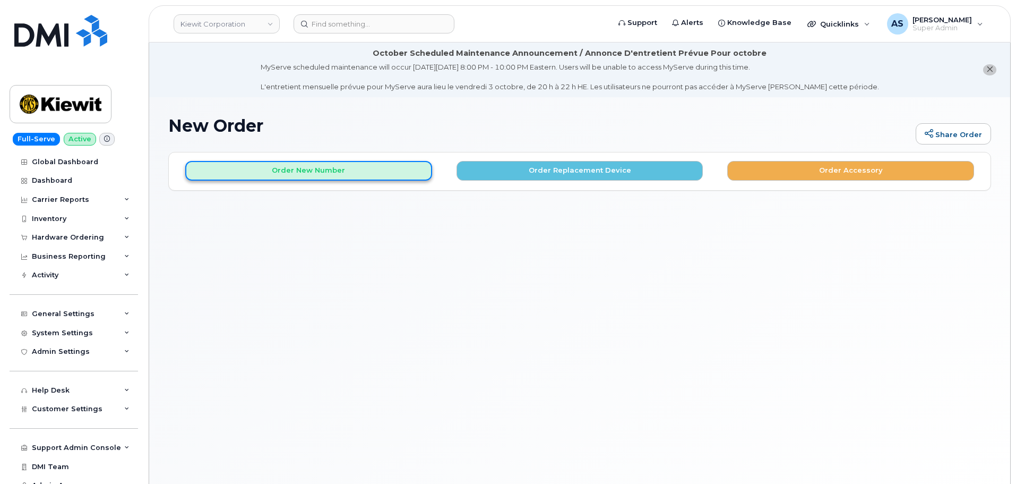
click at [379, 175] on button "Order New Number" at bounding box center [308, 171] width 247 height 20
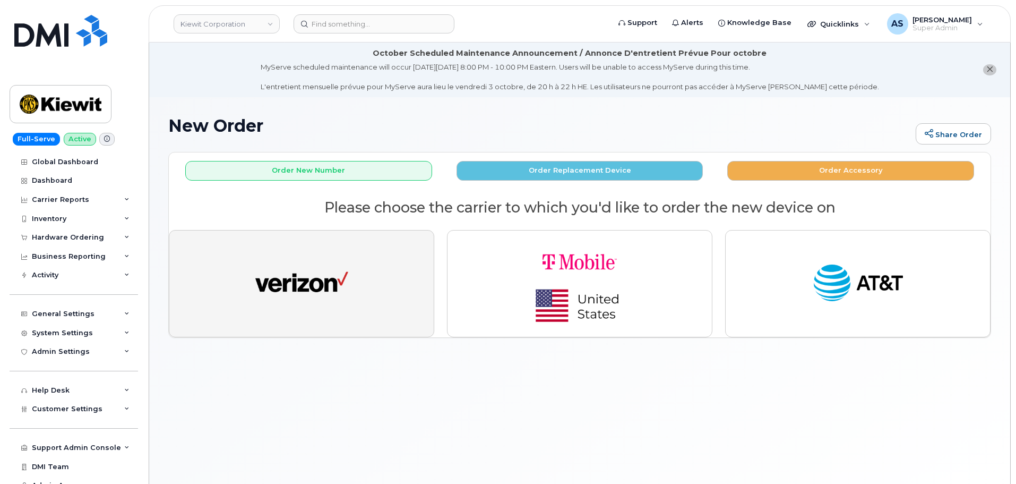
click at [320, 293] on img "button" at bounding box center [301, 284] width 93 height 48
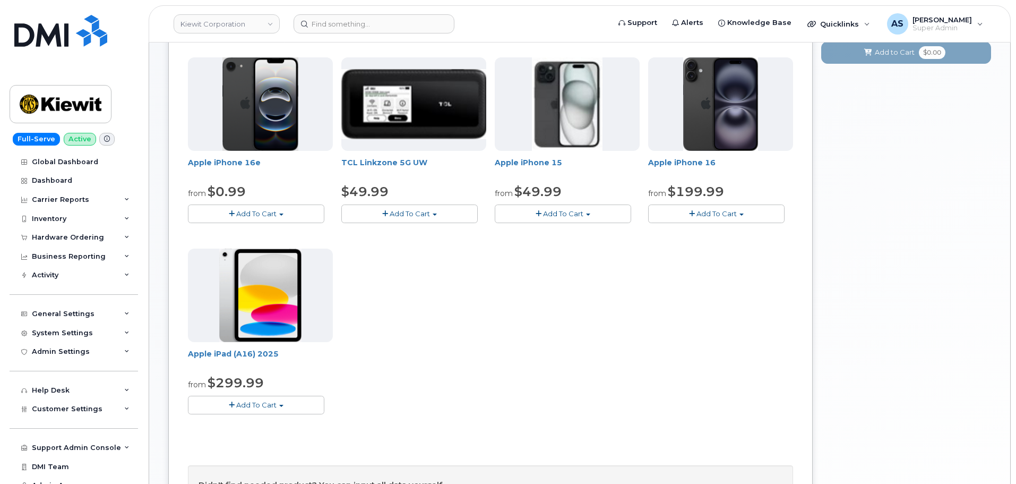
scroll to position [212, 0]
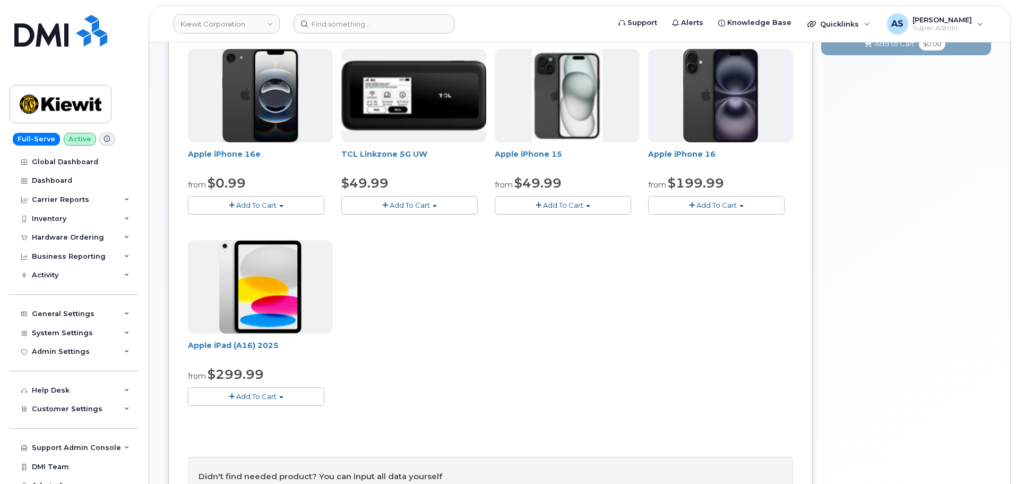
click at [257, 393] on span "Add To Cart" at bounding box center [256, 396] width 40 height 8
click at [313, 415] on link "$299.99 - 2 Year Activation (128GB)" at bounding box center [264, 415] width 146 height 13
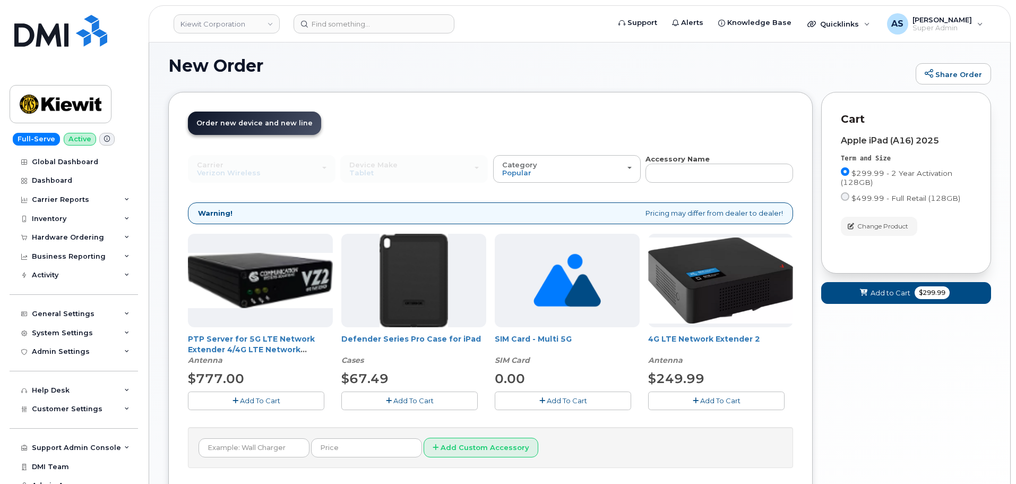
scroll to position [143, 0]
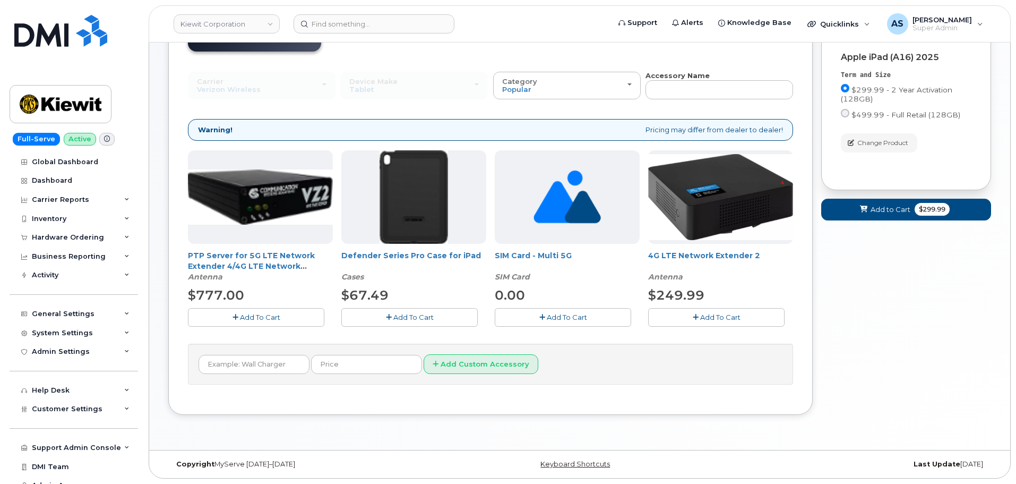
click at [413, 318] on span "Add To Cart" at bounding box center [413, 317] width 40 height 8
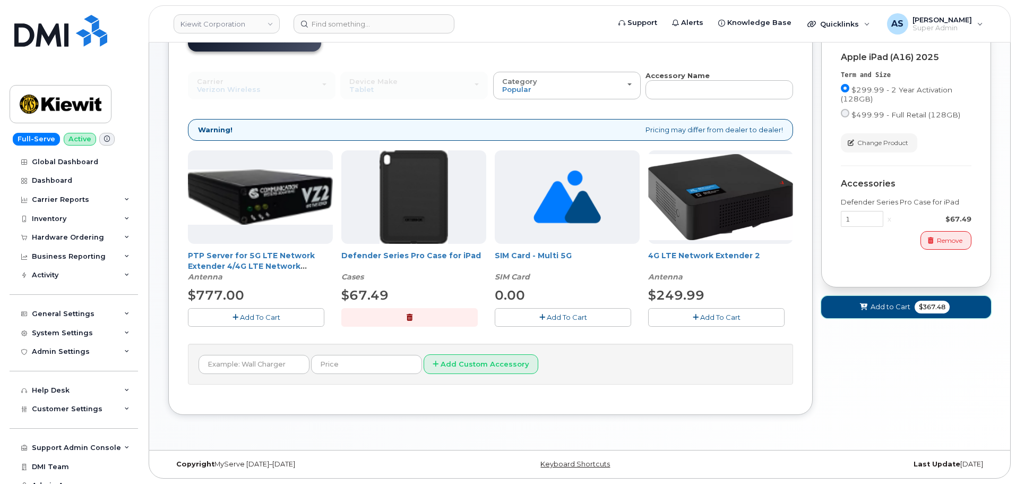
click at [880, 309] on span "Add to Cart" at bounding box center [890, 306] width 40 height 10
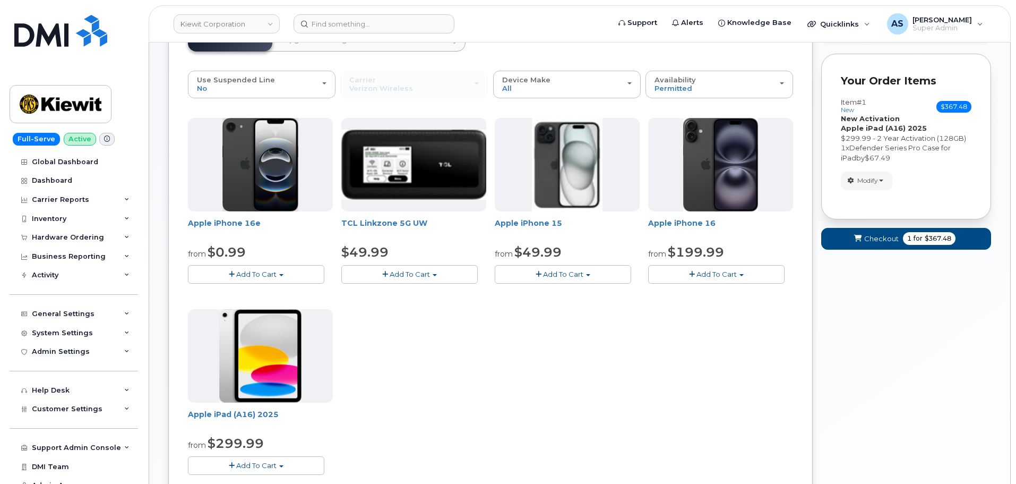
click at [524, 272] on button "Add To Cart" at bounding box center [563, 274] width 136 height 19
click at [540, 292] on link "$49.99 - 2 Year Activation (128GB)" at bounding box center [568, 293] width 142 height 13
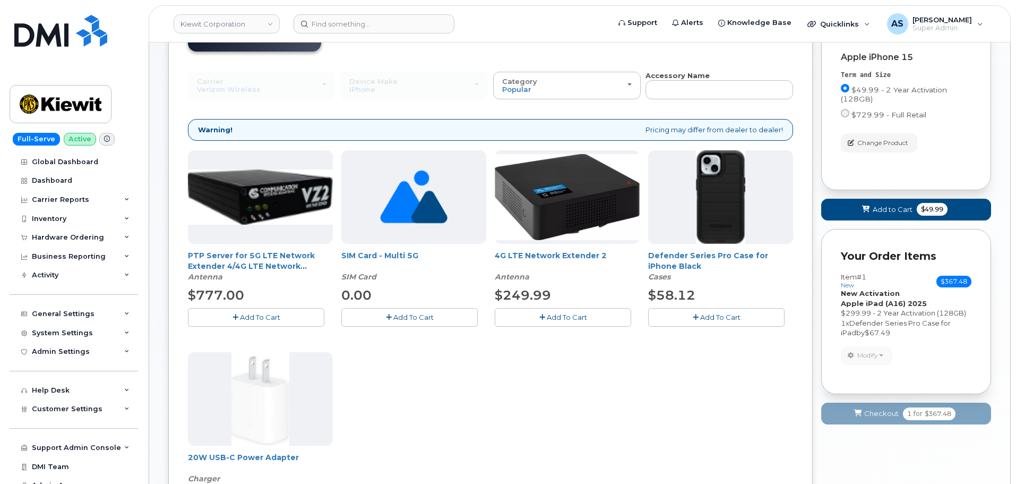
drag, startPoint x: 713, startPoint y: 314, endPoint x: 652, endPoint y: 327, distance: 61.9
click at [712, 314] on span "Add To Cart" at bounding box center [720, 317] width 40 height 8
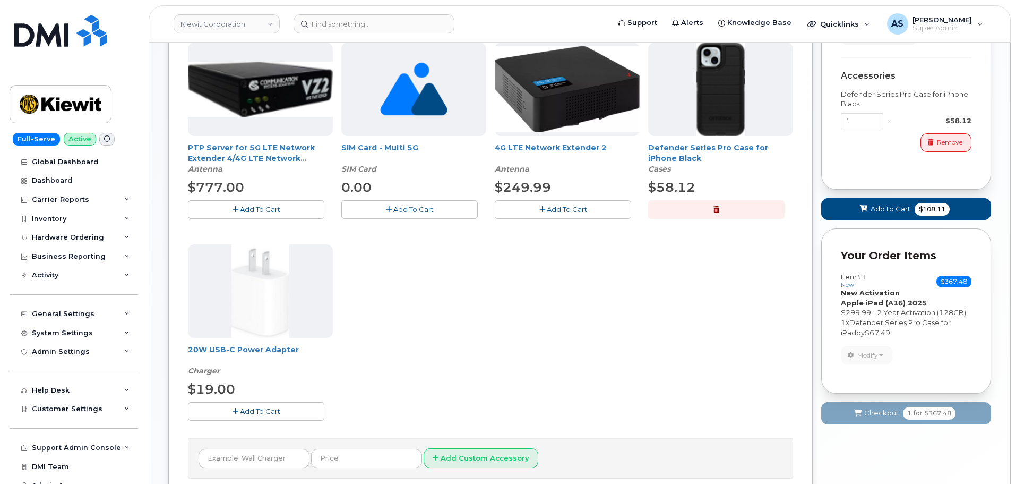
scroll to position [303, 0]
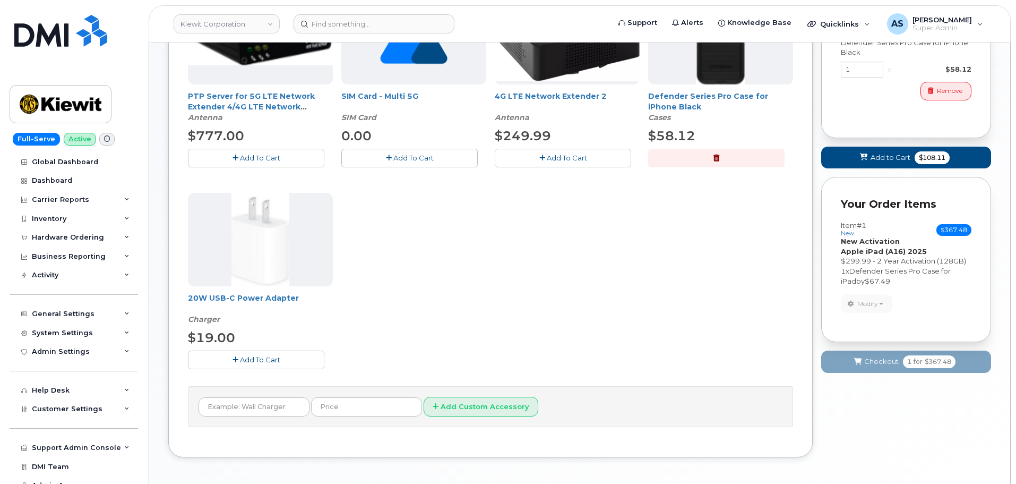
drag, startPoint x: 304, startPoint y: 354, endPoint x: 339, endPoint y: 360, distance: 36.1
click at [304, 353] on button "Add To Cart" at bounding box center [256, 359] width 136 height 19
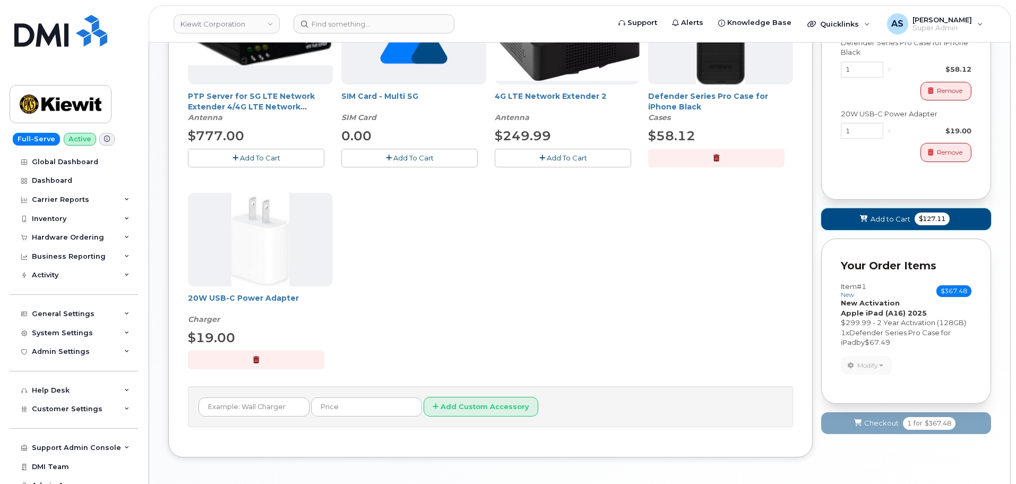
click at [883, 218] on span "Add to Cart" at bounding box center [890, 219] width 40 height 10
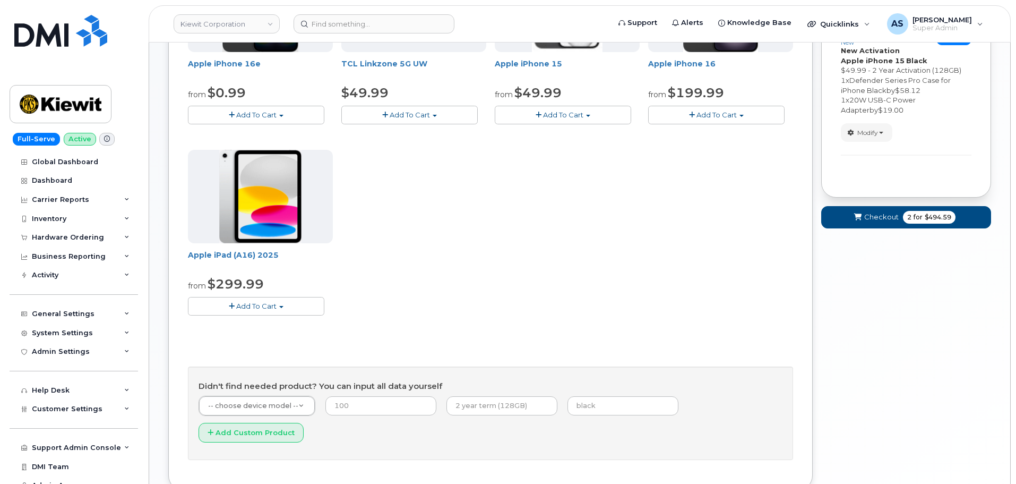
scroll to position [351, 0]
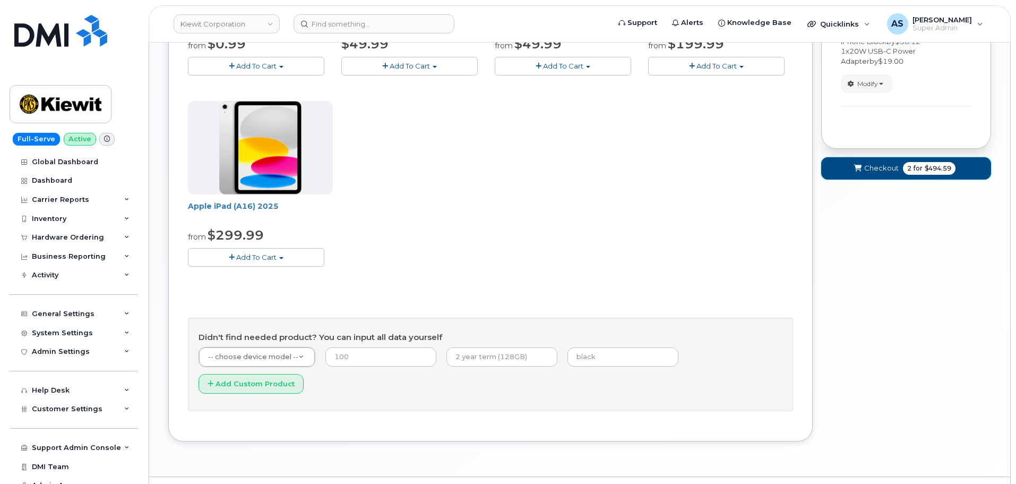
click at [903, 168] on span "2 for $494.59" at bounding box center [929, 168] width 53 height 13
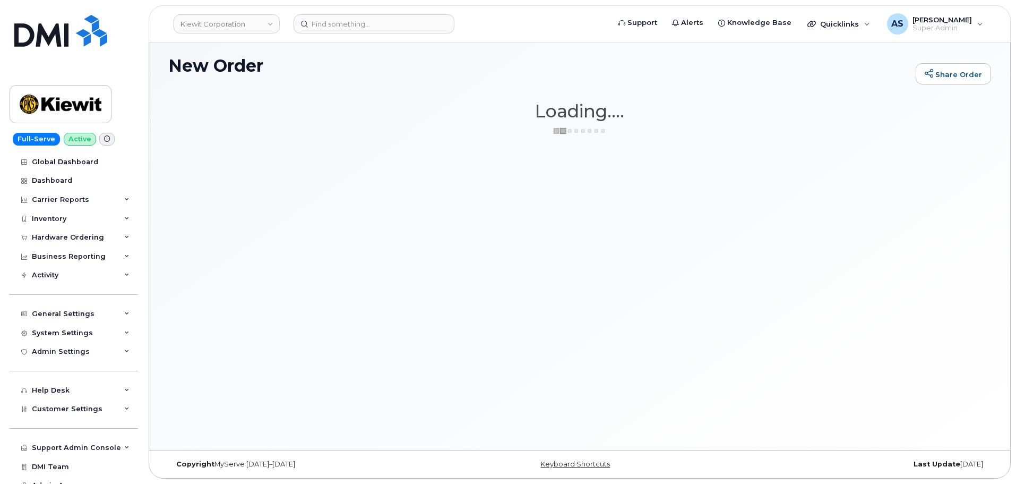
scroll to position [60, 0]
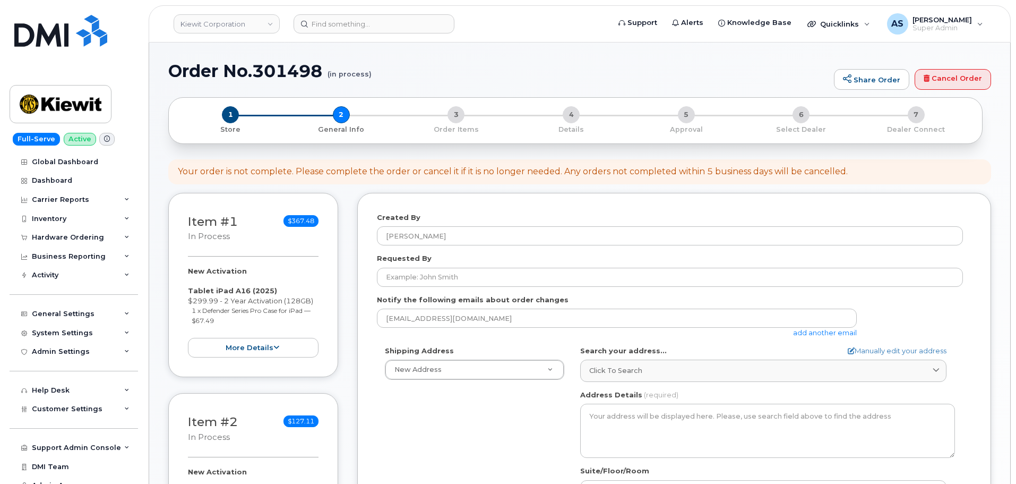
select select
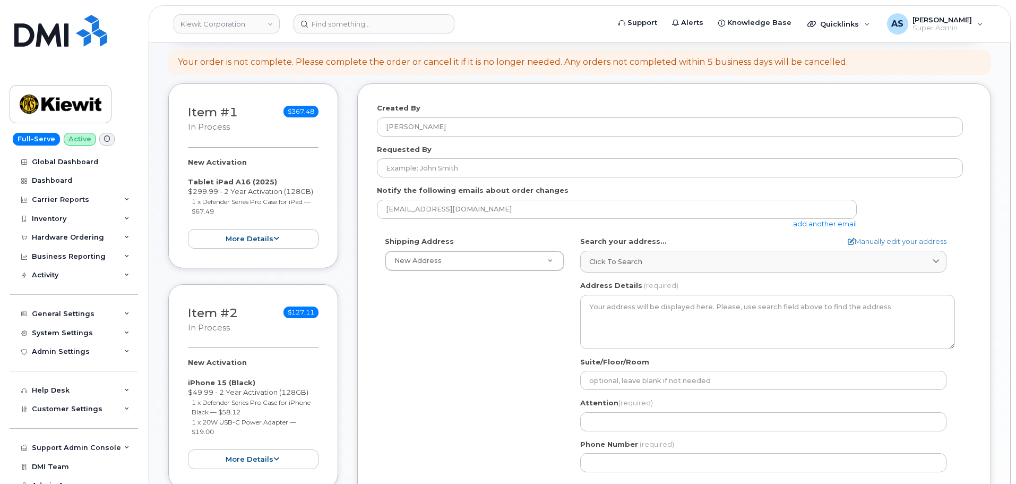
scroll to position [106, 0]
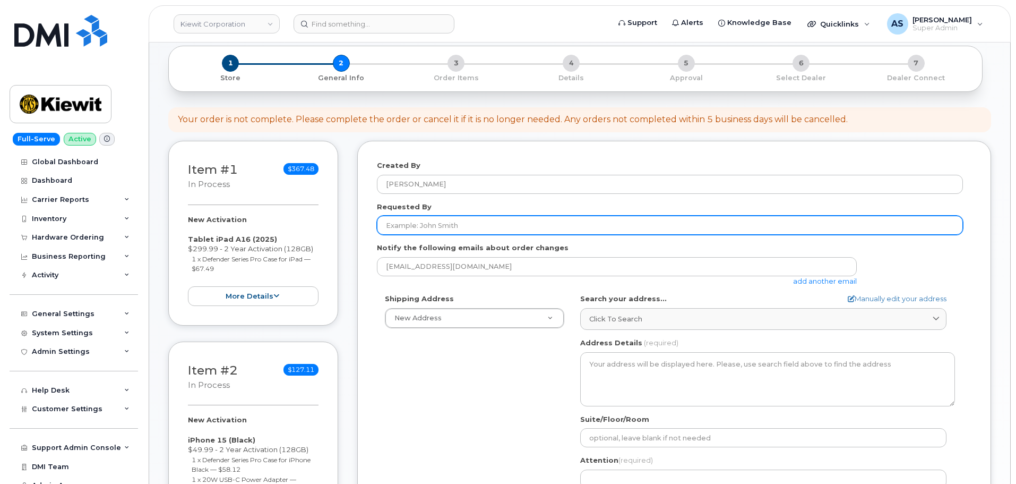
click at [498, 222] on input "Requested By" at bounding box center [670, 224] width 586 height 19
paste input "Nicole Vazquez"
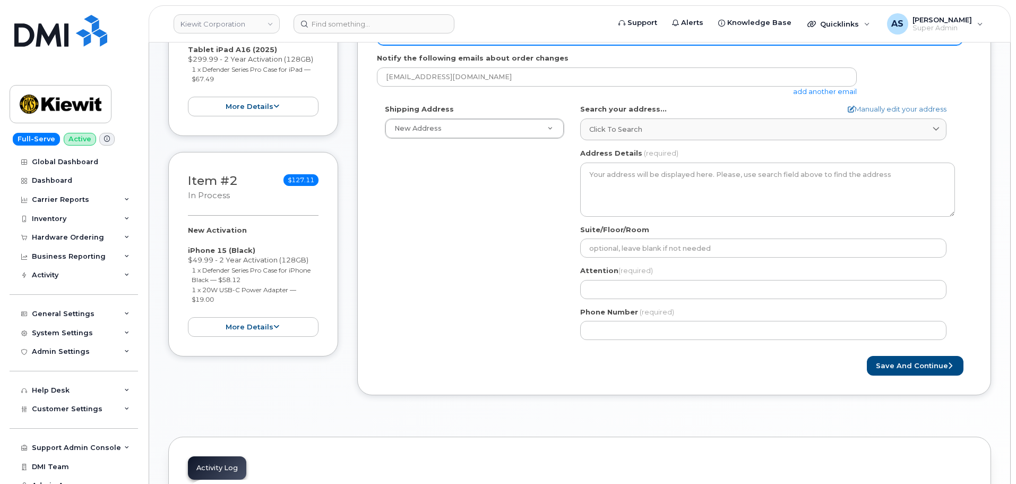
scroll to position [318, 0]
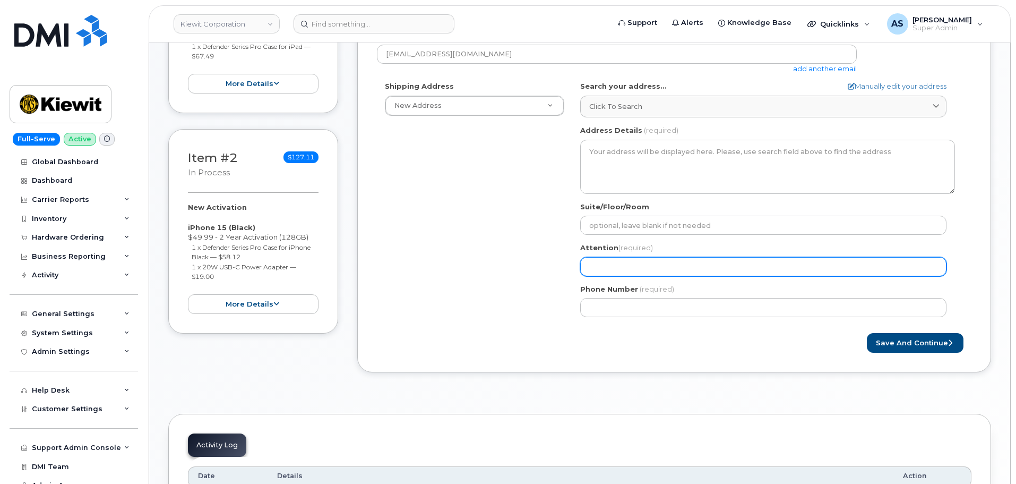
type input "Nicole Vazquez"
click at [625, 261] on input "Attention (required)" at bounding box center [763, 266] width 366 height 19
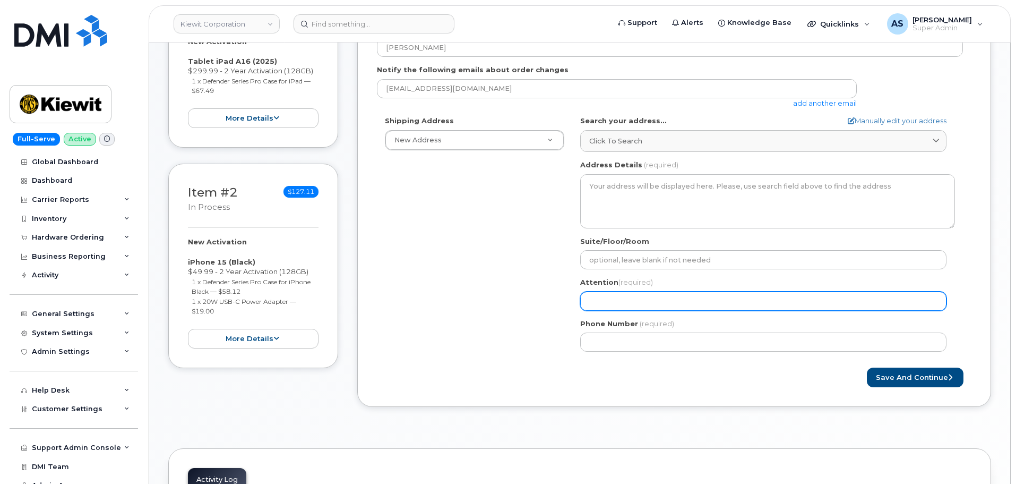
scroll to position [265, 0]
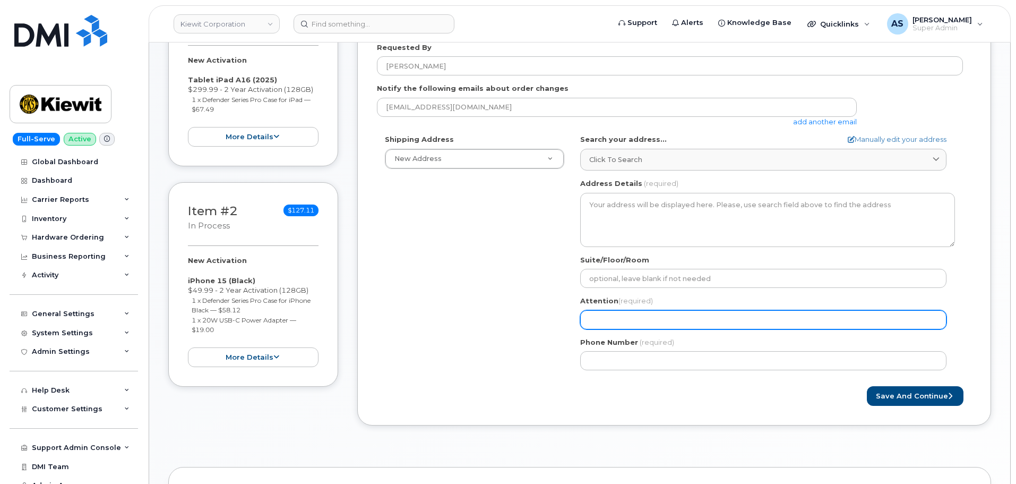
click at [631, 321] on input "Attention (required)" at bounding box center [763, 319] width 366 height 19
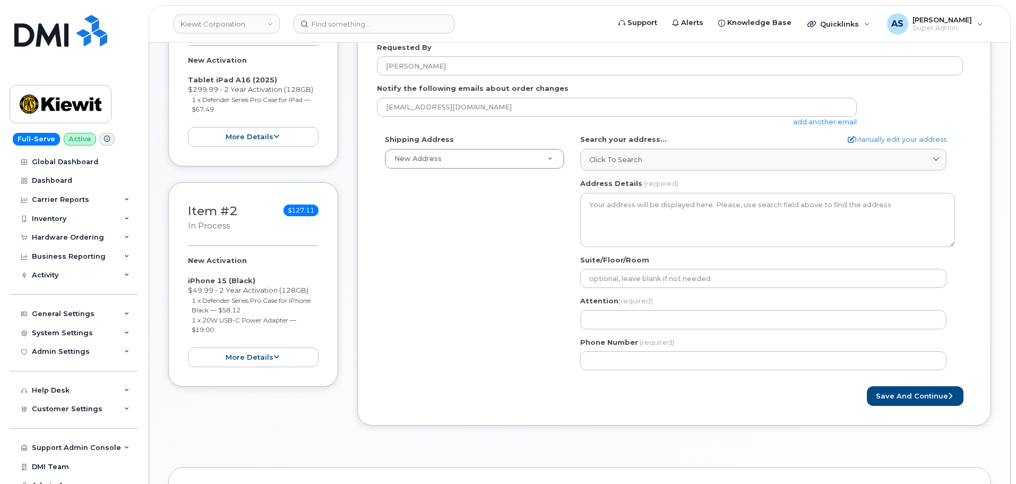
click at [533, 344] on div "Shipping Address New Address New Address 2306 Foreman Rd 118 Caddo Dr 2306 fore…" at bounding box center [670, 256] width 586 height 244
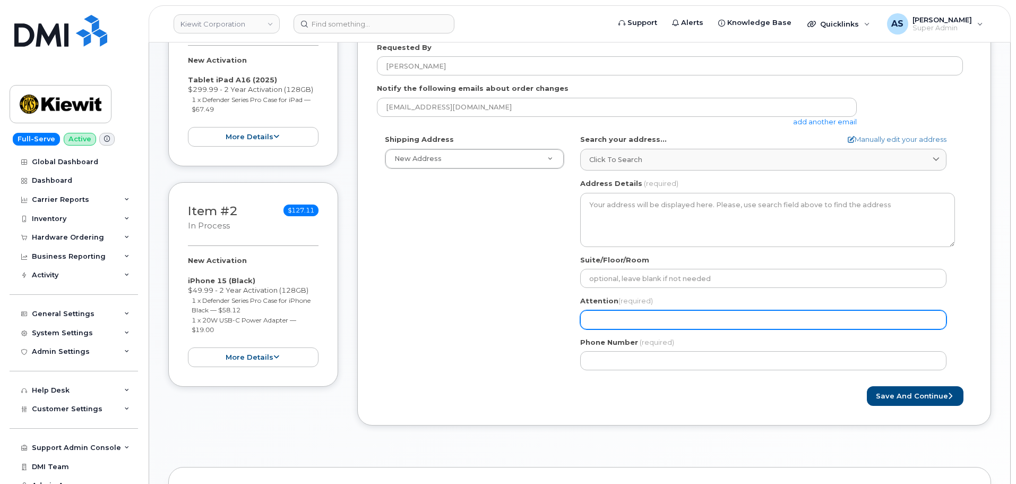
click at [620, 318] on input "Attention (required)" at bounding box center [763, 319] width 366 height 19
select select
type input "O"
select select
type input "Ow"
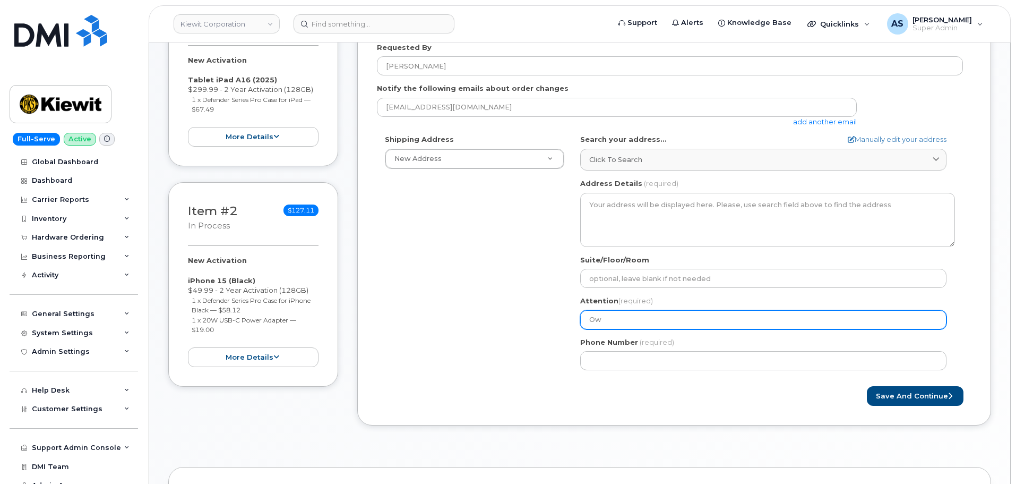
select select
type input "Owe"
select select
type input "Owen"
select select
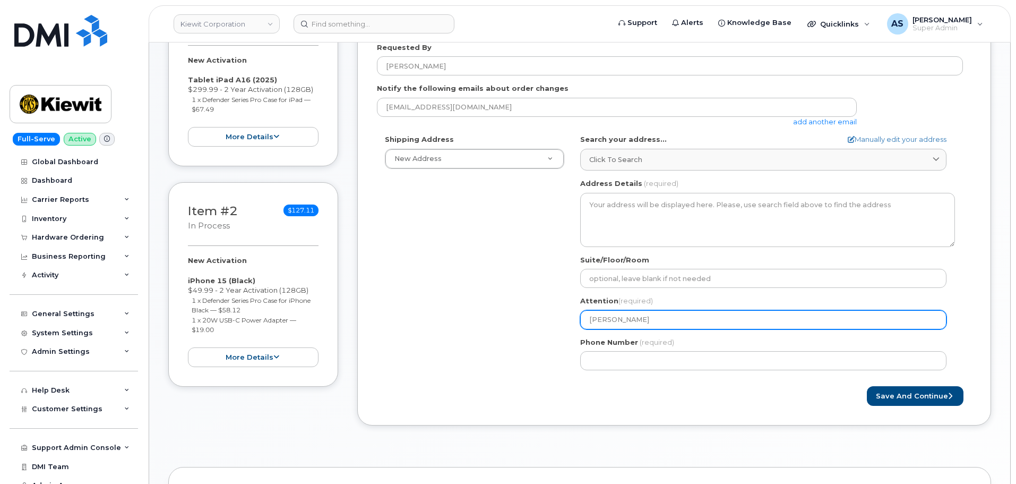
type input "Owen H"
select select
type input "Owen Hi"
select select
type input "Owen Him"
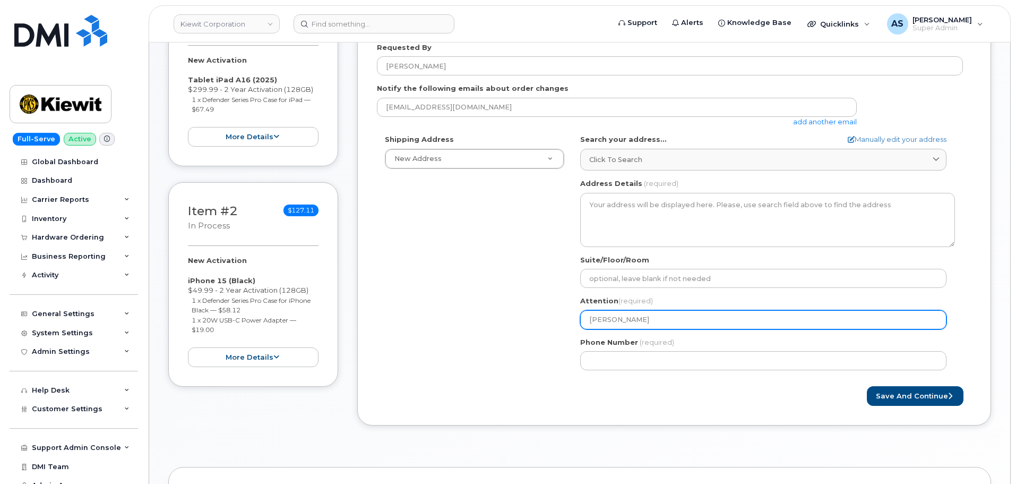
select select
type input "Owen Himm"
select select
type input "Owen Himme"
select select
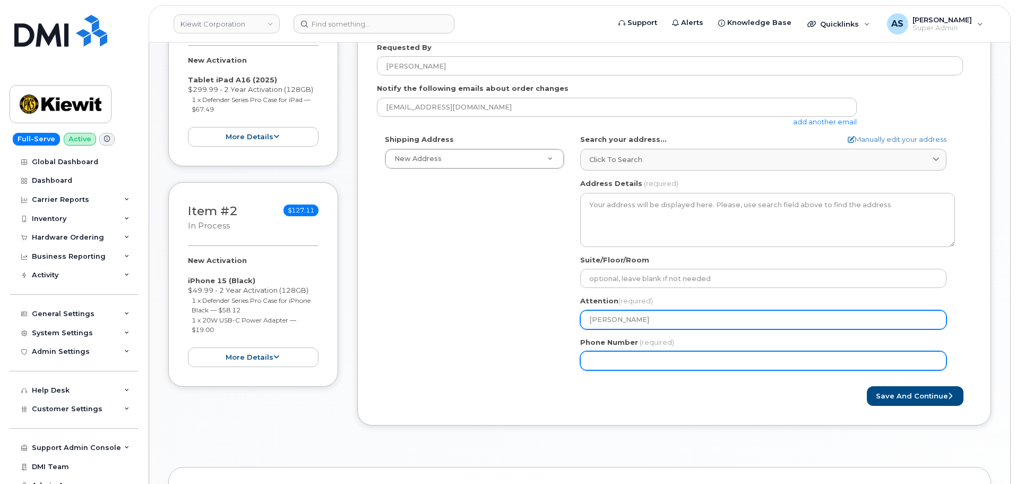
type input "[PERSON_NAME]"
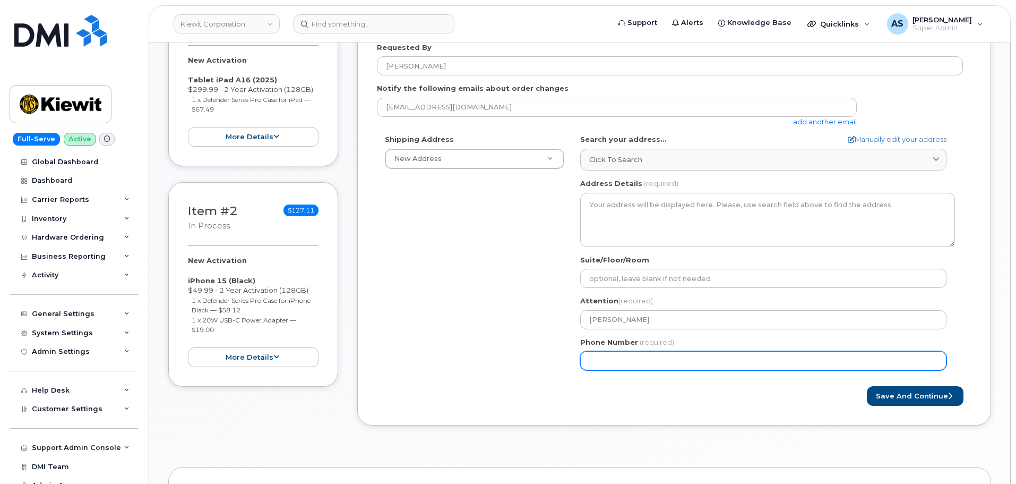
click at [634, 352] on input "Phone Number" at bounding box center [763, 360] width 366 height 19
drag, startPoint x: 668, startPoint y: 359, endPoint x: 606, endPoint y: 344, distance: 63.8
click at [666, 358] on input "Phone Number" at bounding box center [763, 360] width 366 height 19
type input "774492052"
select select
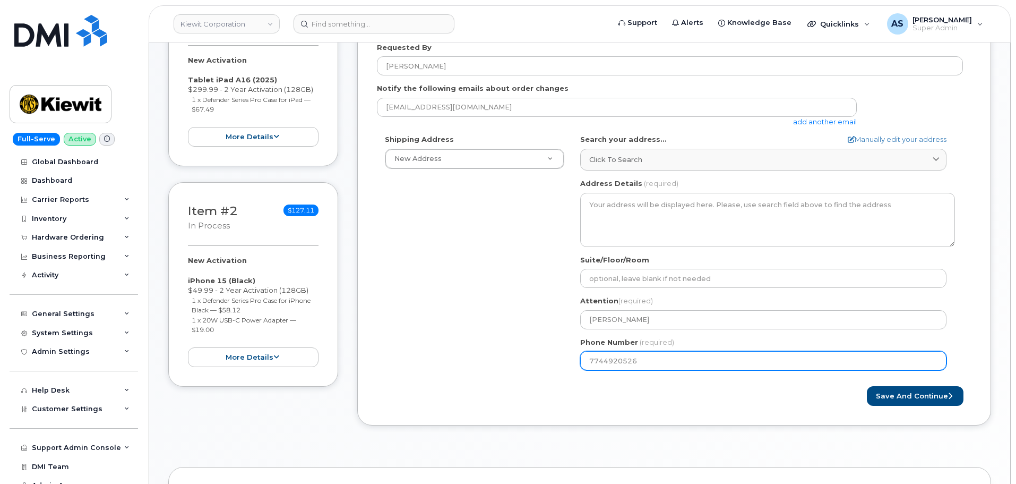
type input "7744920526"
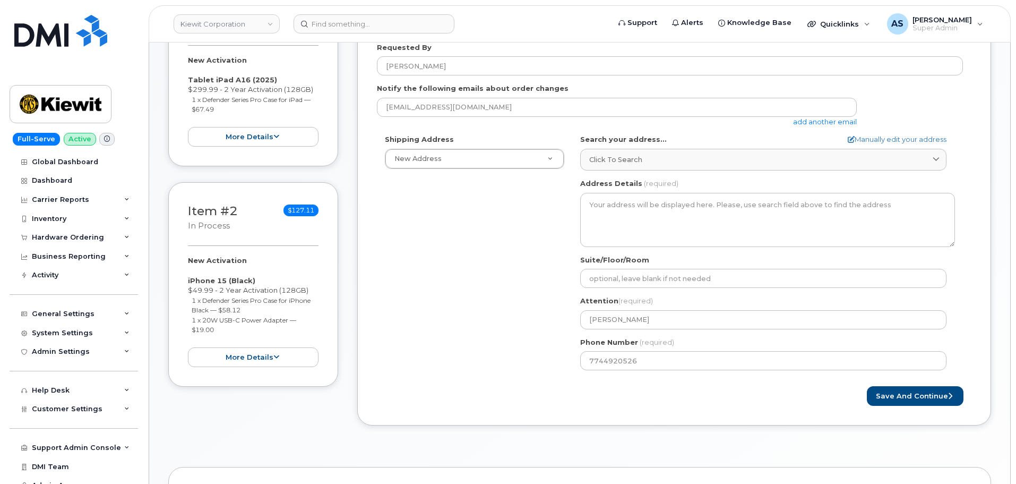
drag, startPoint x: 511, startPoint y: 299, endPoint x: 510, endPoint y: 294, distance: 5.4
click at [510, 295] on div "Shipping Address New Address New Address 2306 Foreman Rd 118 Caddo Dr 2306 fore…" at bounding box center [670, 256] width 586 height 244
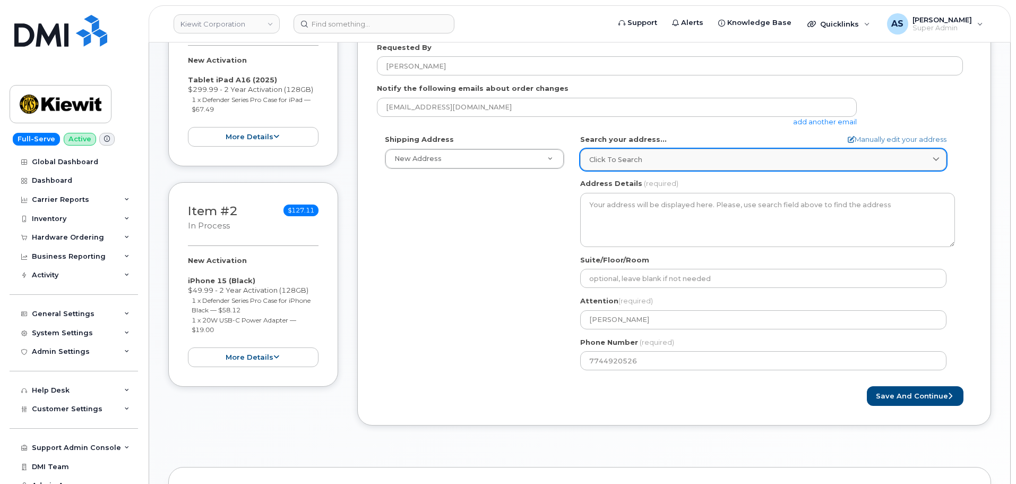
click at [647, 163] on div "Click to search" at bounding box center [763, 159] width 348 height 10
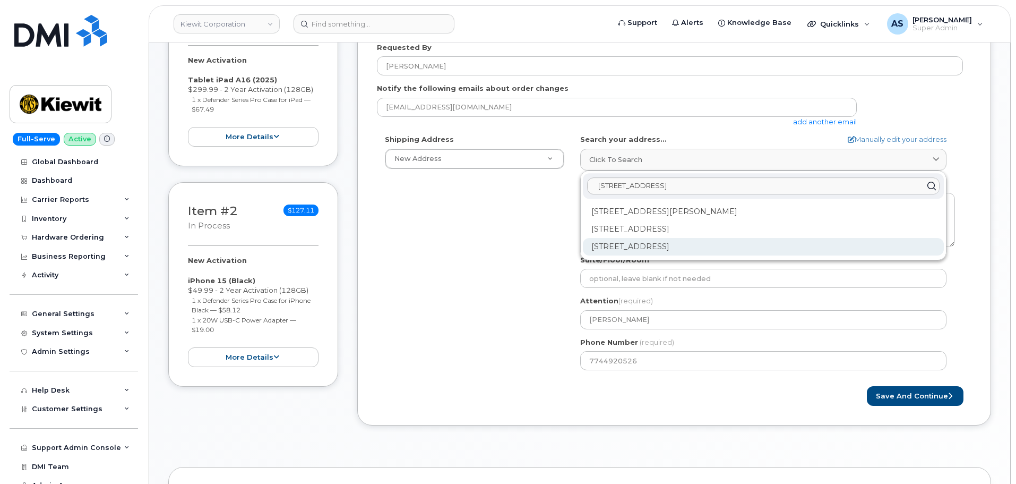
type input "49 veterans rd"
click at [713, 247] on div "49 Veterans Rd Ticonderoga NY 12883-4026" at bounding box center [763, 247] width 361 height 18
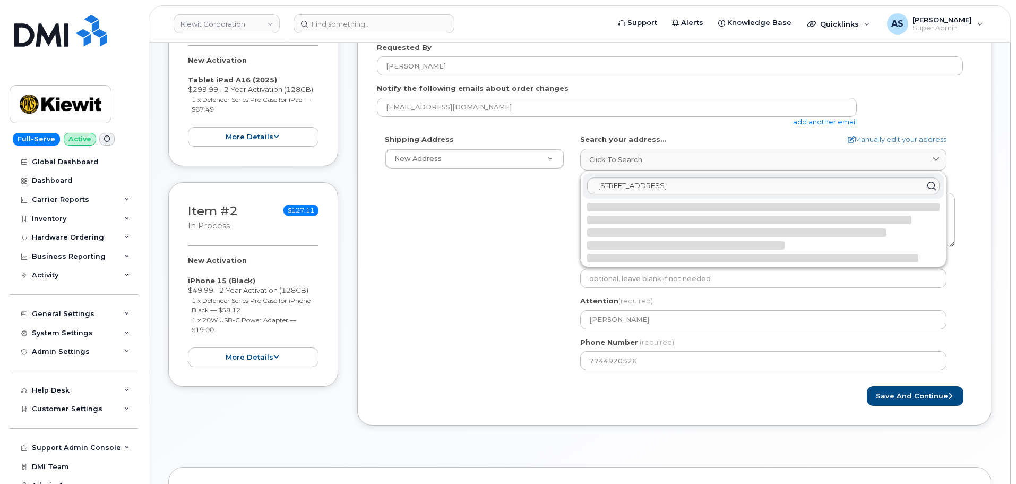
select select
type textarea "49 Veterans Rd TICONDEROGA NY 12883-4026 UNITED STATES"
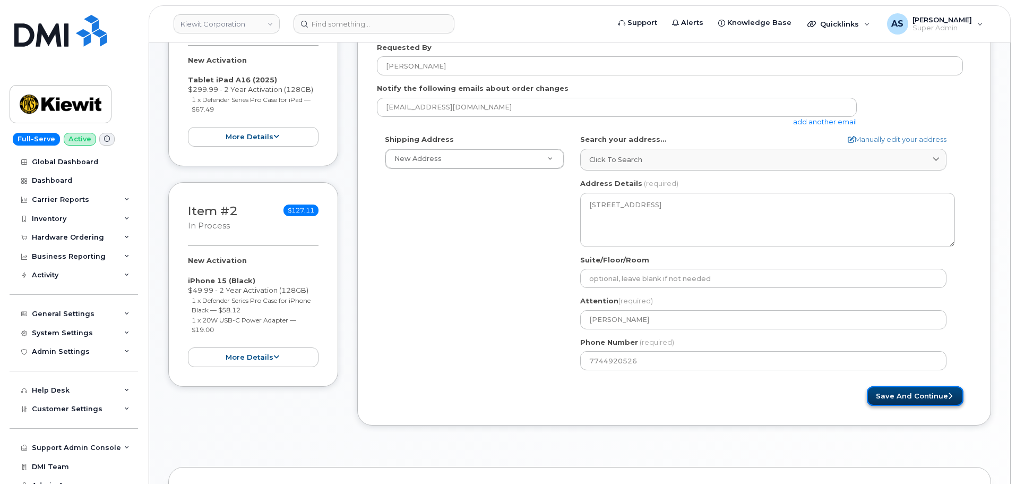
click at [911, 395] on button "Save and Continue" at bounding box center [915, 396] width 97 height 20
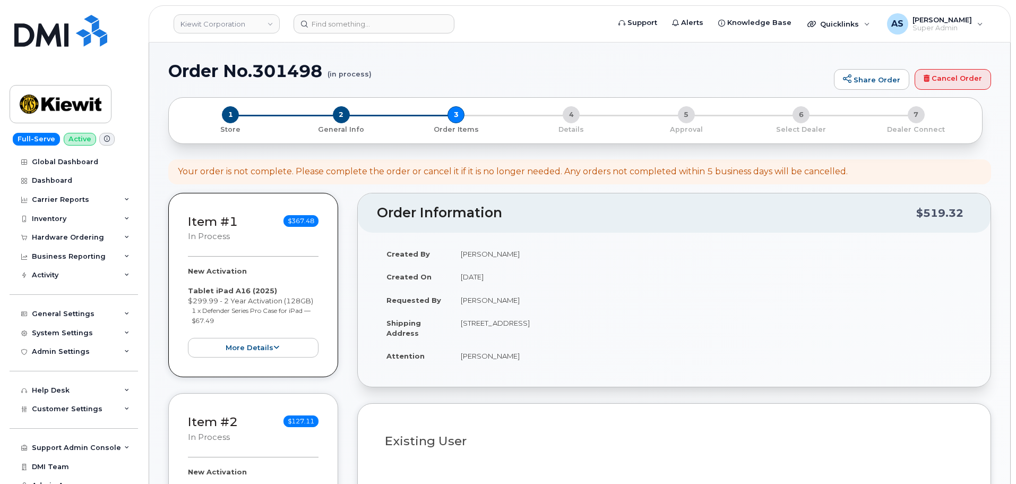
select select
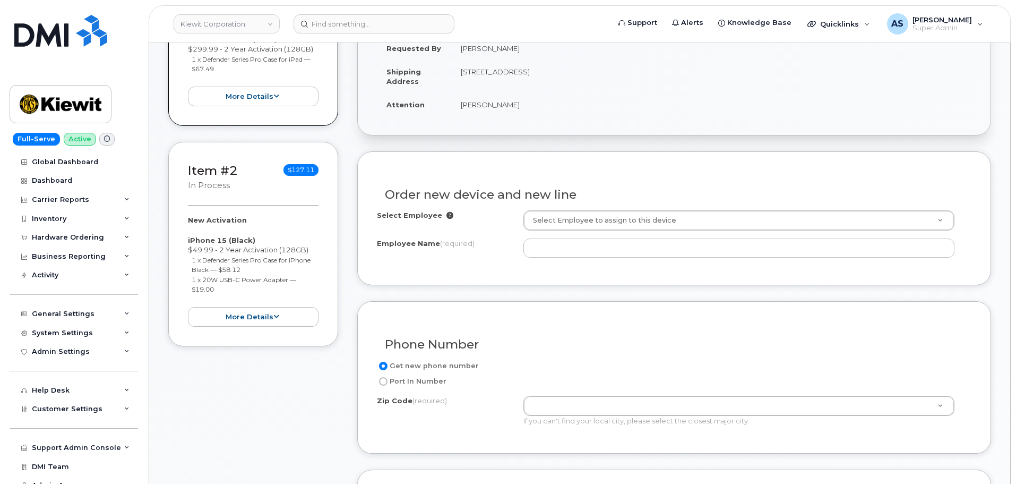
scroll to position [318, 0]
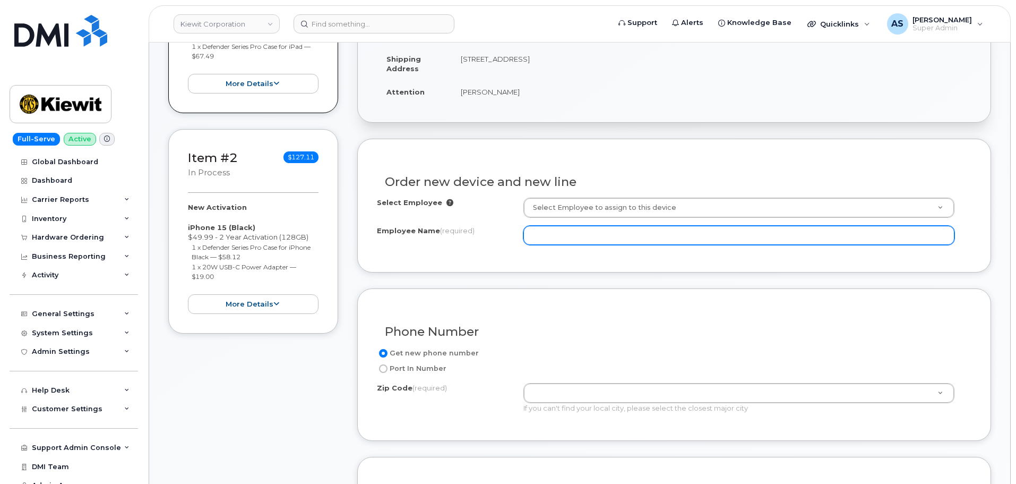
drag, startPoint x: 566, startPoint y: 237, endPoint x: 569, endPoint y: 229, distance: 8.8
click at [570, 226] on input "Employee Name (required)" at bounding box center [738, 235] width 431 height 19
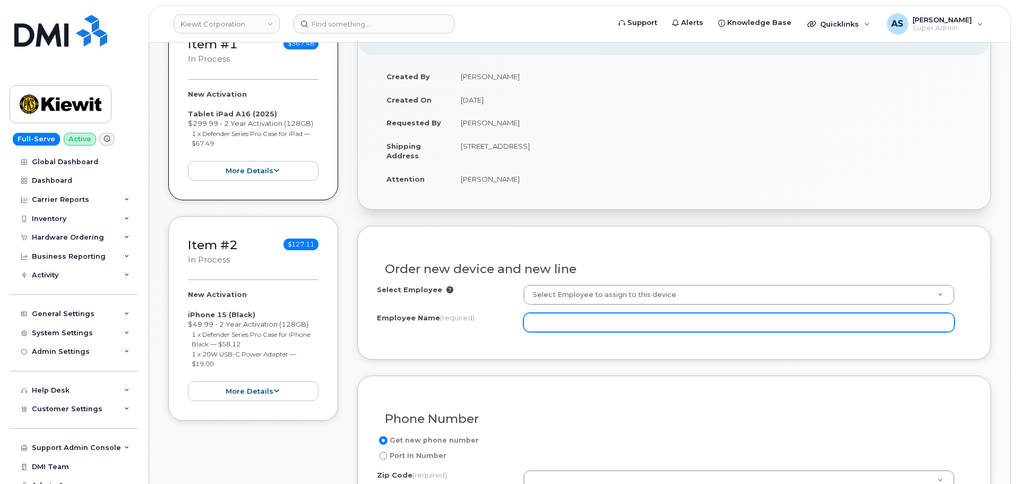
scroll to position [212, 0]
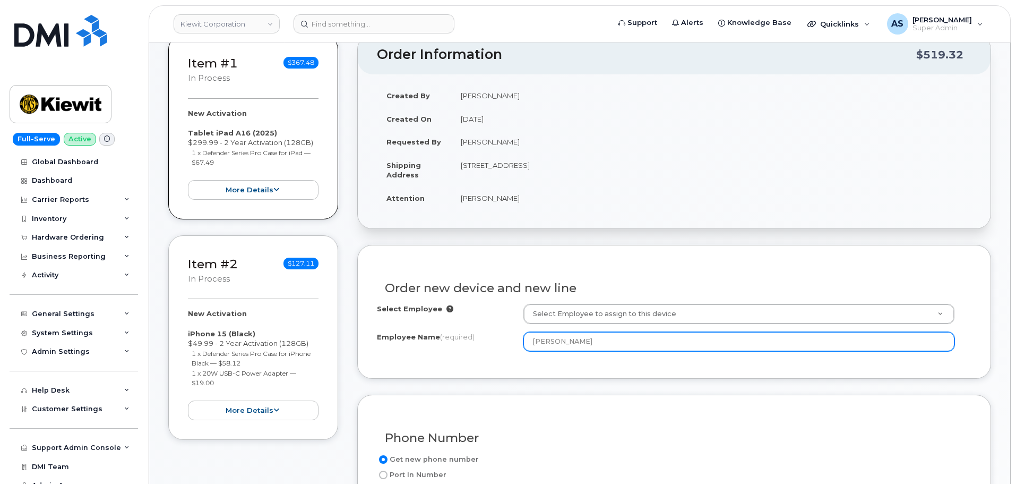
type input "[PERSON_NAME]"
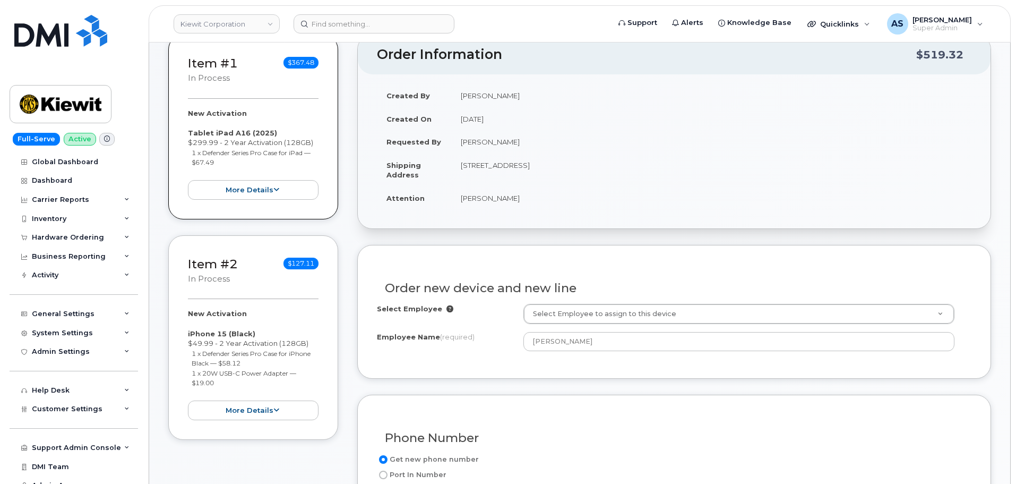
click at [571, 177] on td "[STREET_ADDRESS]" at bounding box center [711, 169] width 520 height 33
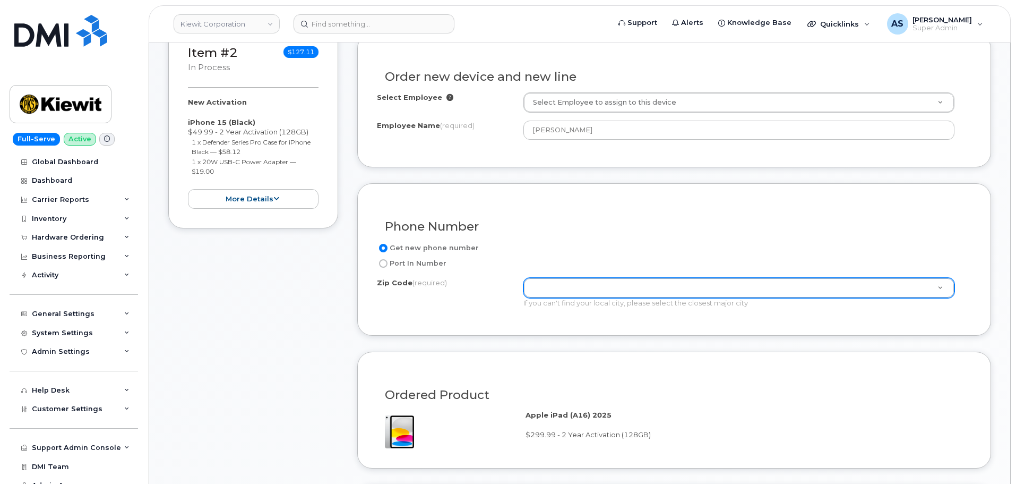
scroll to position [425, 0]
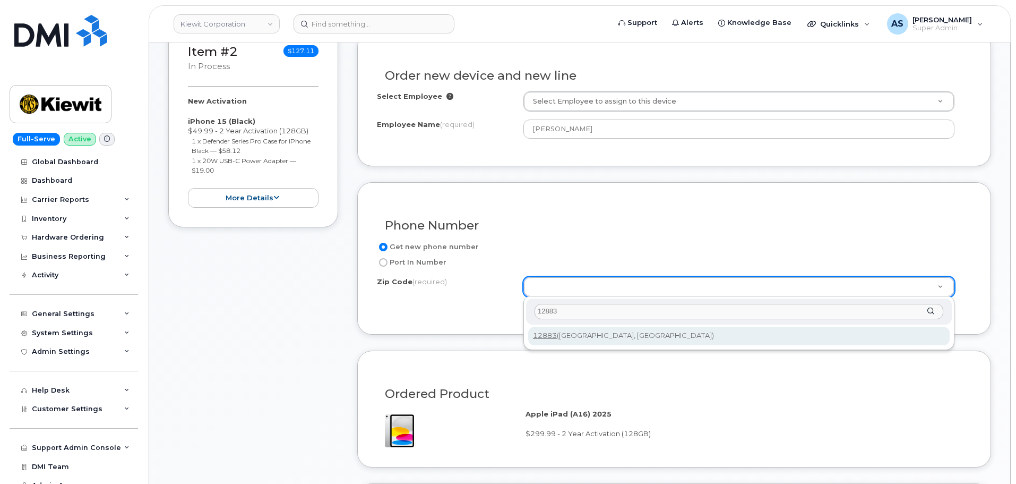
type input "12883"
type input "12883 ([GEOGRAPHIC_DATA], [GEOGRAPHIC_DATA])"
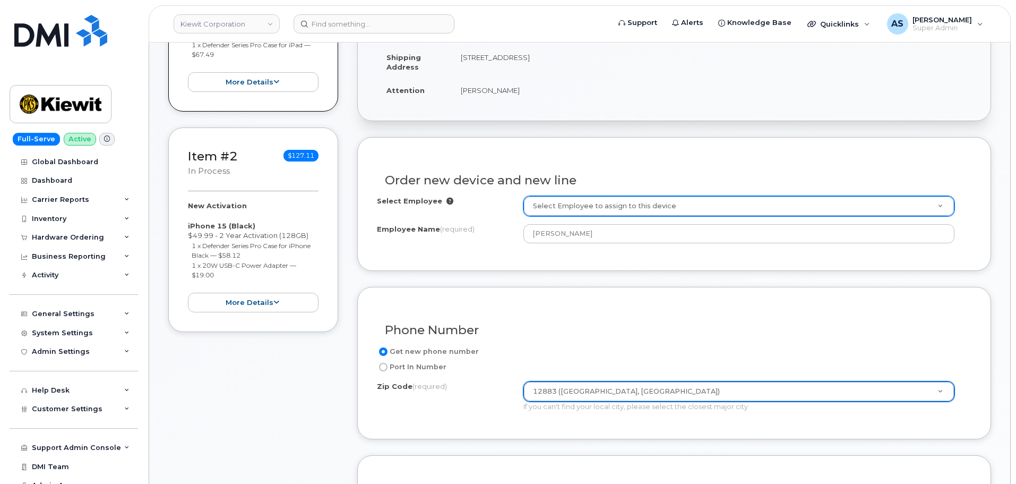
scroll to position [318, 0]
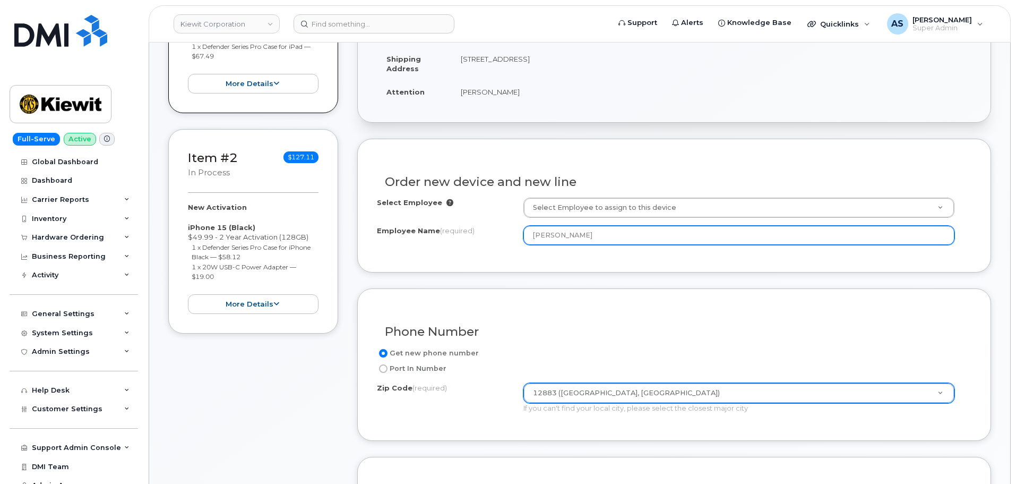
drag, startPoint x: 592, startPoint y: 229, endPoint x: 439, endPoint y: 242, distance: 154.0
click at [452, 242] on div "Employee Name (required) Daniel Yearsley" at bounding box center [674, 235] width 594 height 19
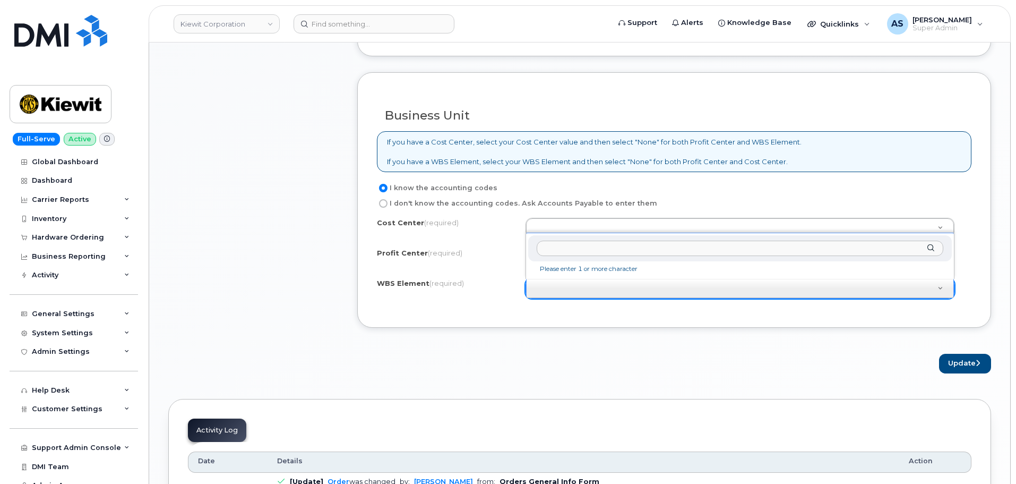
scroll to position [849, 0]
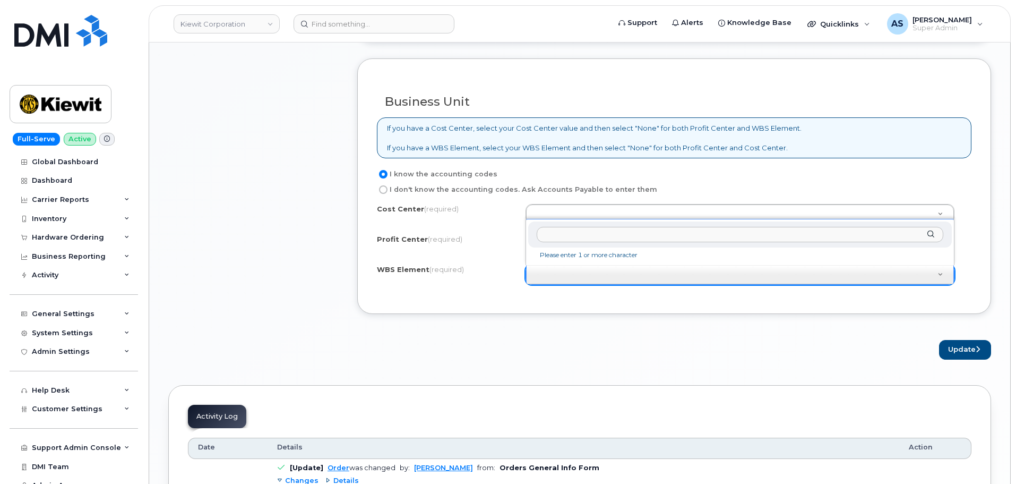
drag, startPoint x: 548, startPoint y: 237, endPoint x: 545, endPoint y: 230, distance: 7.4
click at [546, 232] on input "text" at bounding box center [740, 234] width 407 height 15
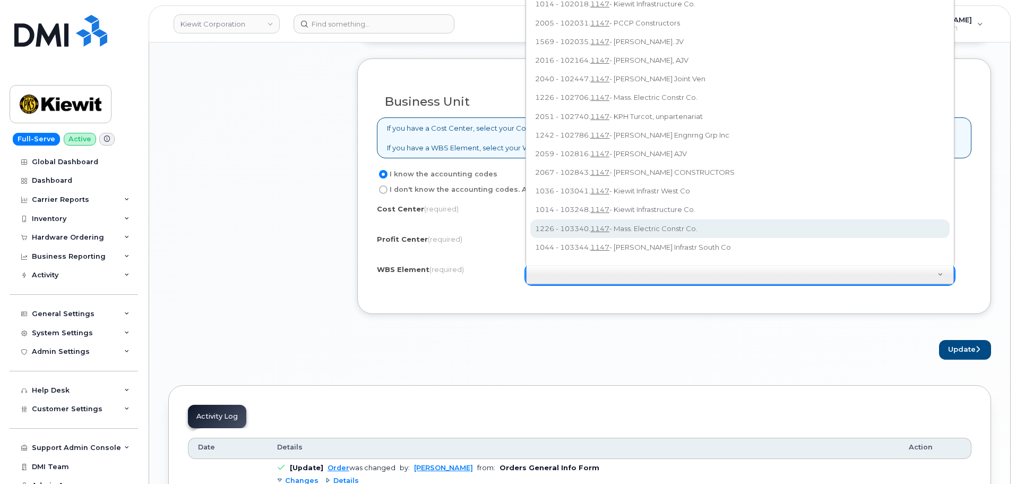
scroll to position [825, 0]
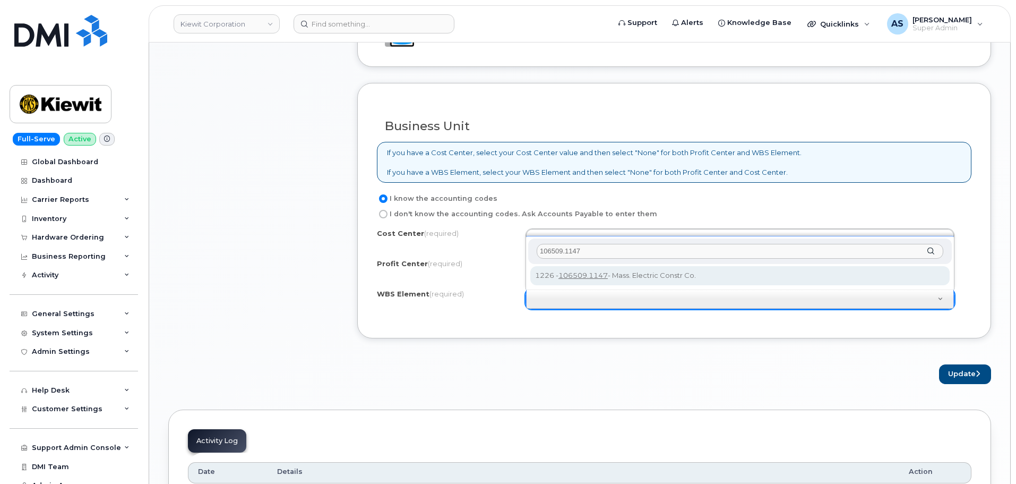
type input "106509.1147"
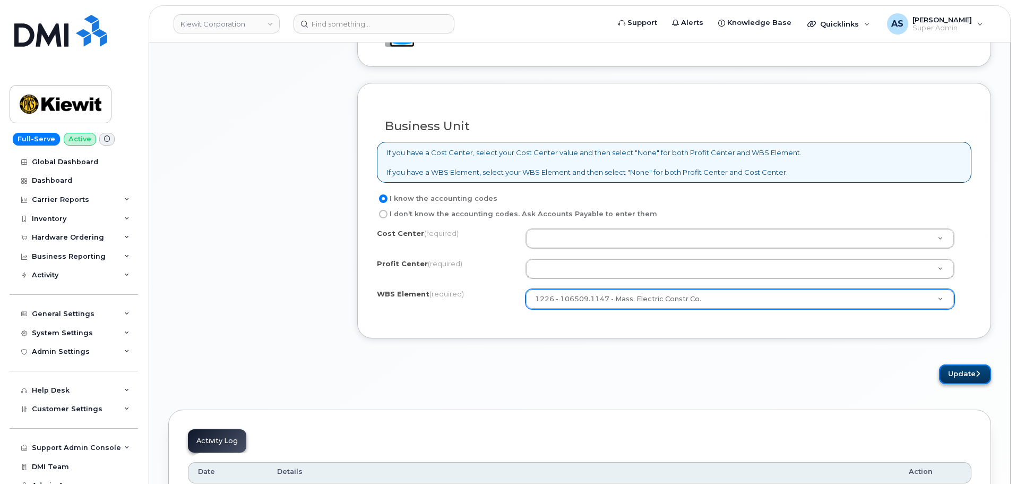
click at [955, 377] on button "Update" at bounding box center [965, 374] width 52 height 20
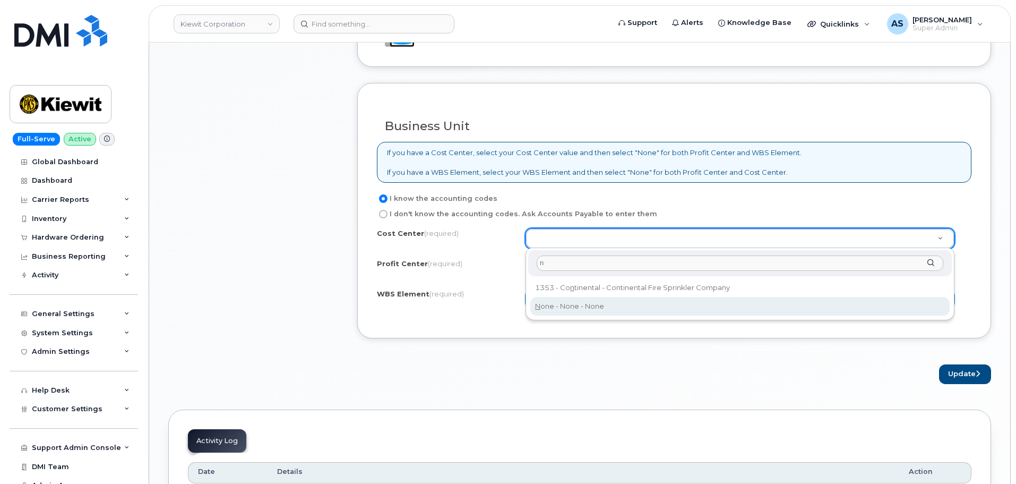
type input "n"
drag, startPoint x: 576, startPoint y: 303, endPoint x: 577, endPoint y: 292, distance: 11.2
type input "None"
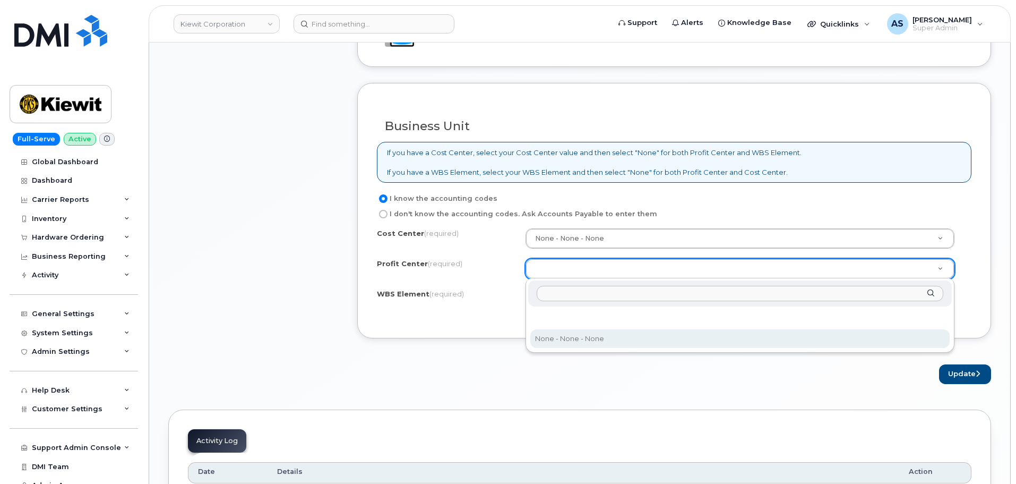
select select "None"
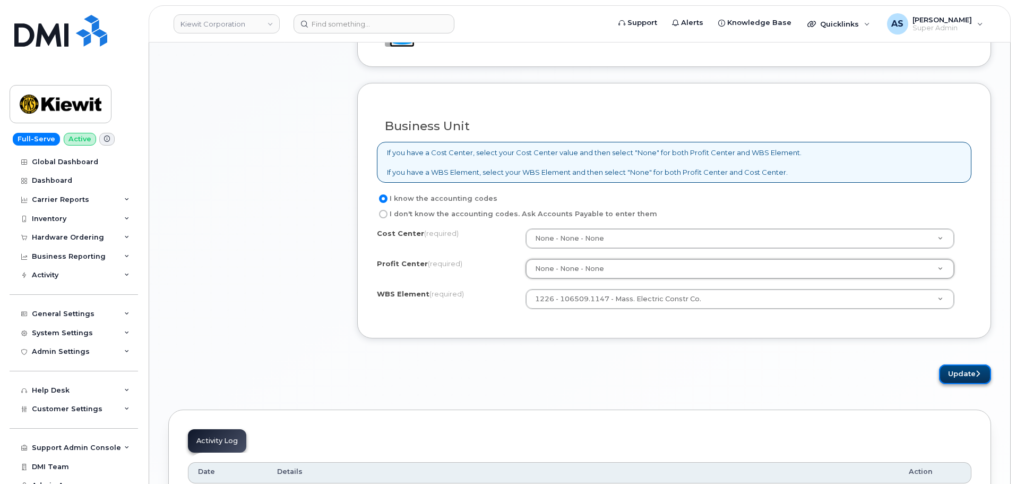
click at [959, 381] on button "Update" at bounding box center [965, 374] width 52 height 20
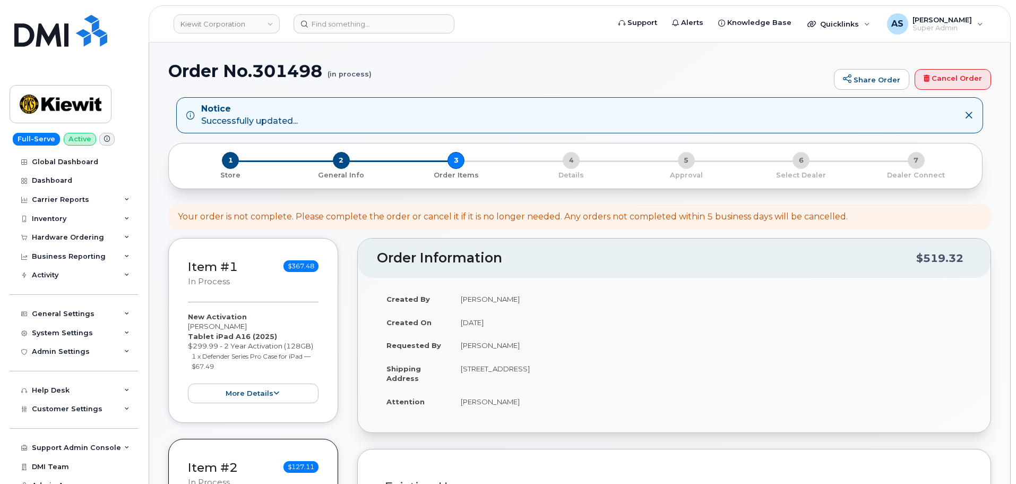
select select
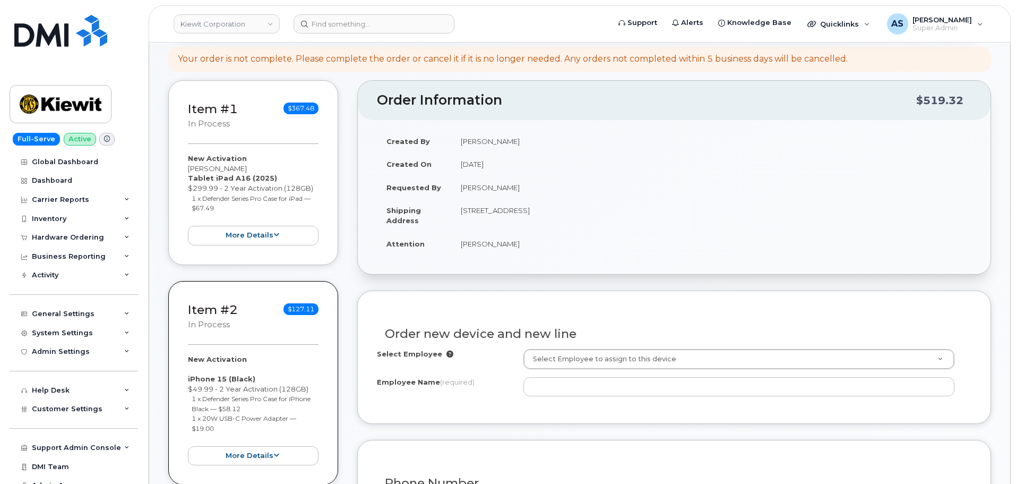
scroll to position [318, 0]
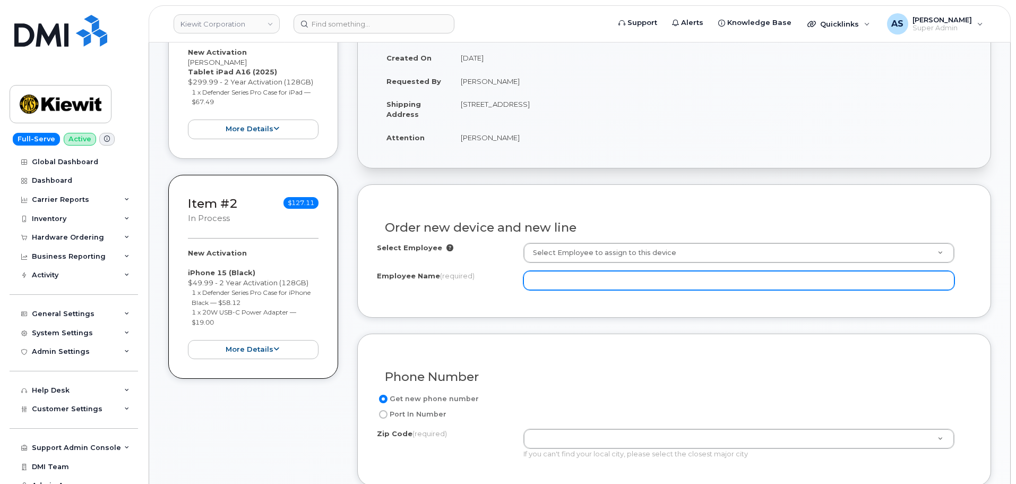
click at [587, 287] on input "Employee Name (required)" at bounding box center [738, 280] width 431 height 19
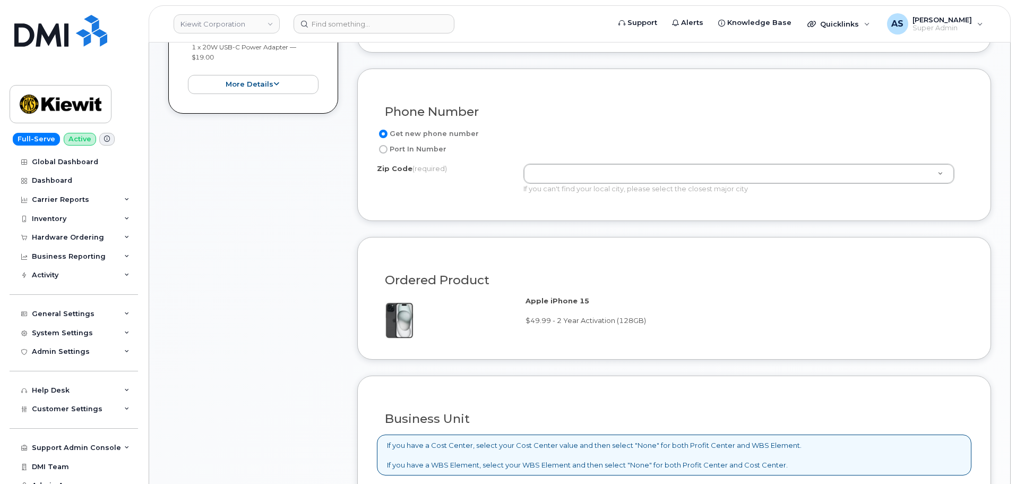
scroll to position [584, 0]
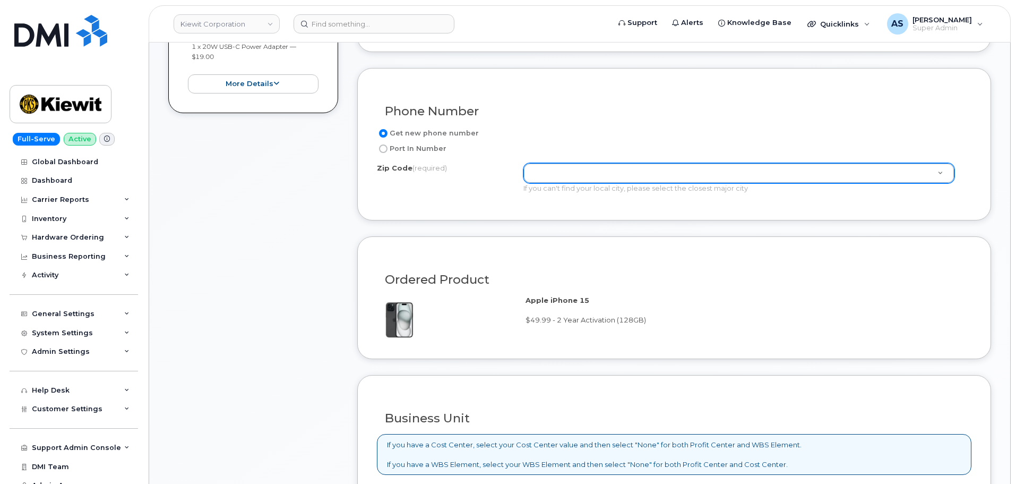
type input "[PERSON_NAME]"
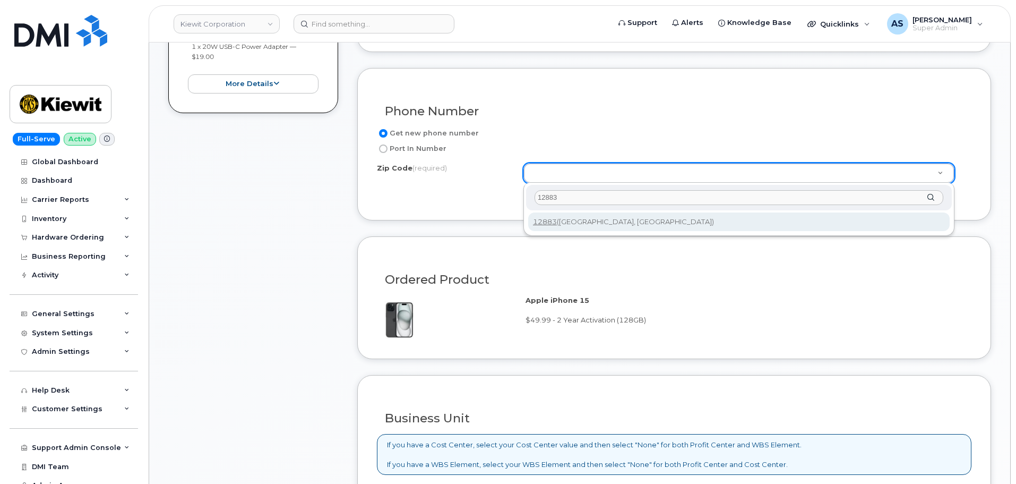
type input "12883"
type input "12883 ([GEOGRAPHIC_DATA], [GEOGRAPHIC_DATA])"
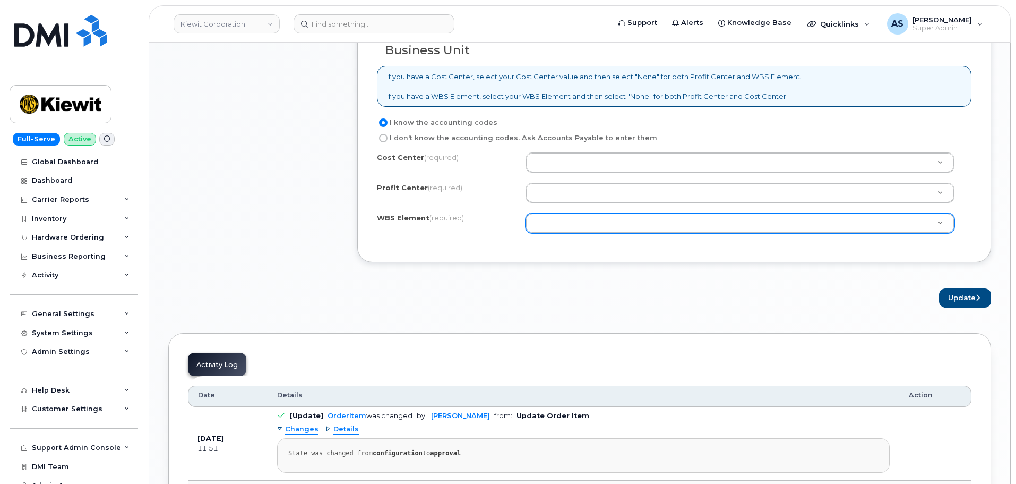
scroll to position [955, 0]
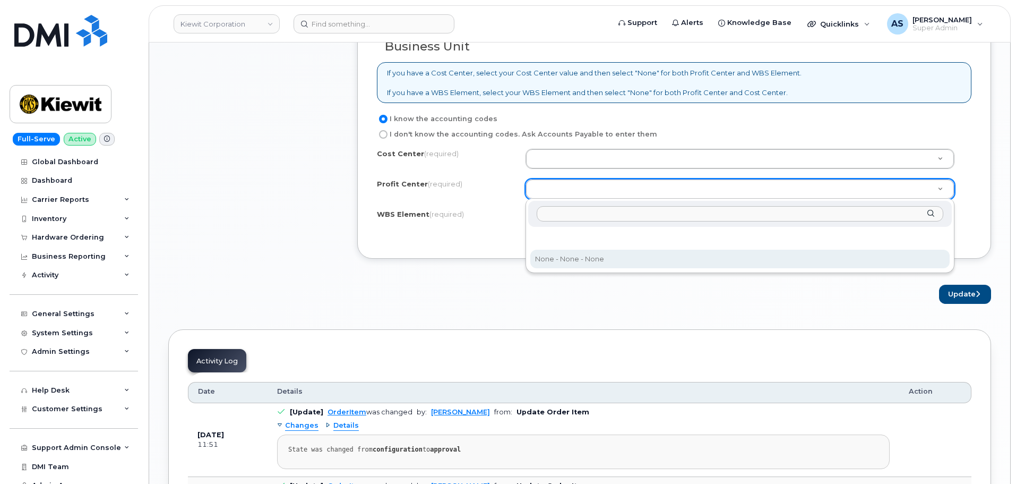
select select "None"
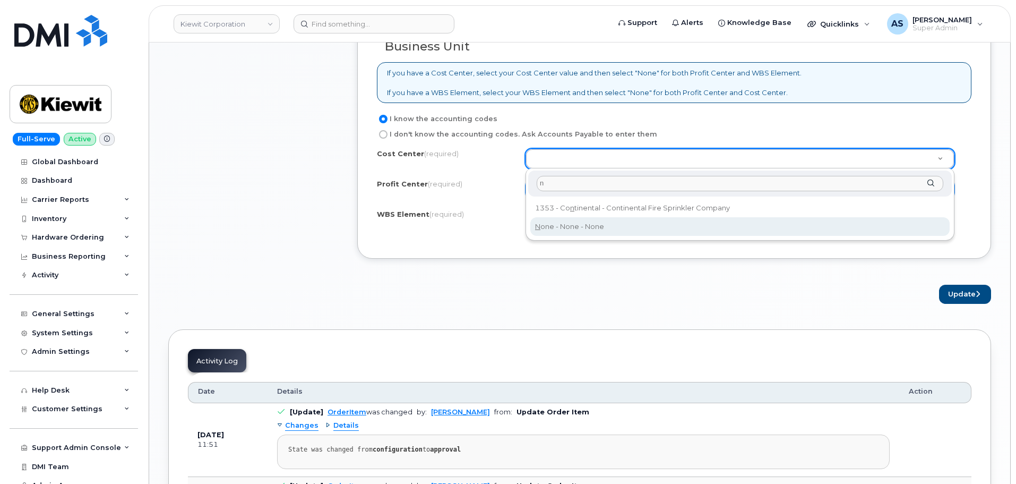
type input "n"
type input "None"
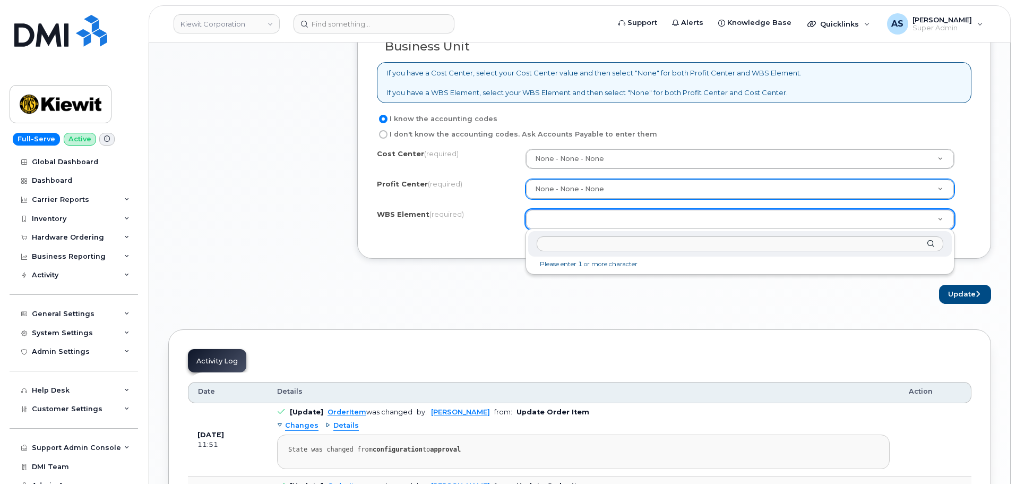
drag, startPoint x: 568, startPoint y: 216, endPoint x: 563, endPoint y: 218, distance: 6.1
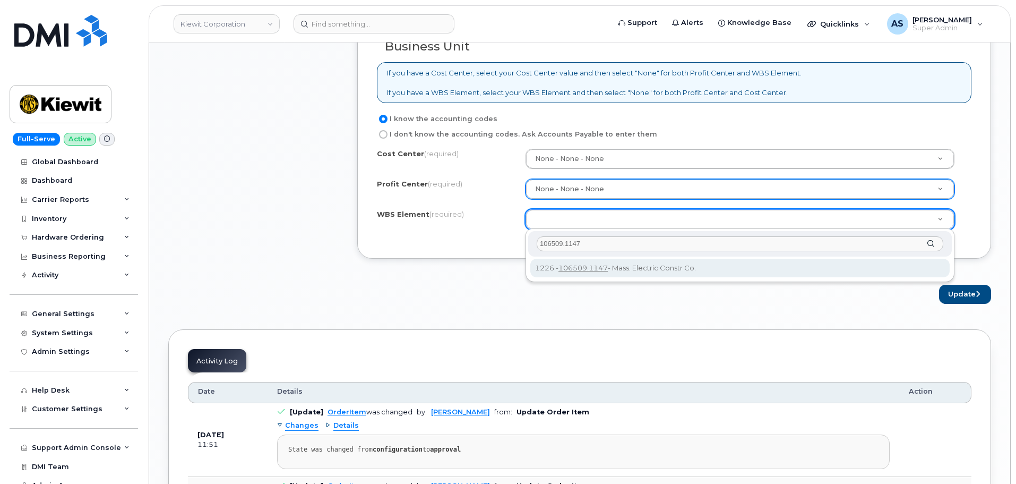
type input "106509.1147"
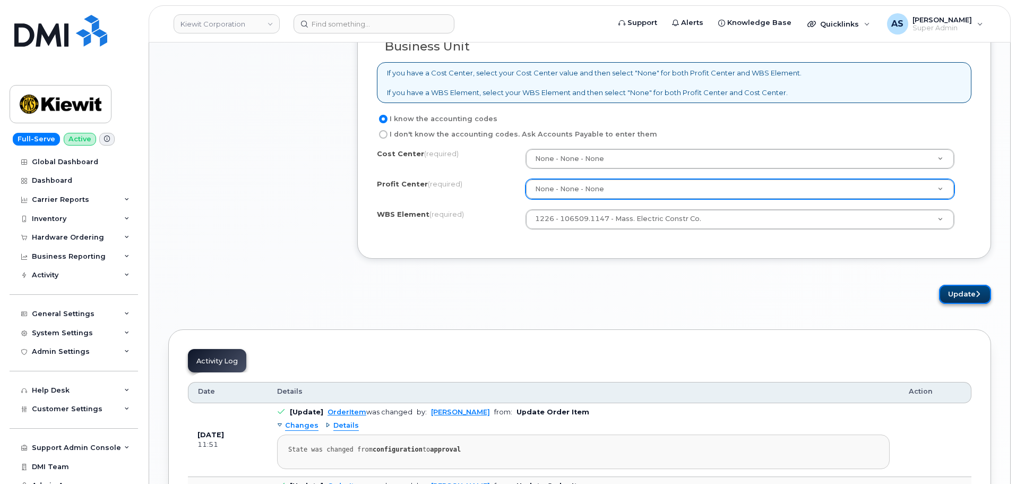
drag, startPoint x: 949, startPoint y: 292, endPoint x: 950, endPoint y: 299, distance: 6.9
click at [949, 292] on button "Update" at bounding box center [965, 294] width 52 height 20
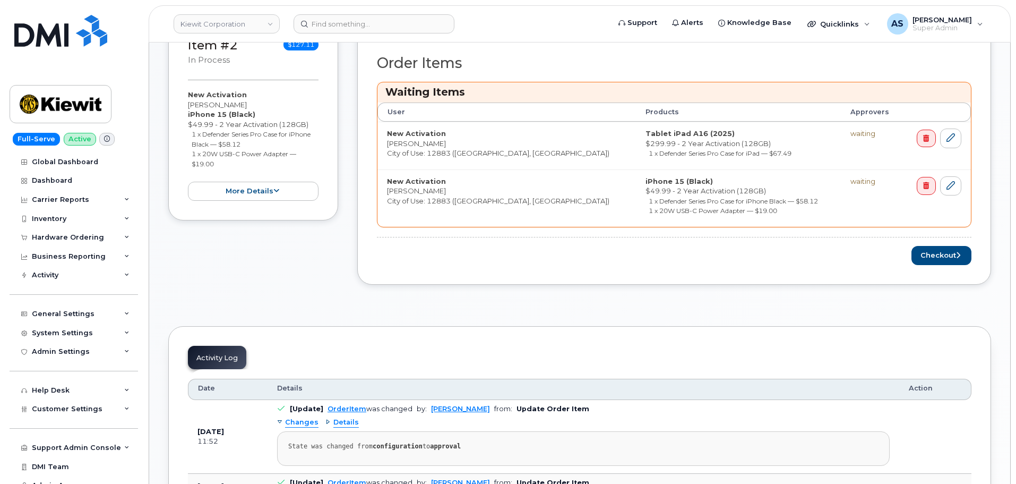
scroll to position [478, 0]
click at [930, 257] on button "Checkout" at bounding box center [941, 255] width 60 height 20
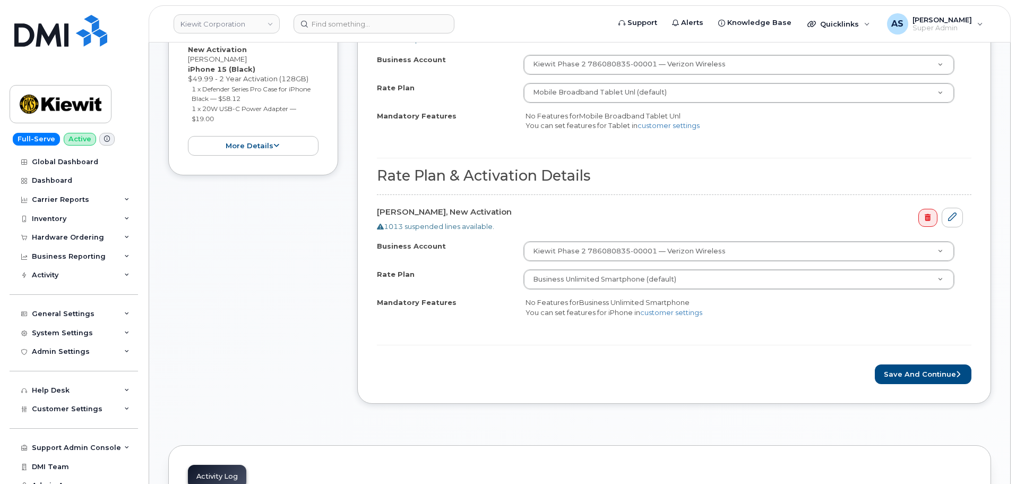
scroll to position [478, 0]
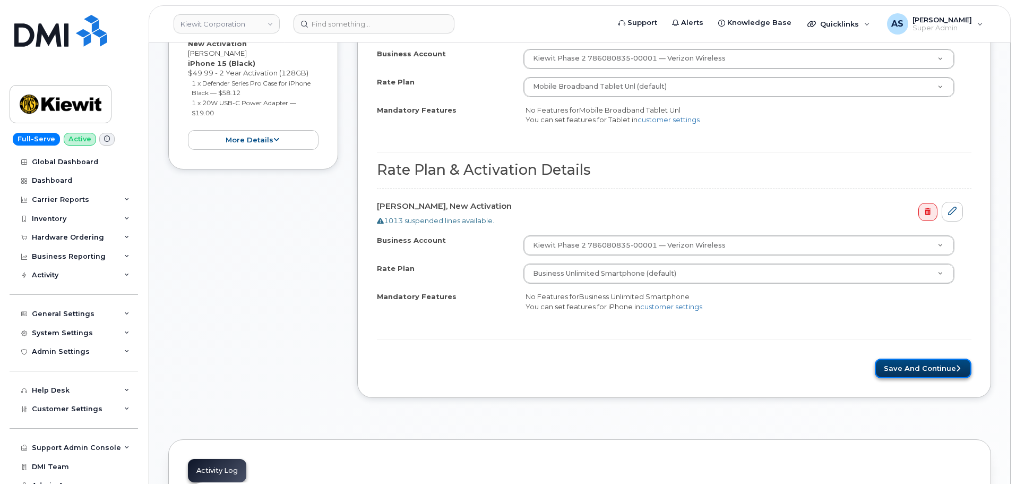
click at [941, 364] on button "Save and Continue" at bounding box center [923, 368] width 97 height 20
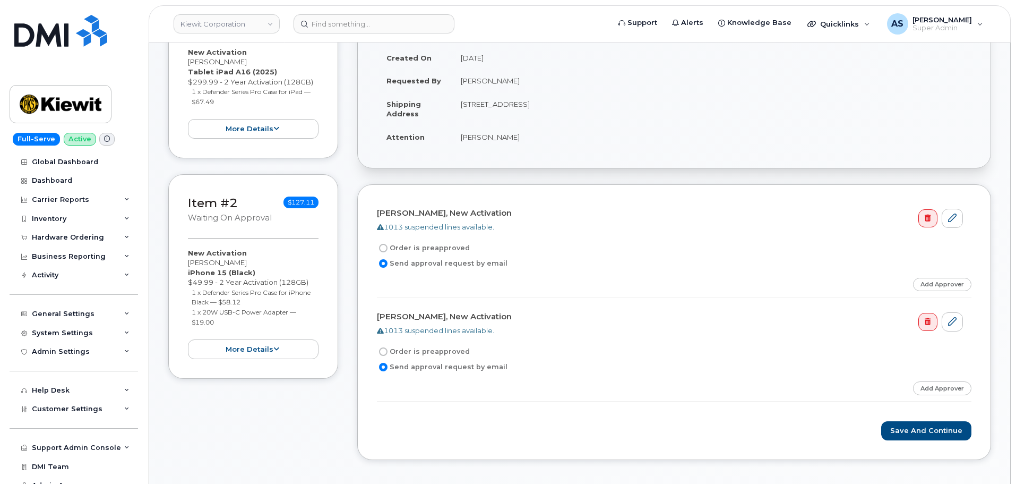
scroll to position [372, 0]
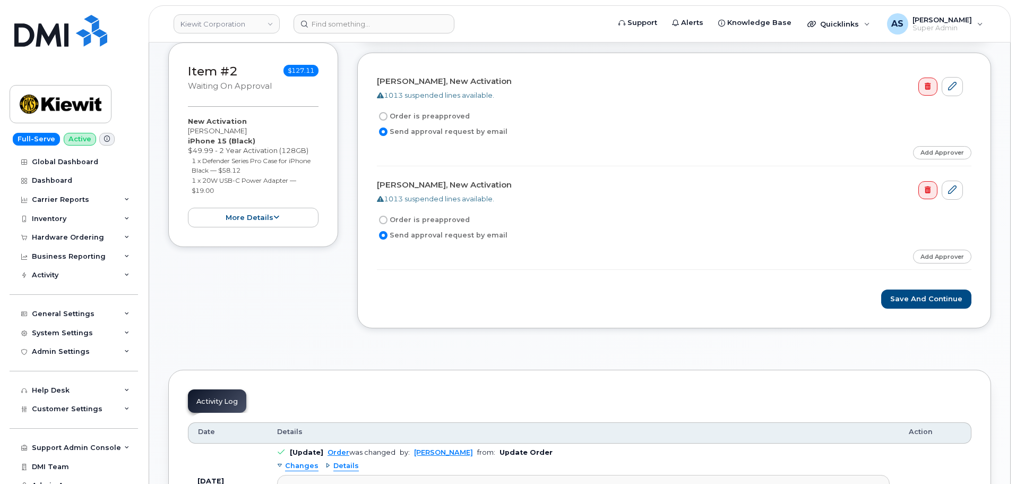
drag, startPoint x: 945, startPoint y: 154, endPoint x: 921, endPoint y: 171, distance: 29.0
click at [944, 173] on form "[PERSON_NAME], New Activation 1013 suspended lines available. Order is preappro…" at bounding box center [674, 190] width 594 height 237
click at [944, 154] on link "Add Approver" at bounding box center [942, 152] width 58 height 13
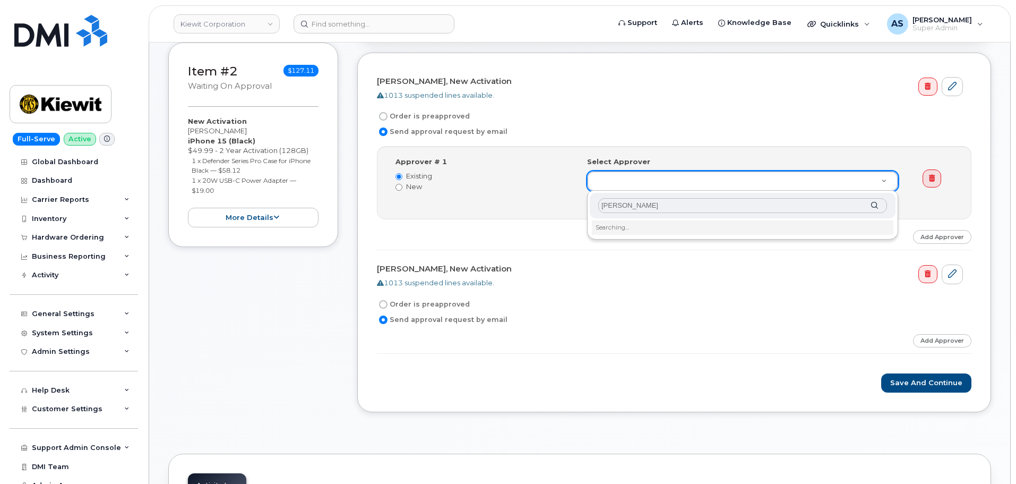
type input "[PERSON_NAME]"
drag, startPoint x: 654, startPoint y: 209, endPoint x: 448, endPoint y: 197, distance: 205.7
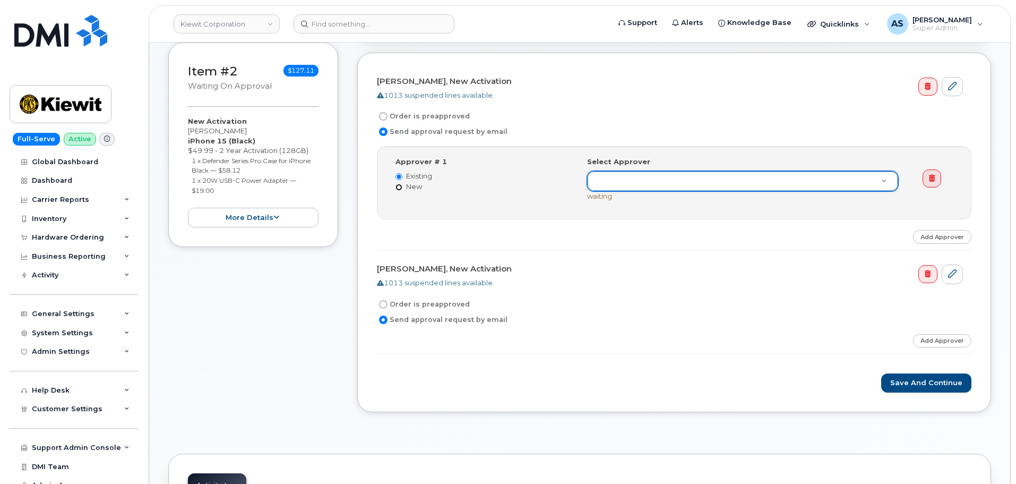
click at [400, 188] on input "New" at bounding box center [398, 187] width 7 height 7
radio input "true"
radio input "false"
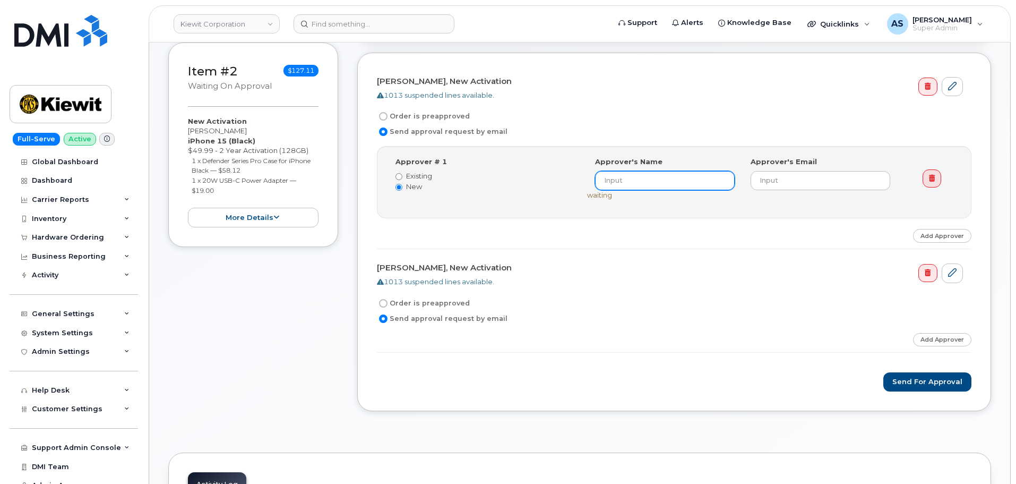
click at [625, 188] on input at bounding box center [665, 180] width 140 height 19
paste input "[PERSON_NAME]"
type input "[PERSON_NAME]"
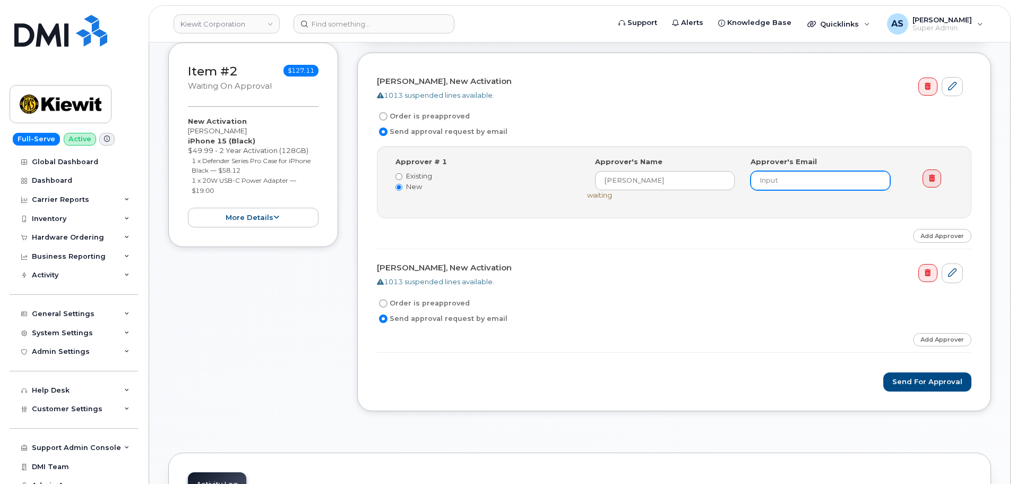
click at [785, 176] on input "email" at bounding box center [820, 180] width 140 height 19
type input "m"
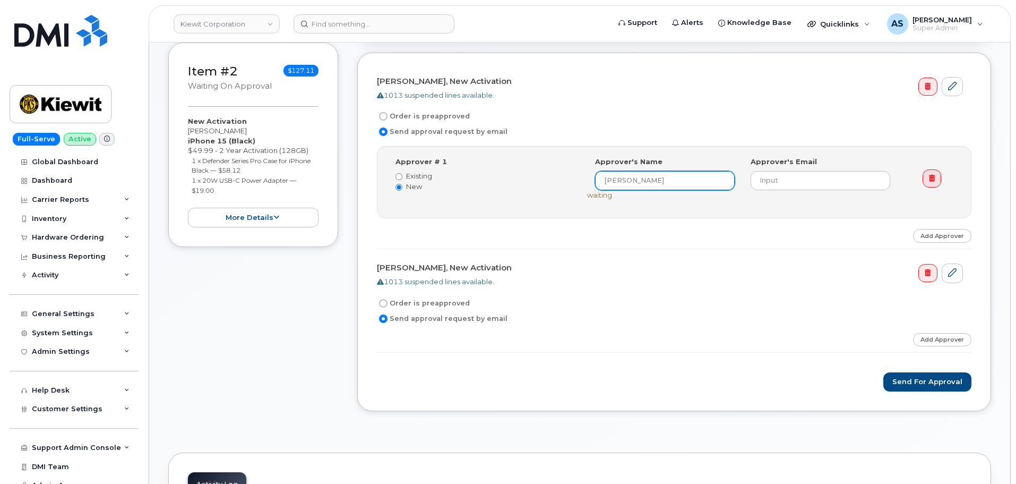
drag, startPoint x: 617, startPoint y: 186, endPoint x: 498, endPoint y: 193, distance: 119.6
click at [498, 193] on div "Approver # 1 Existing New Select Approver mikko nygren (undefined) Approver's N…" at bounding box center [674, 182] width 575 height 51
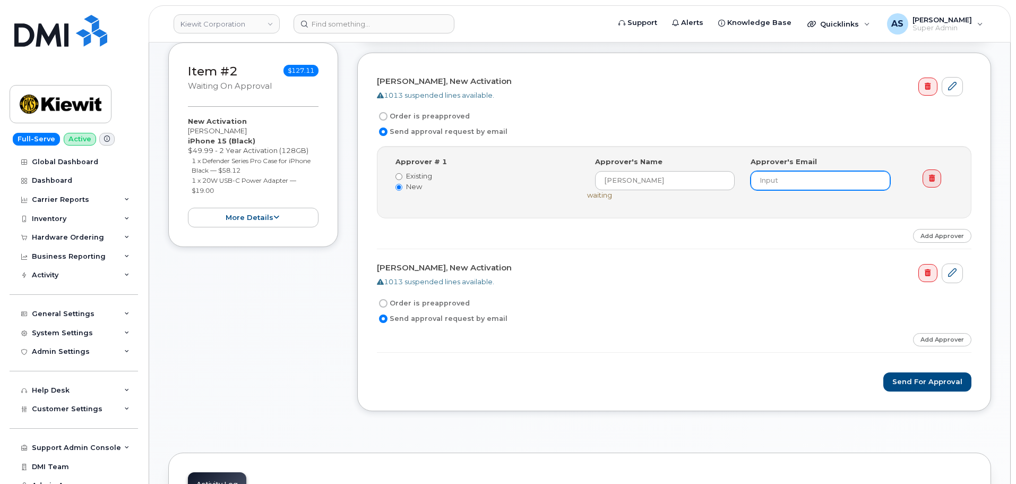
drag, startPoint x: 784, startPoint y: 182, endPoint x: 784, endPoint y: 177, distance: 5.3
click at [784, 182] on input "email" at bounding box center [820, 180] width 140 height 19
type input "[EMAIL_ADDRESS][DOMAIN_NAME]"
click at [701, 257] on form "Daniel Yearsley, New Activation 1013 suspended lines available. Order is preapp…" at bounding box center [674, 232] width 594 height 320
click at [944, 339] on link "Add Approver" at bounding box center [942, 339] width 58 height 13
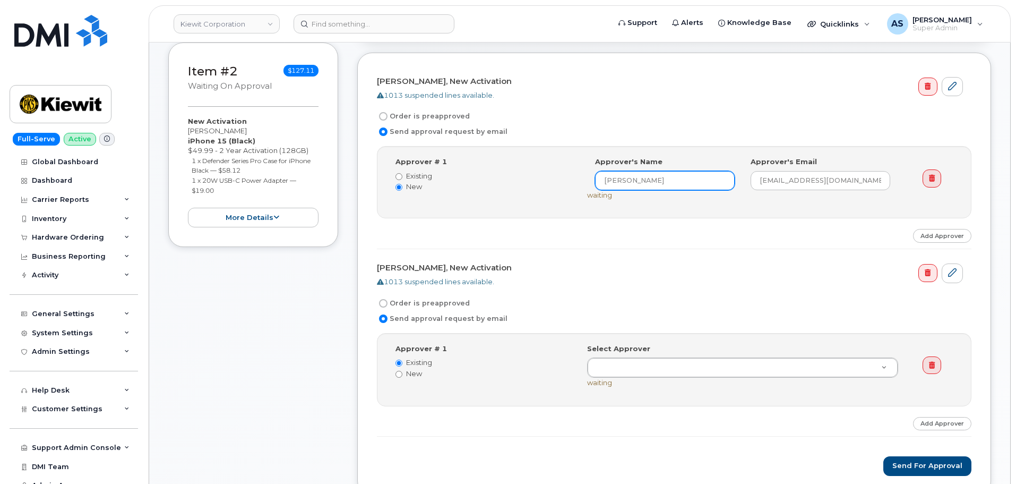
drag, startPoint x: 687, startPoint y: 181, endPoint x: 530, endPoint y: 183, distance: 157.1
click at [530, 183] on div "Approver # 1 Existing New Select Approver mikko nygren (undefined) Approver's N…" at bounding box center [674, 182] width 575 height 51
click at [405, 372] on label "New" at bounding box center [483, 373] width 176 height 10
click at [402, 372] on input "New" at bounding box center [398, 373] width 7 height 7
radio input "true"
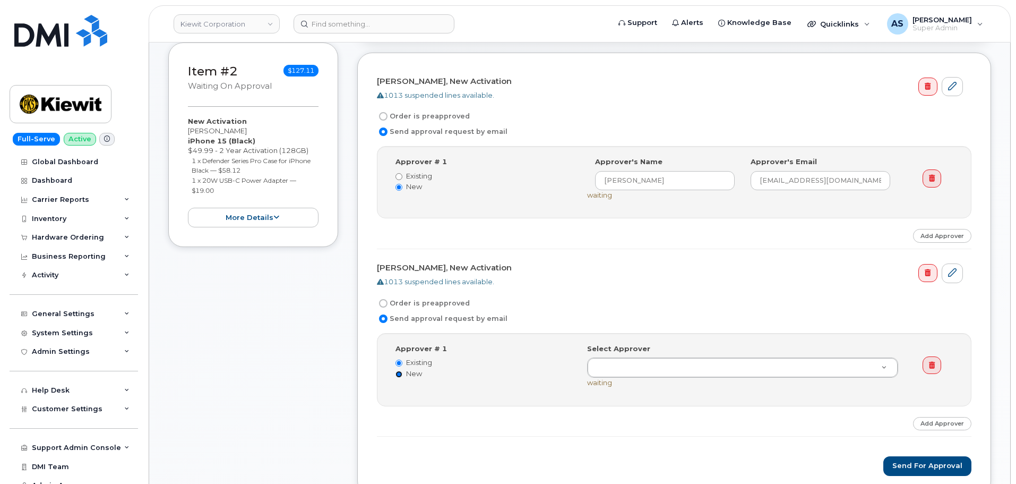
radio input "false"
click at [638, 369] on input at bounding box center [665, 366] width 140 height 19
paste input "[PERSON_NAME]"
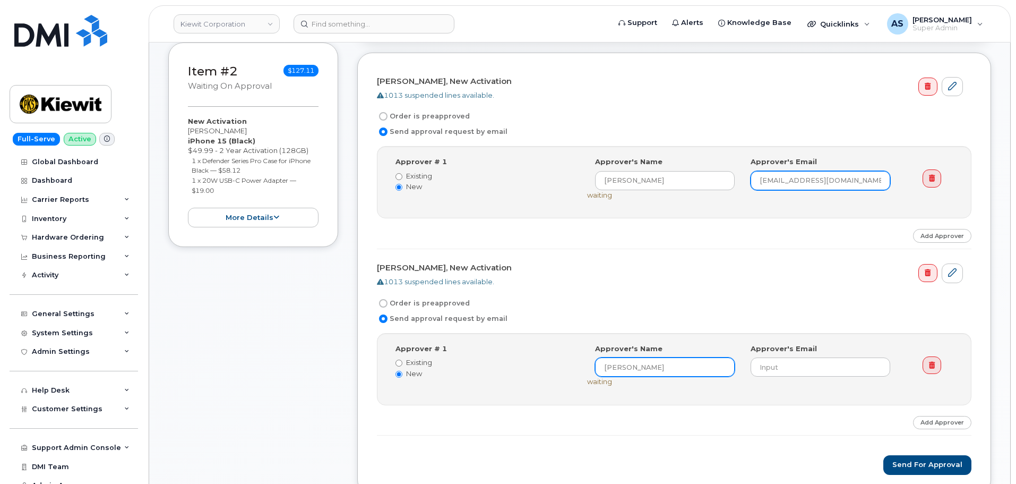
type input "[PERSON_NAME]"
drag, startPoint x: 854, startPoint y: 183, endPoint x: 723, endPoint y: 190, distance: 130.7
click at [723, 190] on div "Select Approver mikko nygren (undefined) Approver's Name mikko nygren Approver'…" at bounding box center [747, 178] width 320 height 43
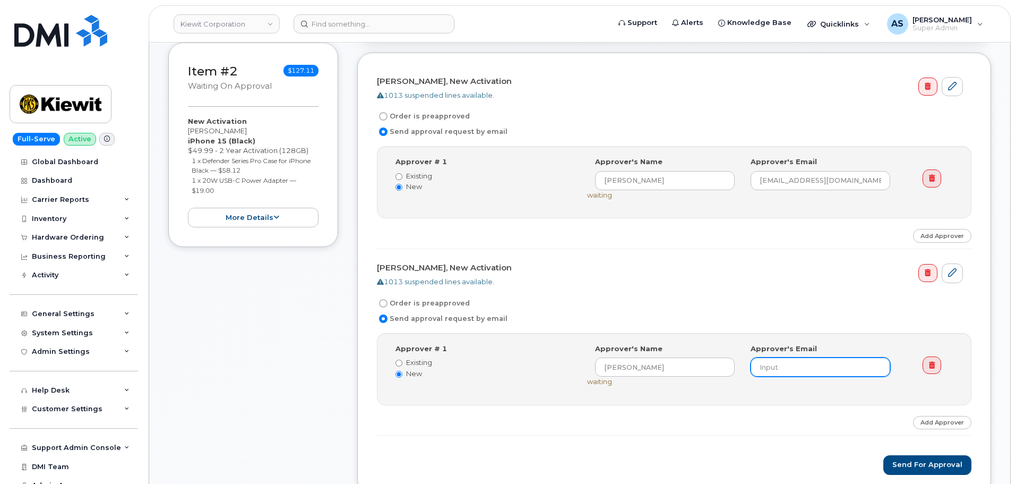
click at [794, 367] on input "email" at bounding box center [820, 366] width 140 height 19
paste input "[EMAIL_ADDRESS][DOMAIN_NAME]"
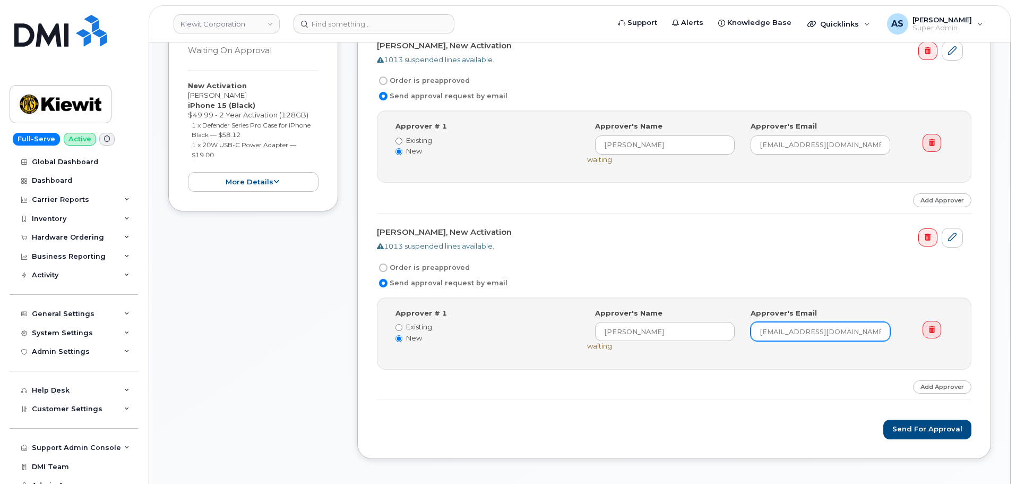
scroll to position [425, 0]
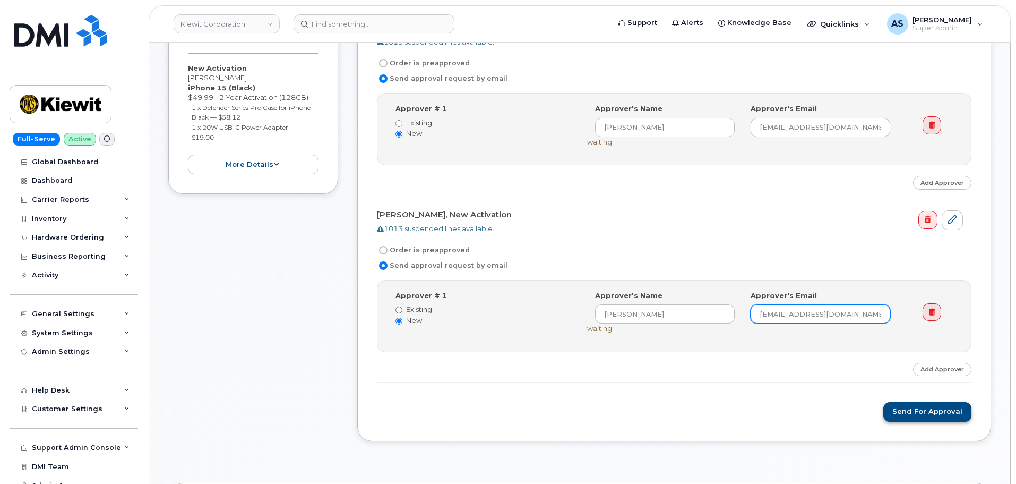
type input "[EMAIL_ADDRESS][DOMAIN_NAME]"
click at [920, 410] on button "Send for Approval" at bounding box center [927, 412] width 88 height 20
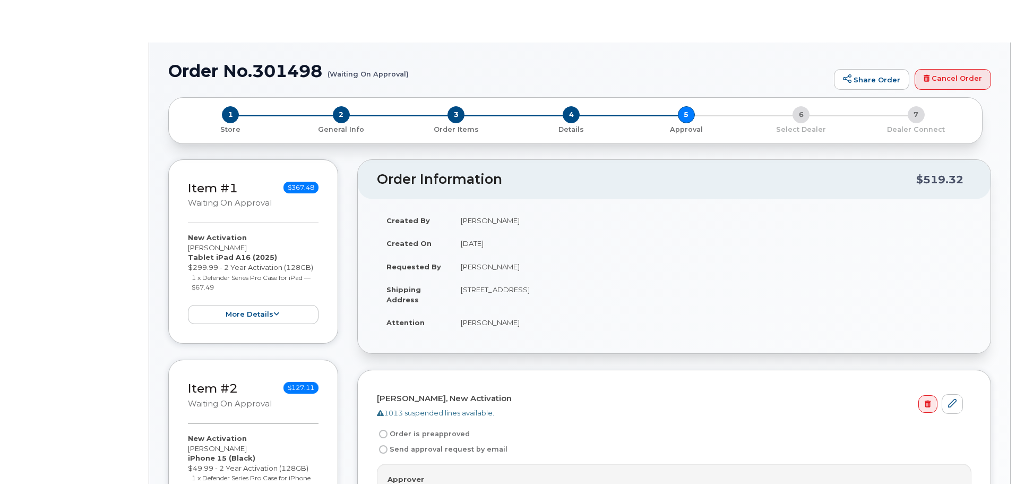
radio input "true"
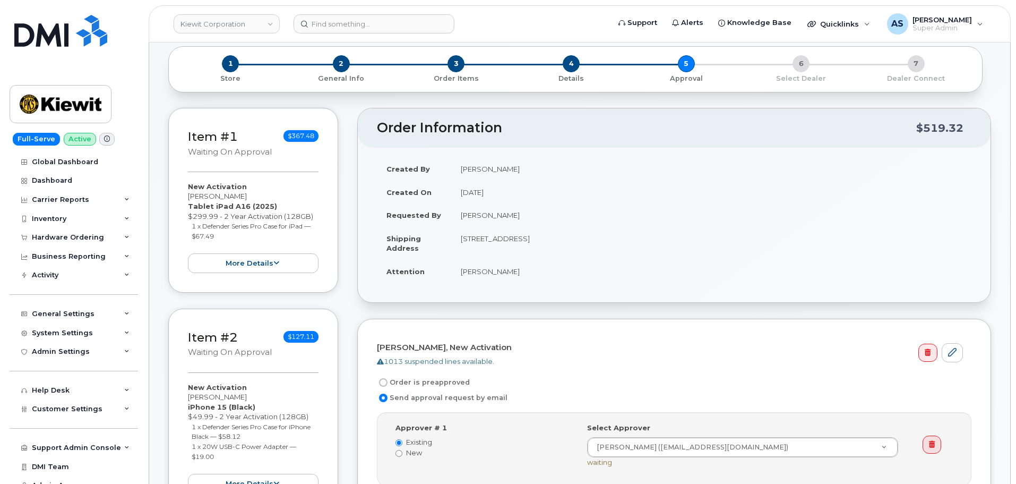
scroll to position [53, 0]
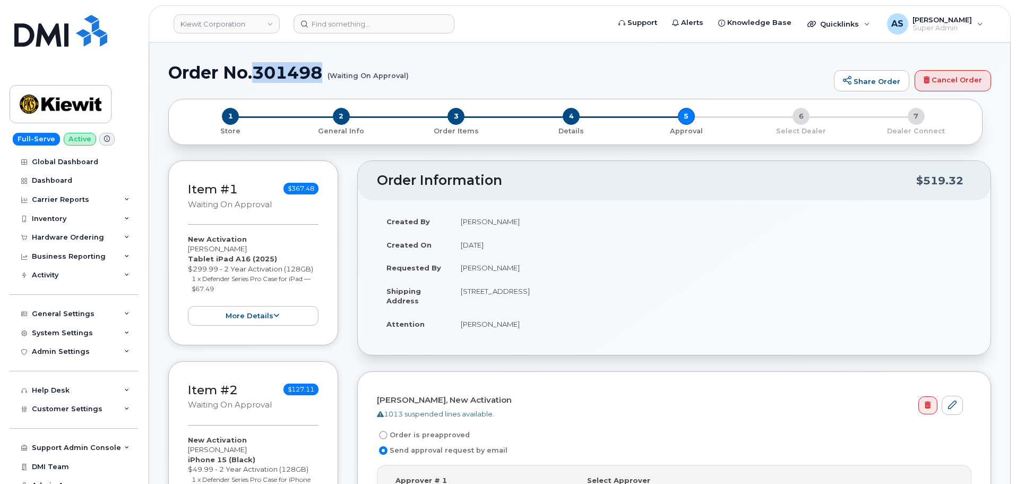
drag, startPoint x: 255, startPoint y: 74, endPoint x: 321, endPoint y: 72, distance: 65.3
click at [321, 72] on h1 "Order No.301498 (Waiting On Approval)" at bounding box center [498, 72] width 660 height 19
copy h1 "301498"
